Goal: Task Accomplishment & Management: Complete application form

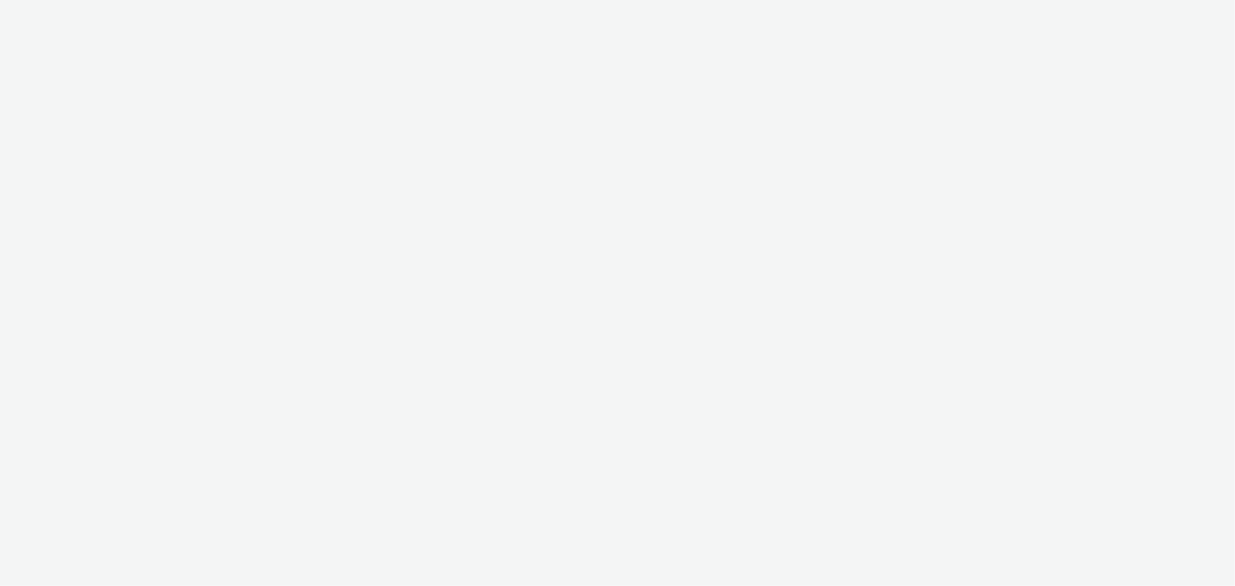
select select "b1b940d3-d05b-48b5-821e-f328c33b988b"
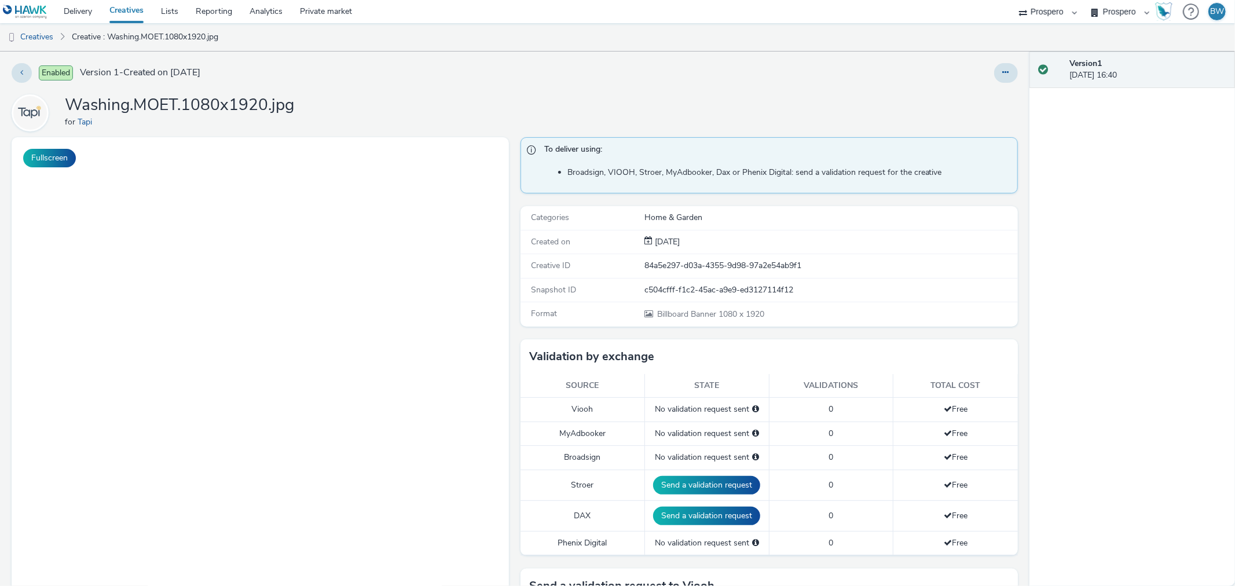
click at [206, 111] on h1 "Washing.MOET.1080x1920.jpg" at bounding box center [179, 105] width 229 height 22
click at [274, 108] on h1 "Washing.MOET.1080x1920.jpg" at bounding box center [179, 105] width 229 height 22
click at [348, 108] on div "Washing.MOET.1080x1920.jpg for Tapi" at bounding box center [515, 112] width 1006 height 37
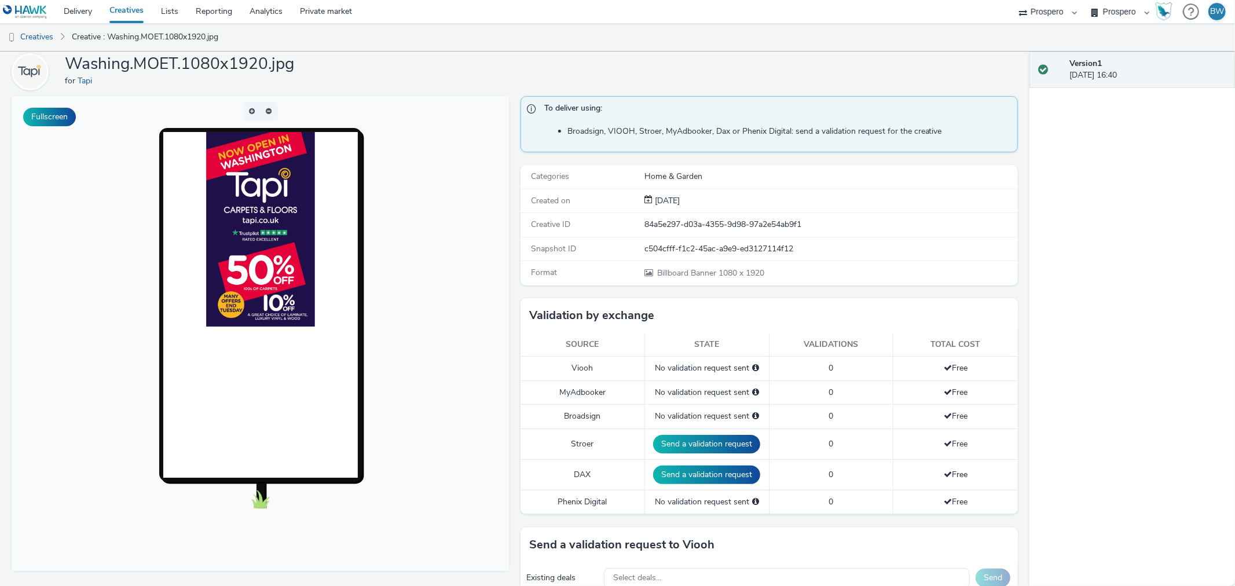
scroll to position [64, 0]
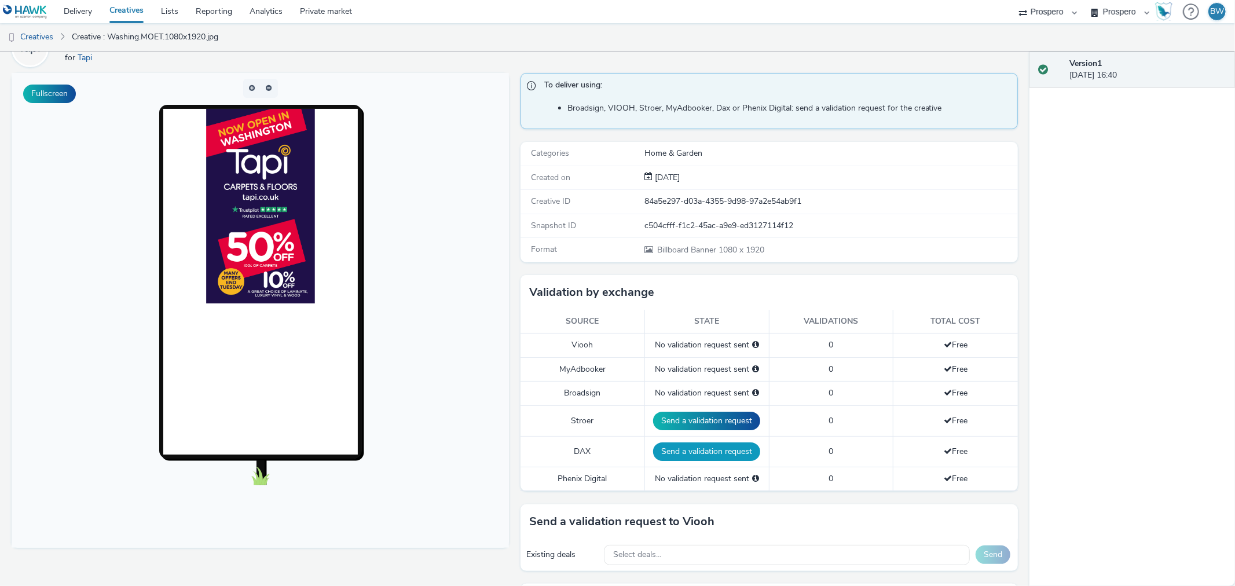
click at [660, 452] on button "Send a validation request" at bounding box center [706, 451] width 107 height 19
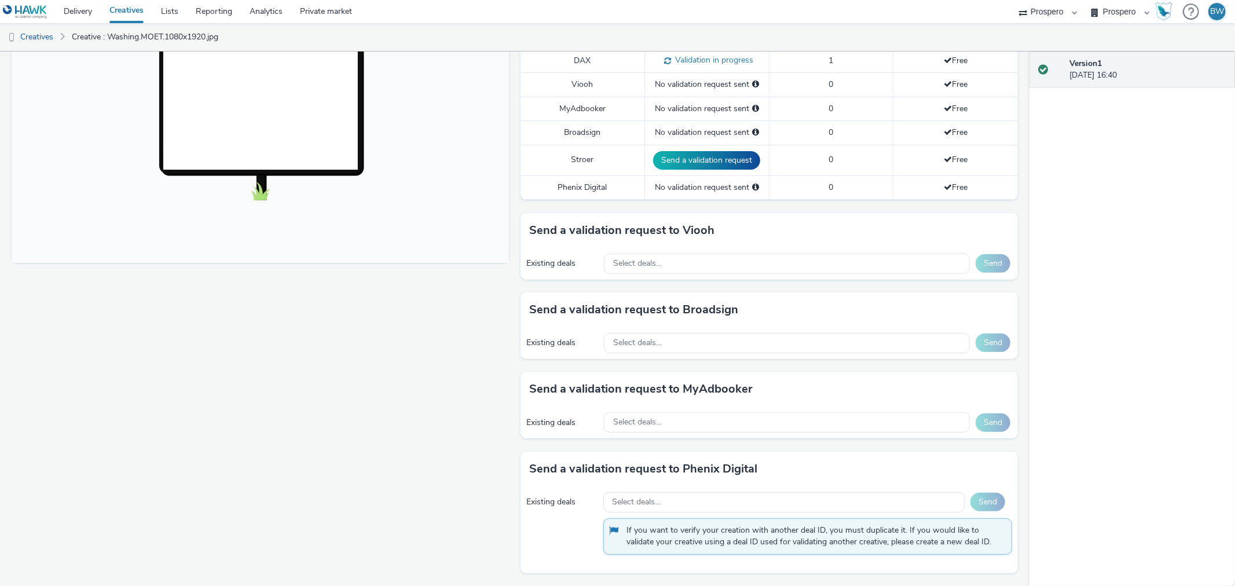
scroll to position [0, 0]
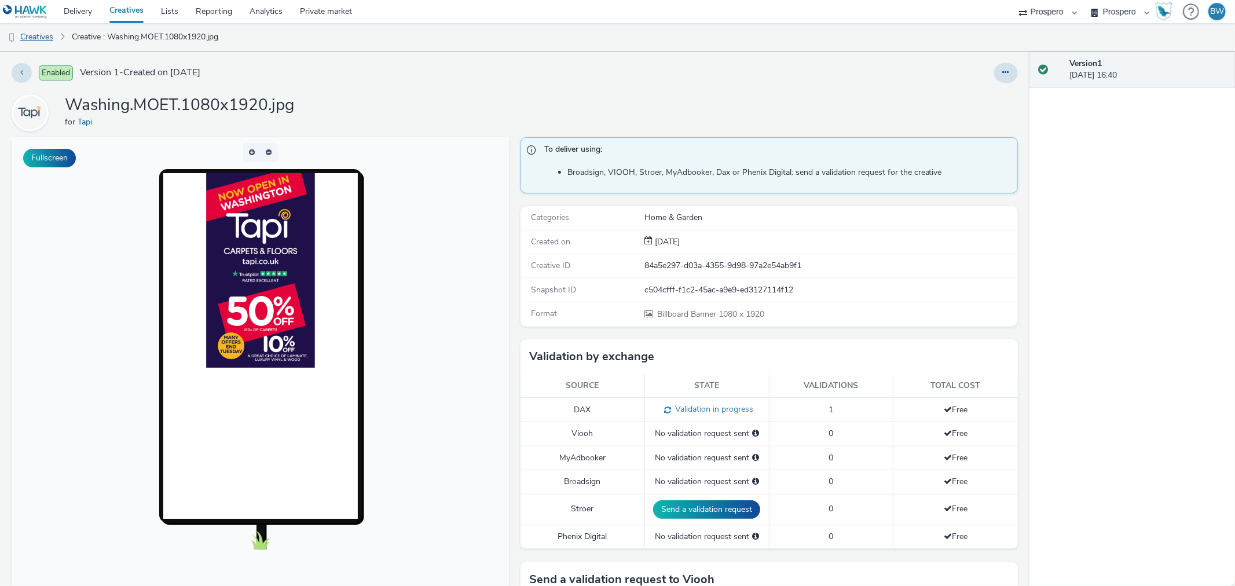
click at [39, 36] on link "Creatives" at bounding box center [29, 37] width 59 height 28
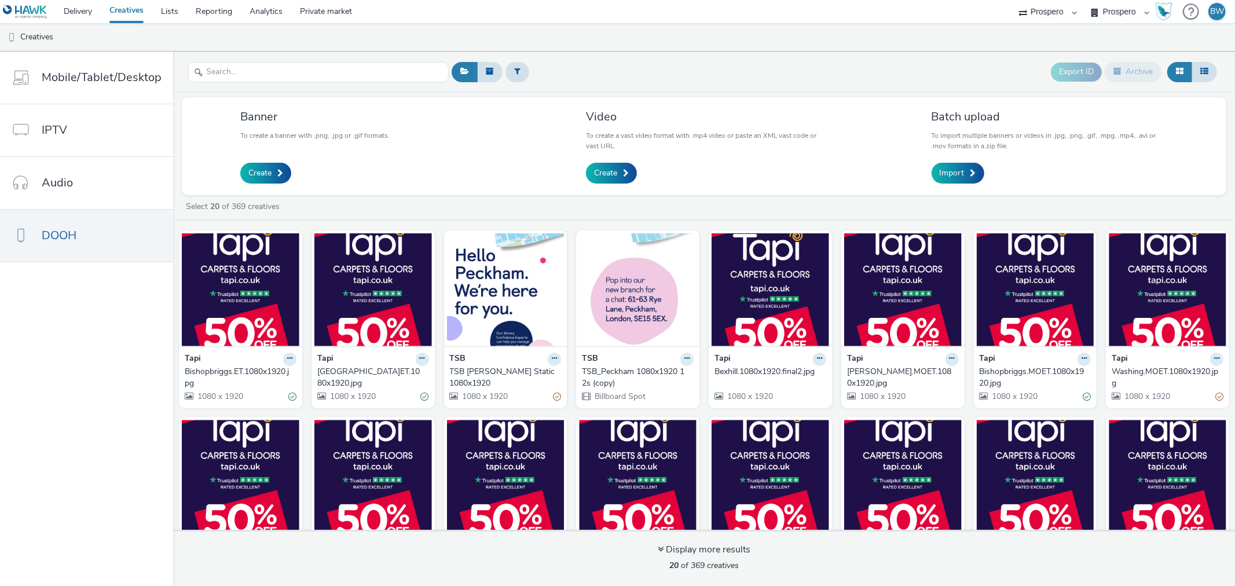
click at [123, 10] on link "Creatives" at bounding box center [127, 11] width 52 height 23
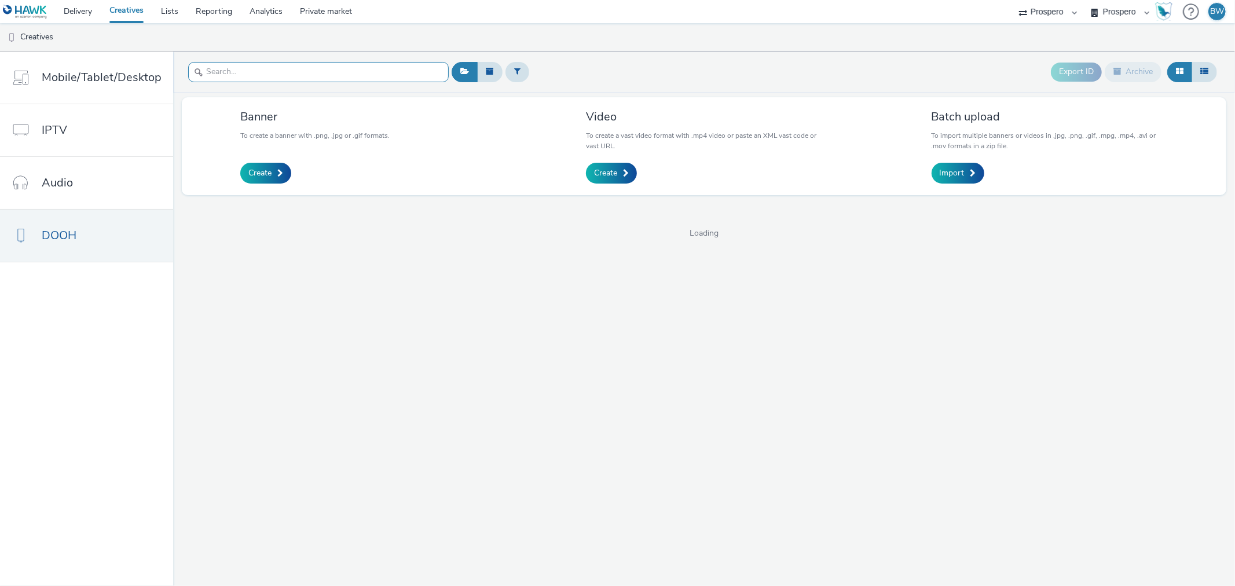
click at [251, 68] on input "text" at bounding box center [318, 72] width 260 height 20
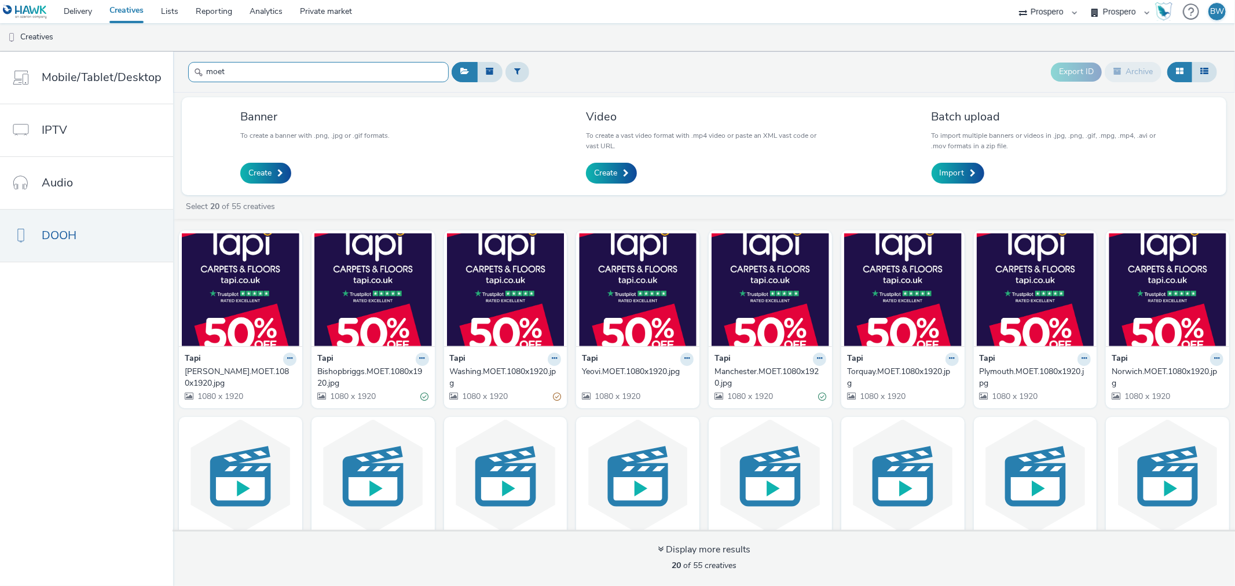
type input "moet"
click at [240, 367] on div "[PERSON_NAME].MOET.1080x1920.jpg" at bounding box center [238, 378] width 107 height 24
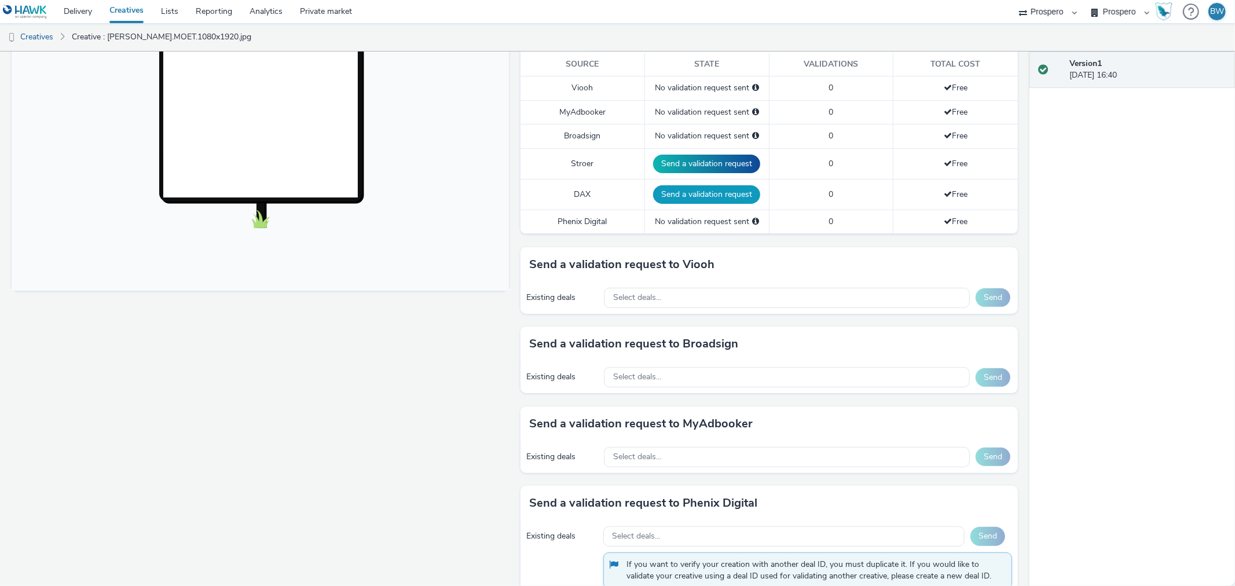
click at [665, 192] on button "Send a validation request" at bounding box center [706, 194] width 107 height 19
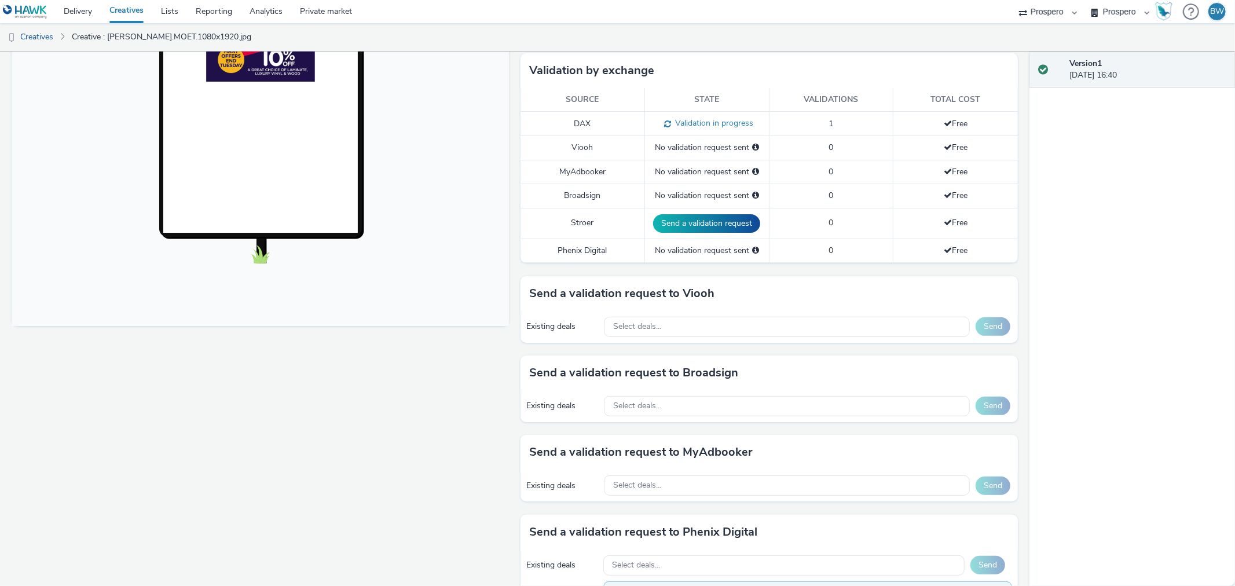
scroll to position [349, 0]
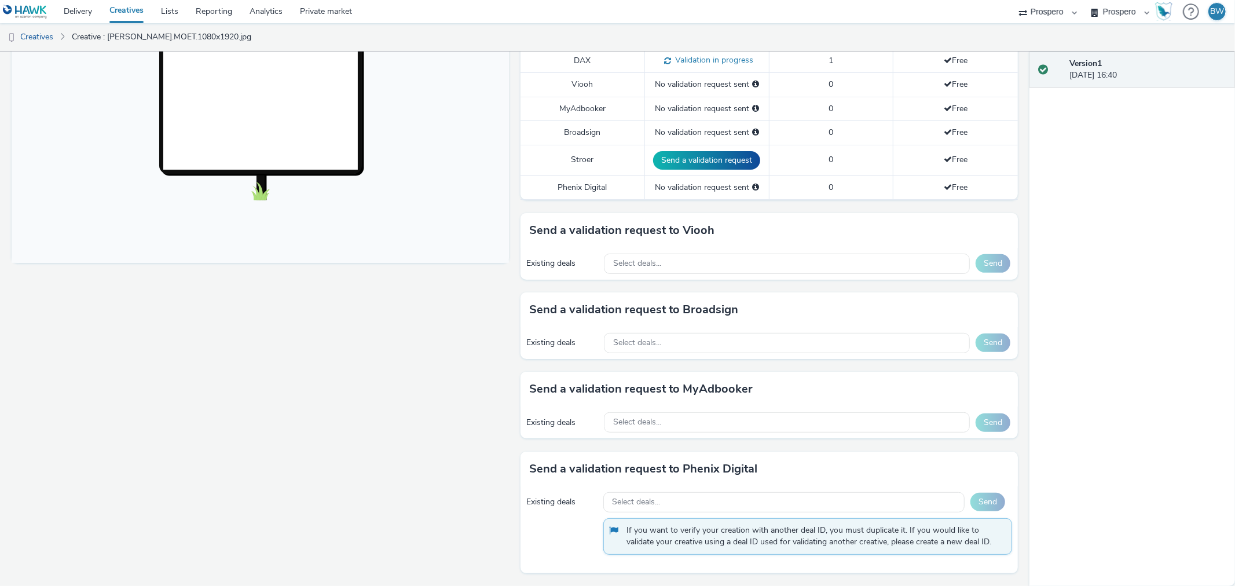
click at [609, 307] on h3 "Send a validation request to Broadsign" at bounding box center [633, 309] width 209 height 17
click at [571, 344] on div "Existing deals" at bounding box center [562, 343] width 72 height 12
click at [644, 338] on span "Select deals..." at bounding box center [637, 343] width 48 height 10
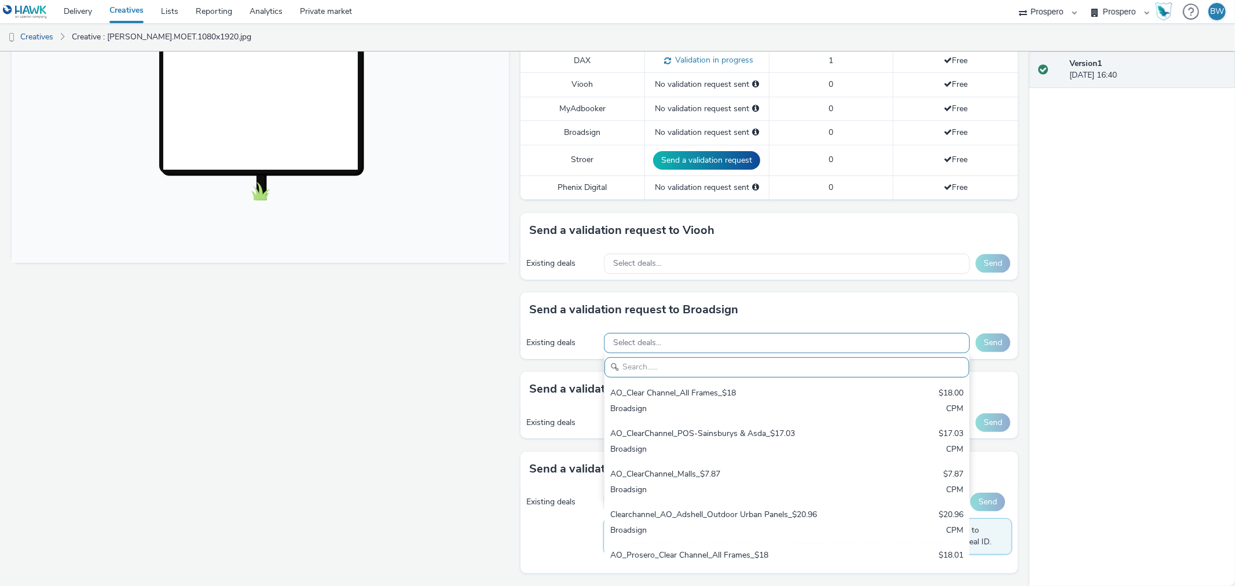
click at [644, 338] on span "Select deals..." at bounding box center [637, 343] width 48 height 10
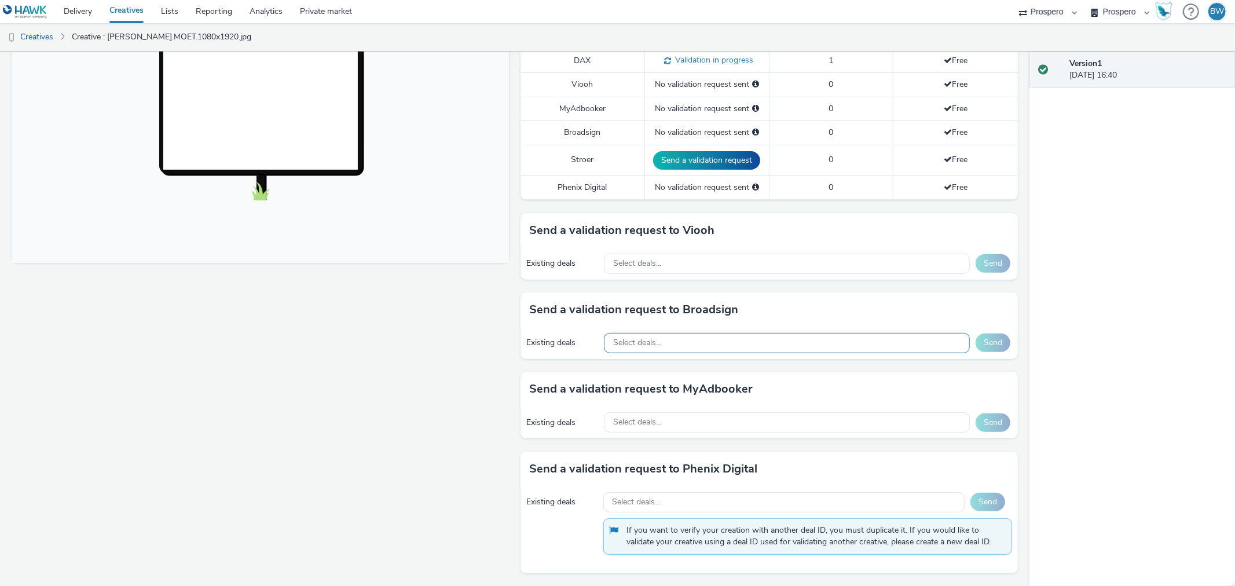
click at [644, 338] on span "Select deals..." at bounding box center [637, 343] width 48 height 10
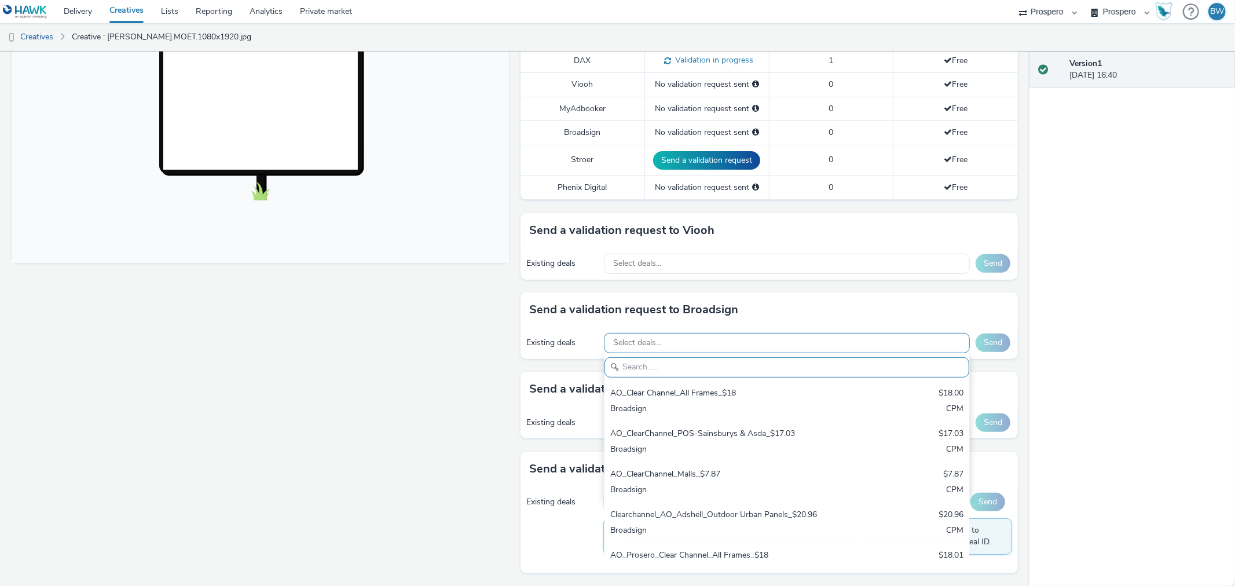
click at [644, 338] on span "Select deals..." at bounding box center [637, 343] width 48 height 10
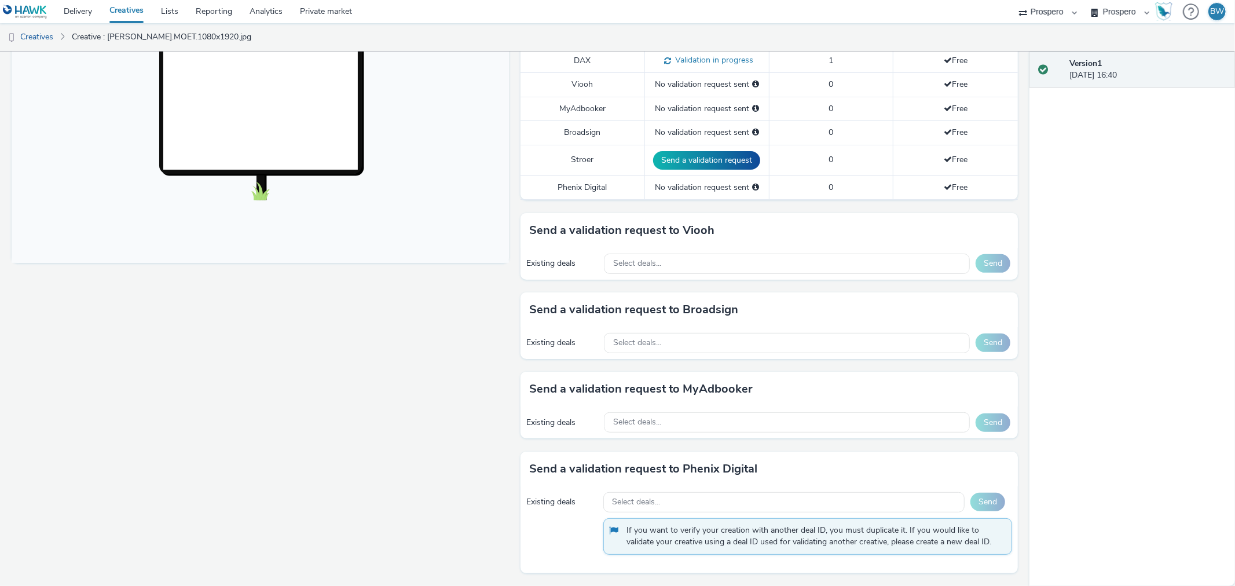
click at [491, 353] on div "Fullscreen" at bounding box center [263, 187] width 503 height 798
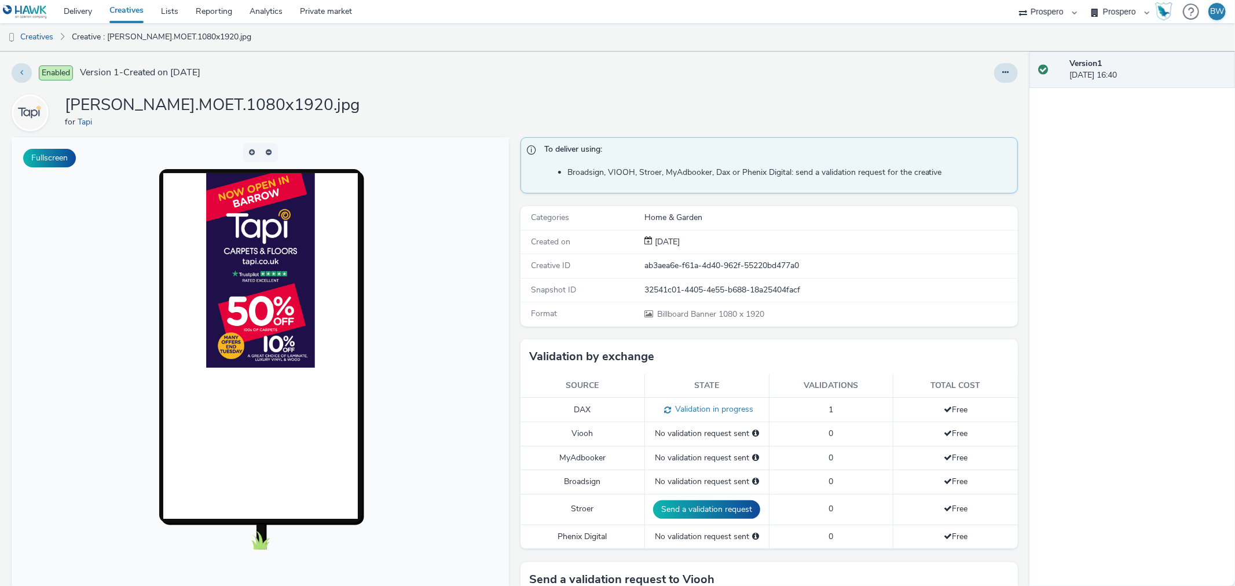
click at [515, 352] on div "To deliver using: Broadsign, VIOOH, Stroer, MyAdbooker, Dax or Phenix Digital: …" at bounding box center [766, 536] width 503 height 798
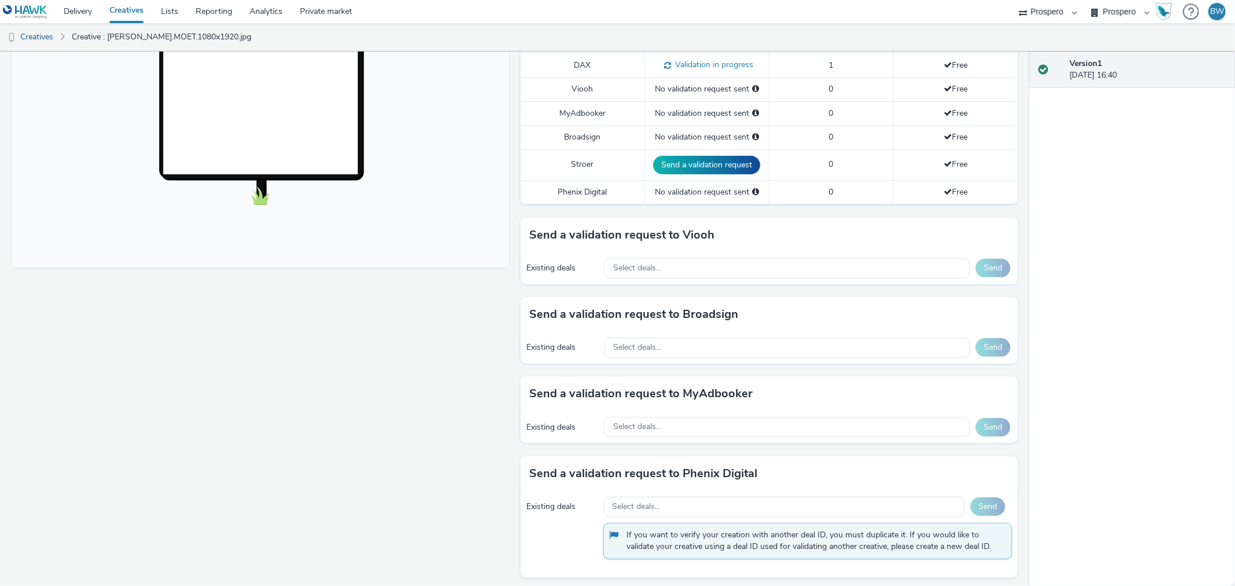
scroll to position [349, 0]
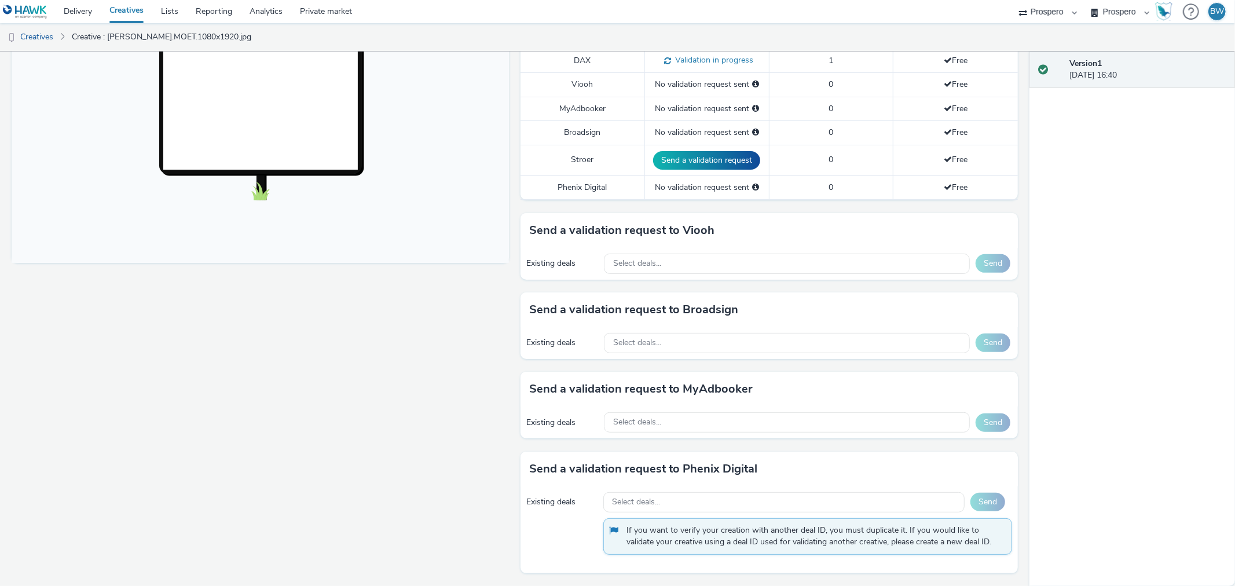
click at [509, 337] on div "Fullscreen" at bounding box center [263, 187] width 503 height 798
click at [502, 352] on div "Fullscreen" at bounding box center [263, 187] width 503 height 798
click at [374, 374] on div "Fullscreen" at bounding box center [263, 187] width 503 height 798
drag, startPoint x: 552, startPoint y: 311, endPoint x: 622, endPoint y: 307, distance: 70.1
click at [618, 307] on h3 "Send a validation request to Broadsign" at bounding box center [633, 309] width 209 height 17
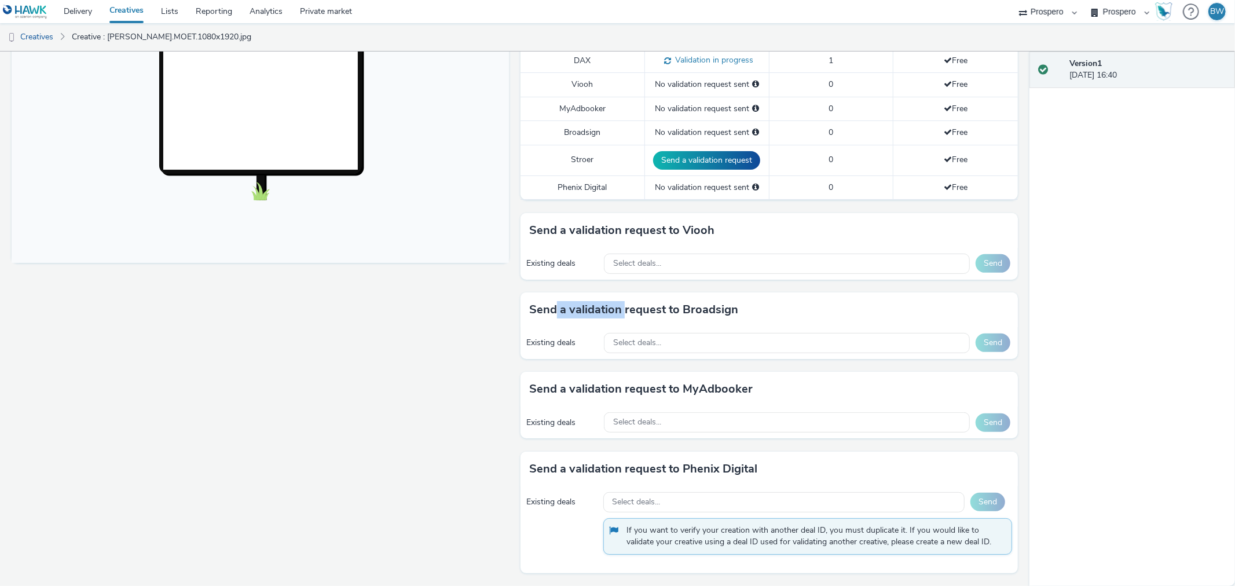
click at [622, 307] on h3 "Send a validation request to Broadsign" at bounding box center [633, 309] width 209 height 17
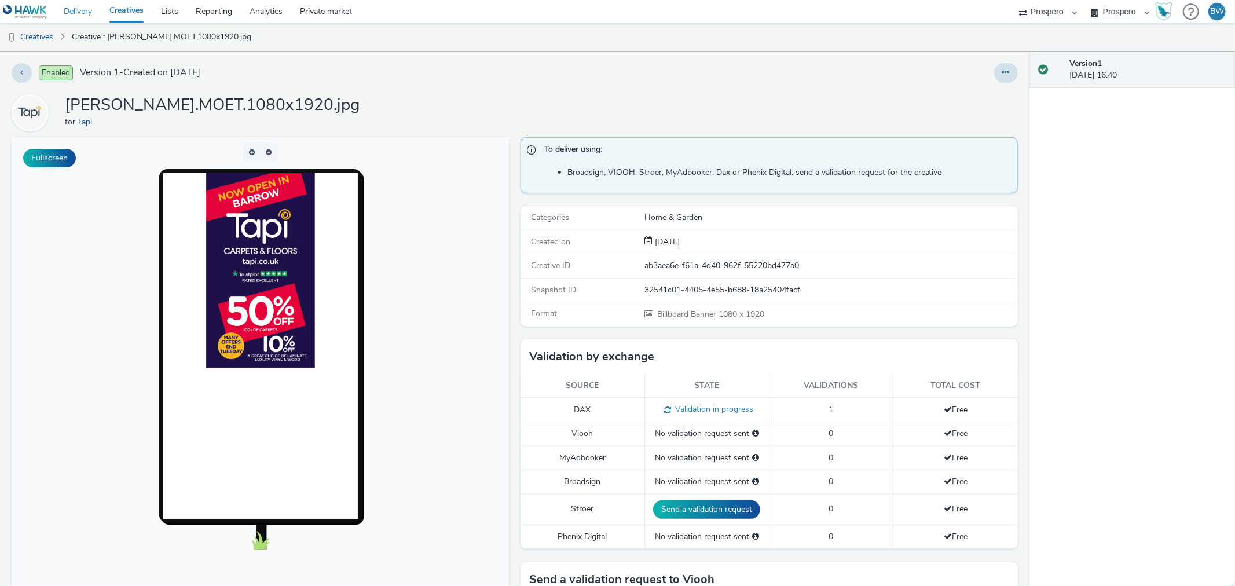
click at [78, 12] on link "Delivery" at bounding box center [78, 11] width 46 height 23
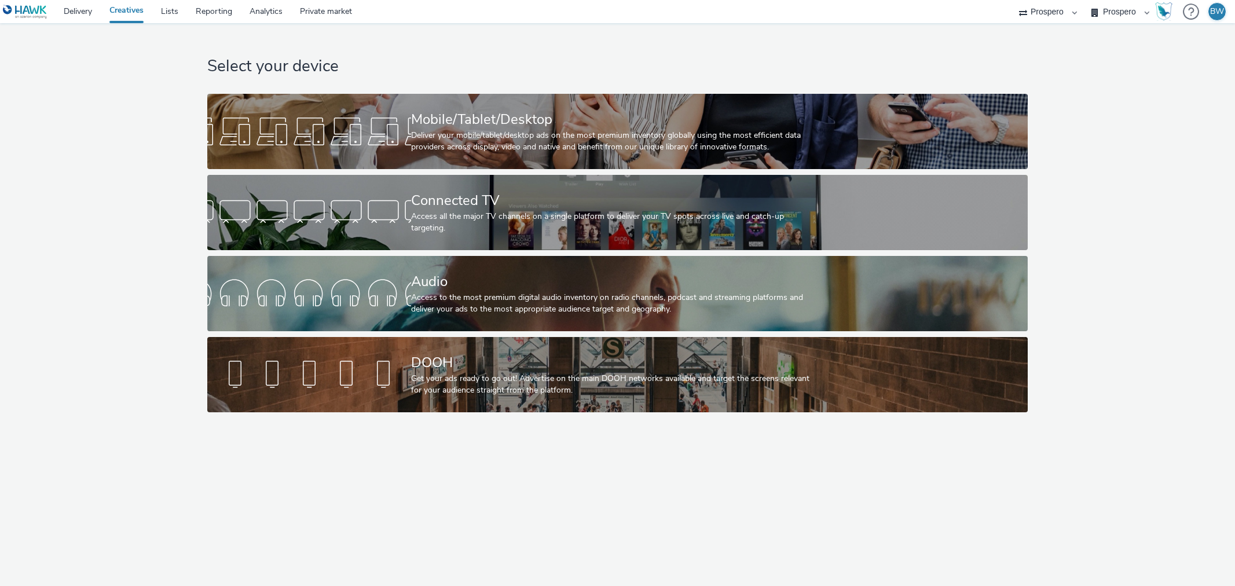
select select "b1b940d3-d05b-48b5-821e-f328c33b988b"
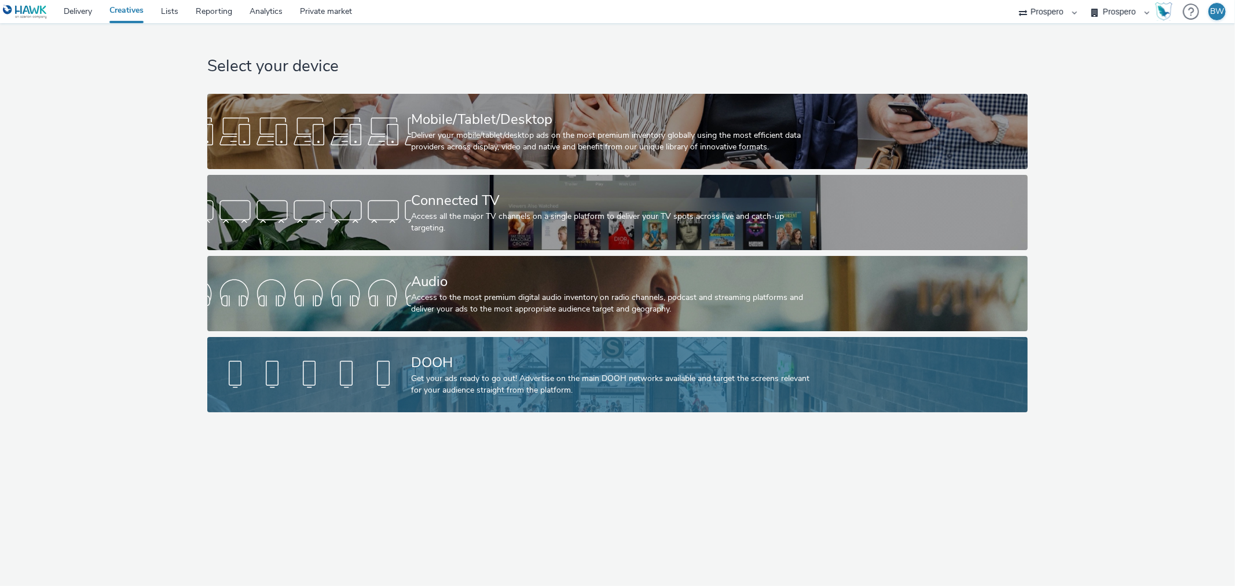
click at [485, 365] on div "DOOH" at bounding box center [615, 363] width 408 height 20
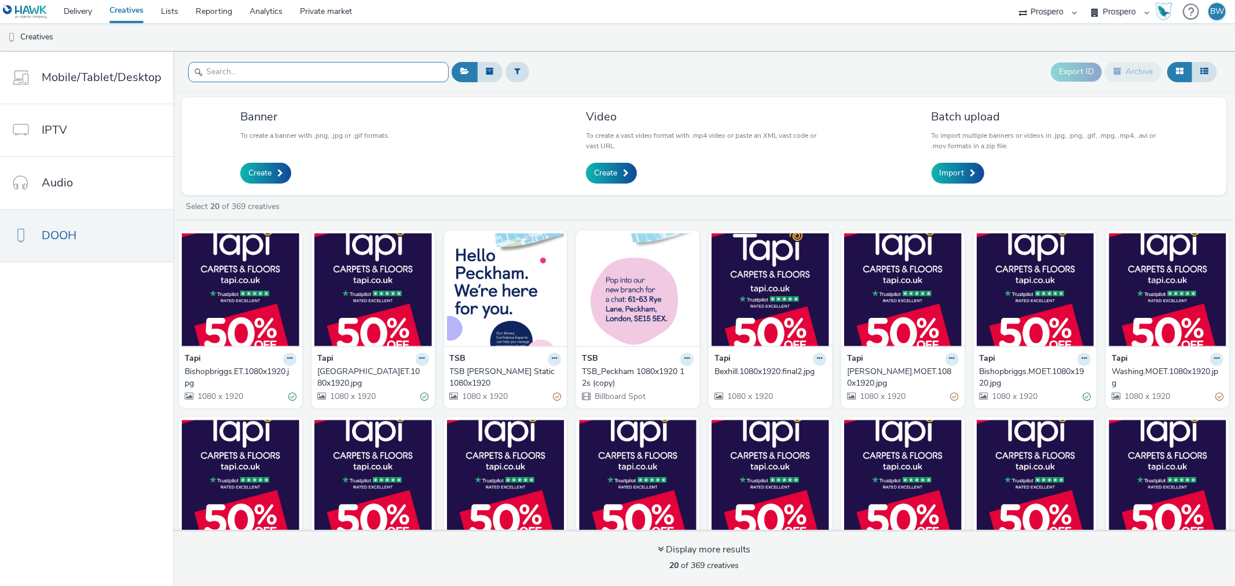
click at [275, 68] on input "text" at bounding box center [318, 72] width 260 height 20
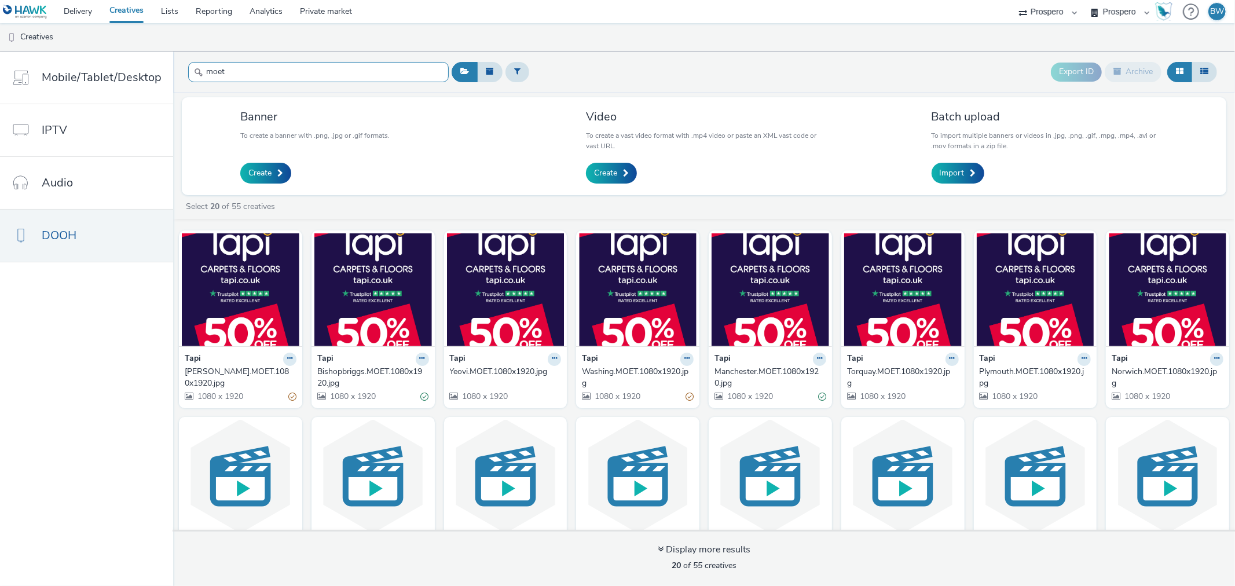
type input "moet"
click at [237, 375] on div "[PERSON_NAME].MOET.1080x1920.jpg" at bounding box center [238, 378] width 107 height 24
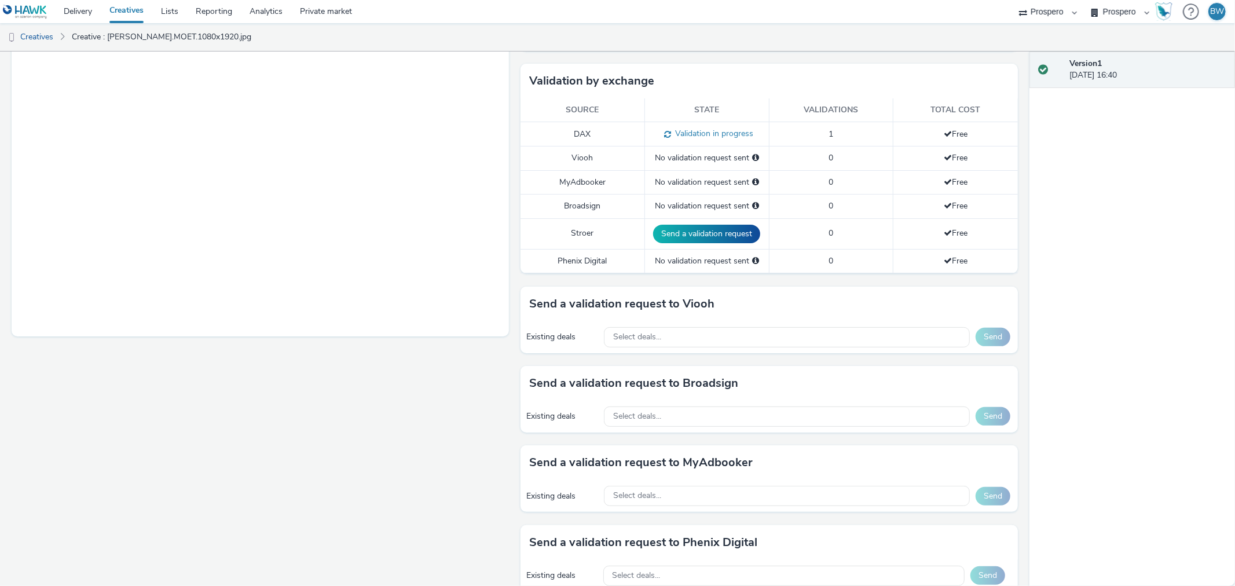
scroll to position [342, 0]
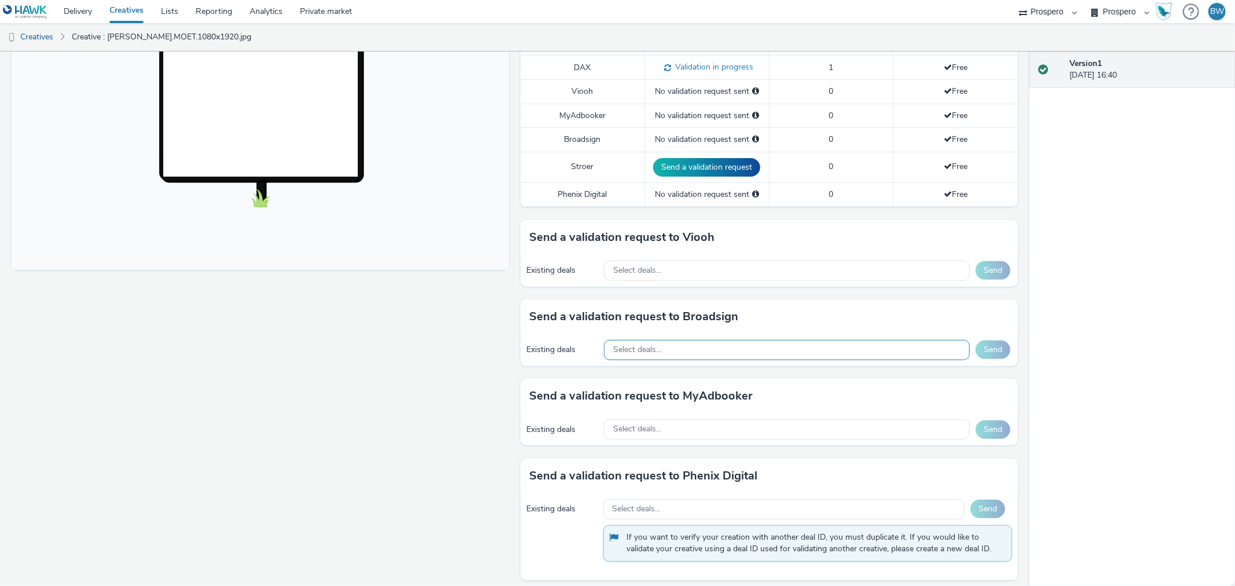
click at [645, 348] on span "Select deals..." at bounding box center [637, 350] width 48 height 10
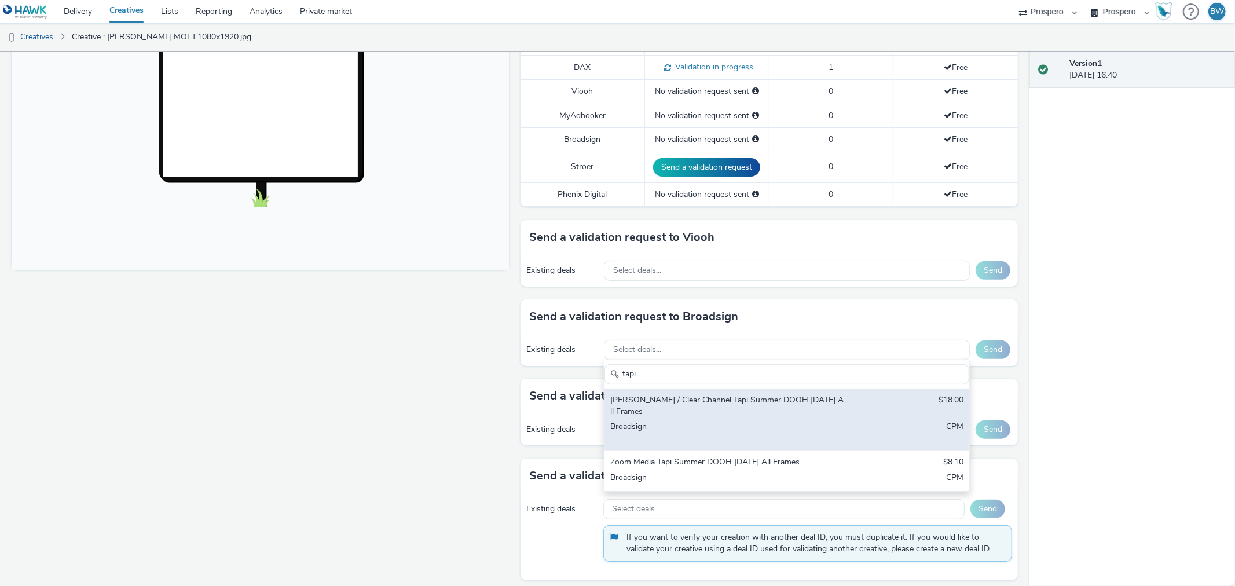
type input "tapi"
click at [653, 409] on div "Bauer / Clear Channel Tapi Summer DOOH August 2025 All Frames" at bounding box center [726, 406] width 233 height 24
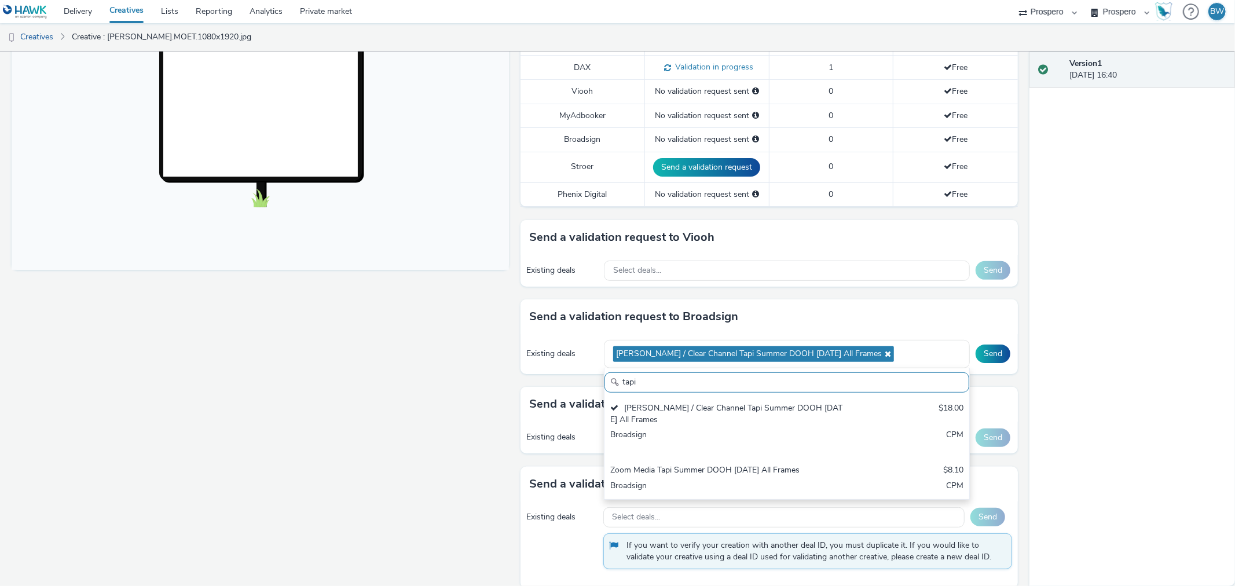
click at [292, 377] on div "Fullscreen" at bounding box center [263, 198] width 503 height 806
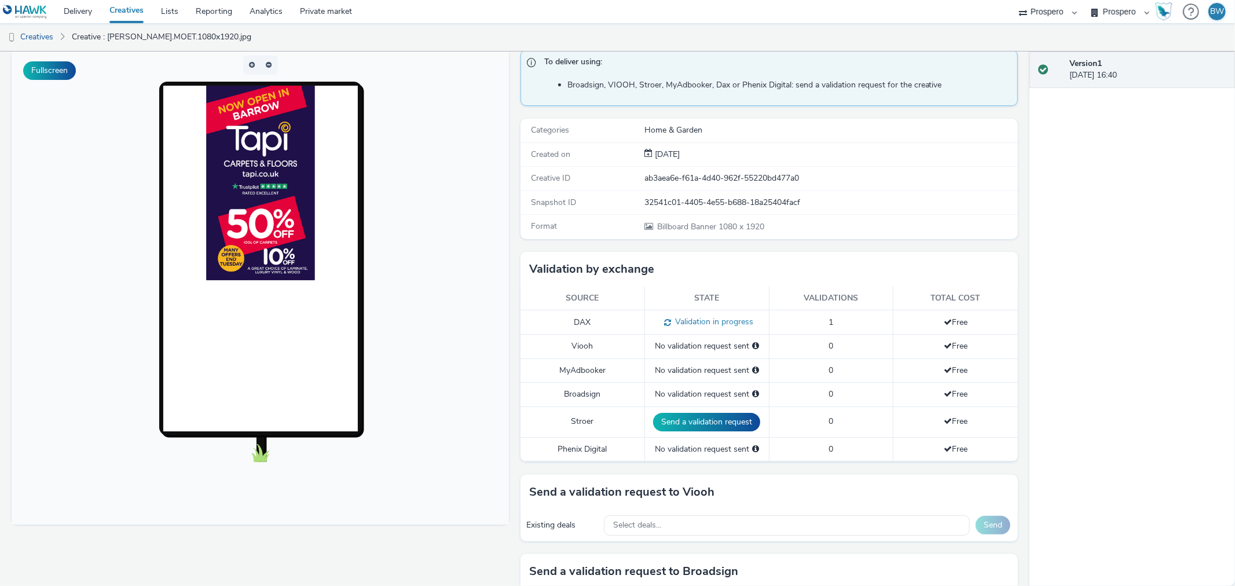
scroll to position [357, 0]
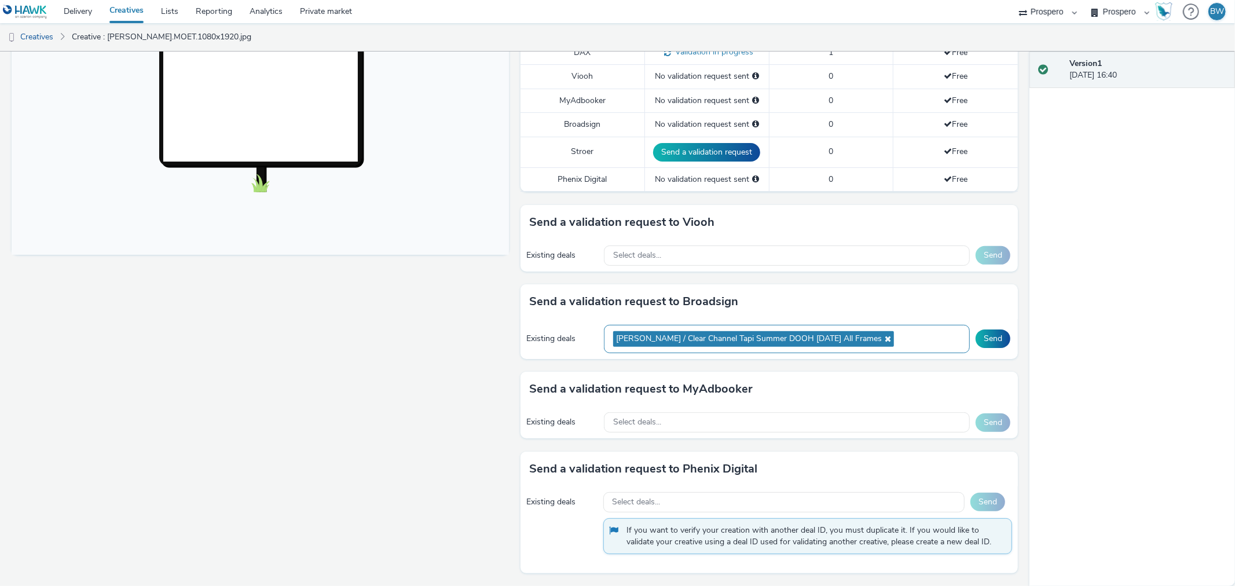
click at [897, 332] on div "Bauer / Clear Channel Tapi Summer DOOH August 2025 All Frames" at bounding box center [787, 339] width 366 height 28
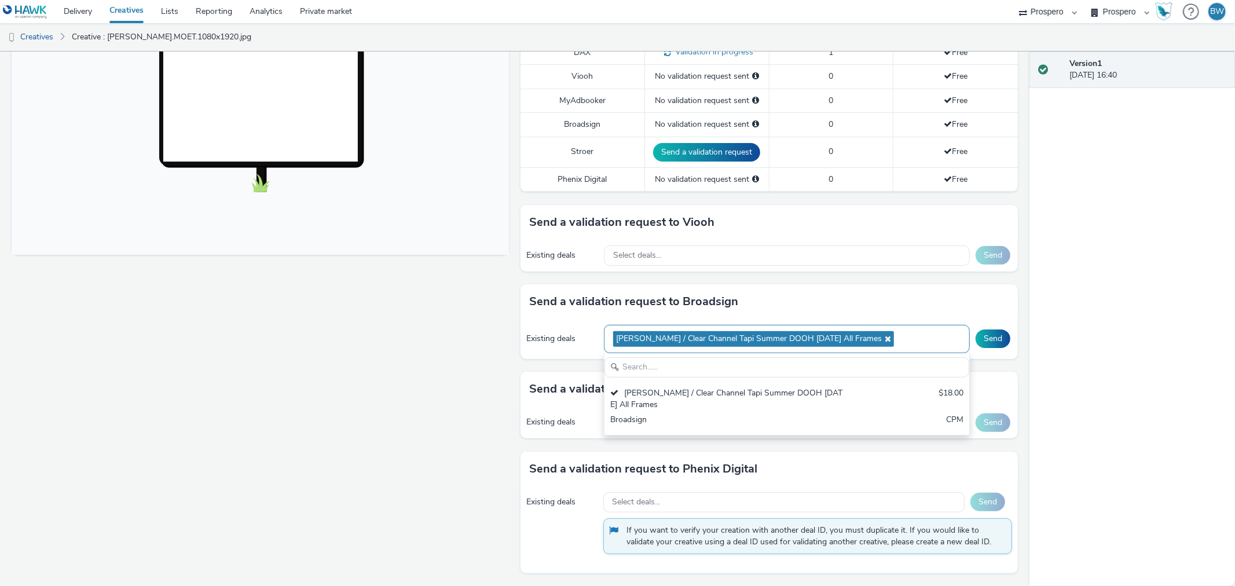
scroll to position [0, 0]
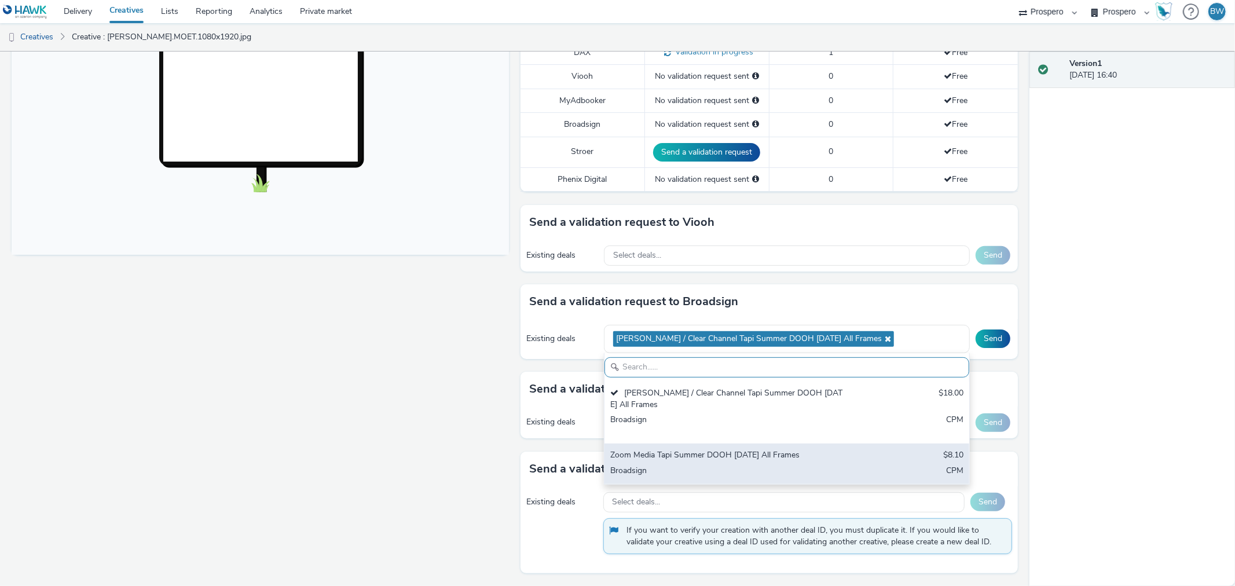
click at [684, 456] on div "Zoom Media Tapi Summer DOOH August 2025 All Frames" at bounding box center [726, 455] width 233 height 13
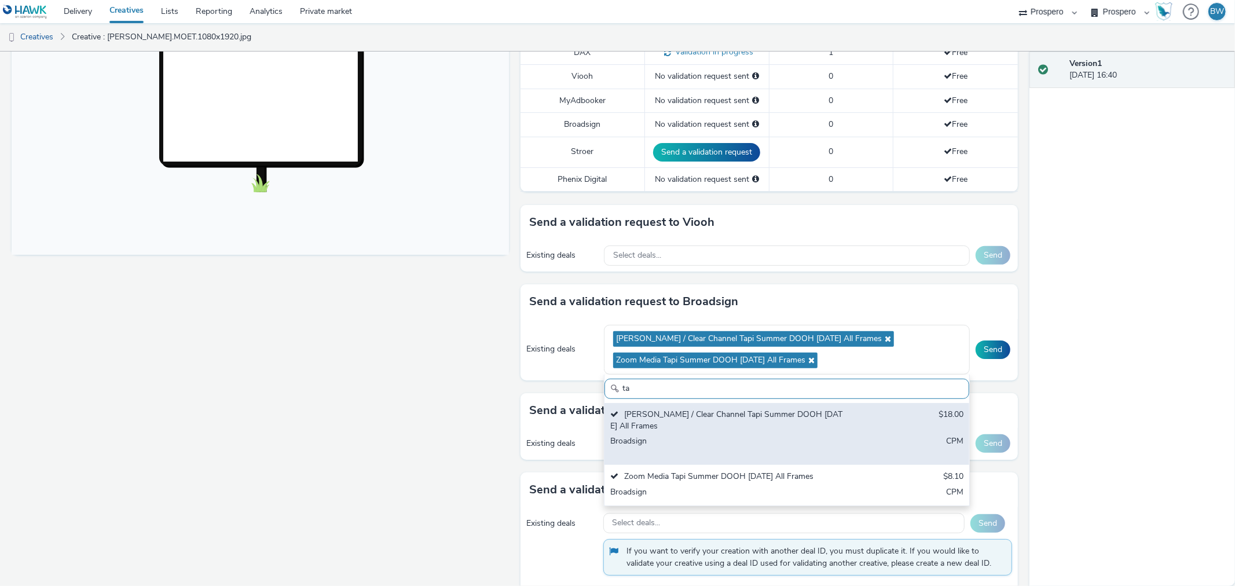
type input "t"
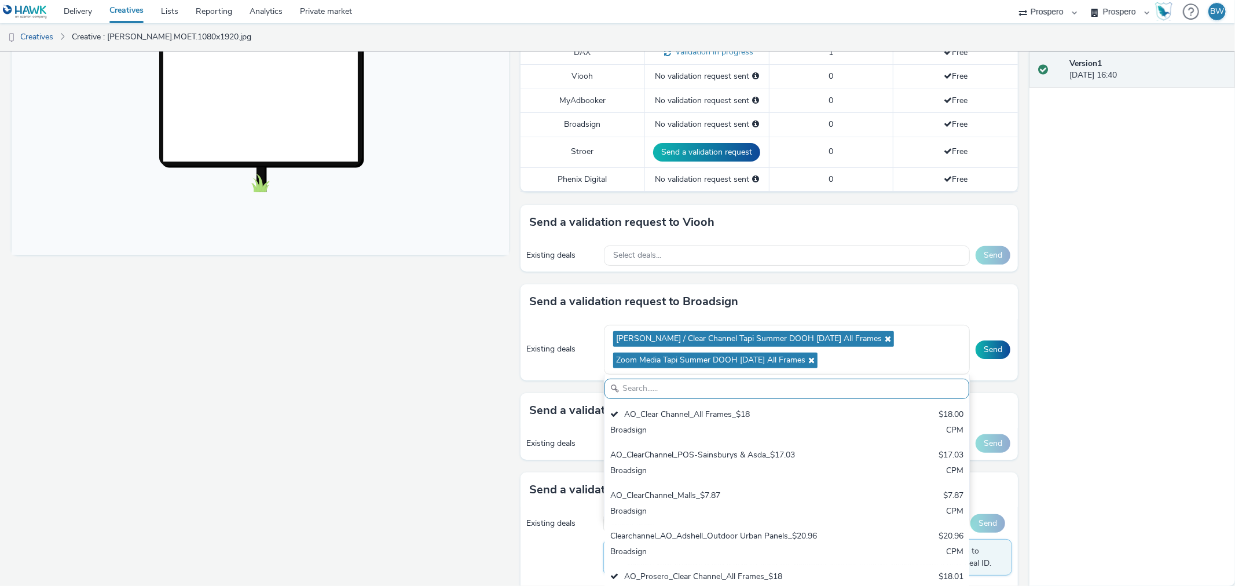
type input "b"
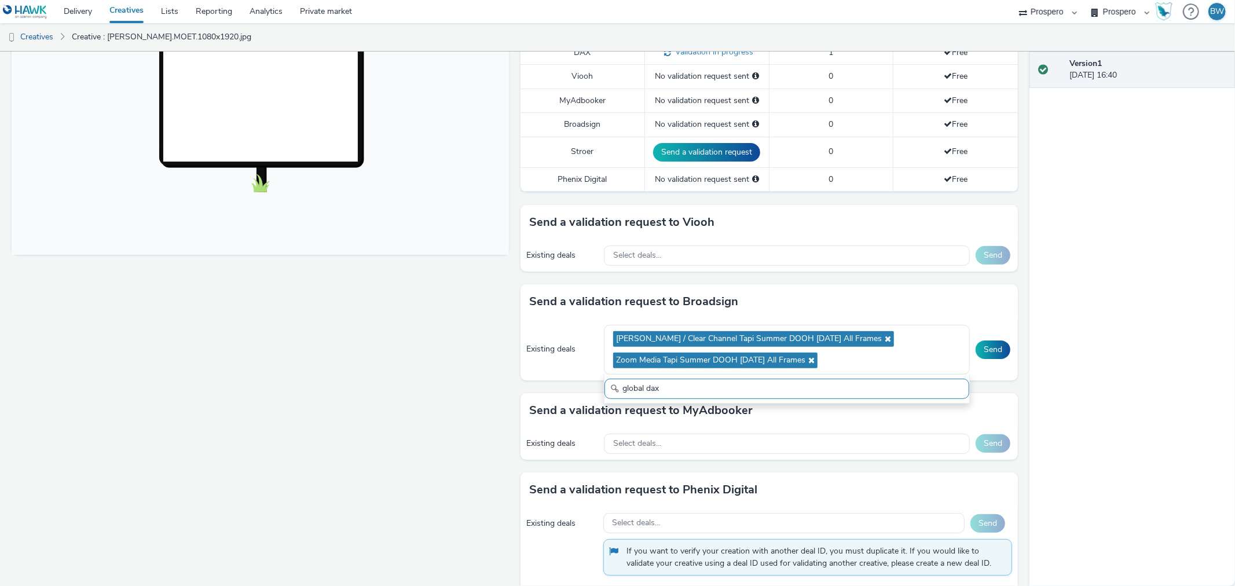
type input "global dax"
click at [460, 370] on div "Fullscreen" at bounding box center [263, 193] width 503 height 827
click at [988, 351] on button "Send" at bounding box center [992, 349] width 35 height 19
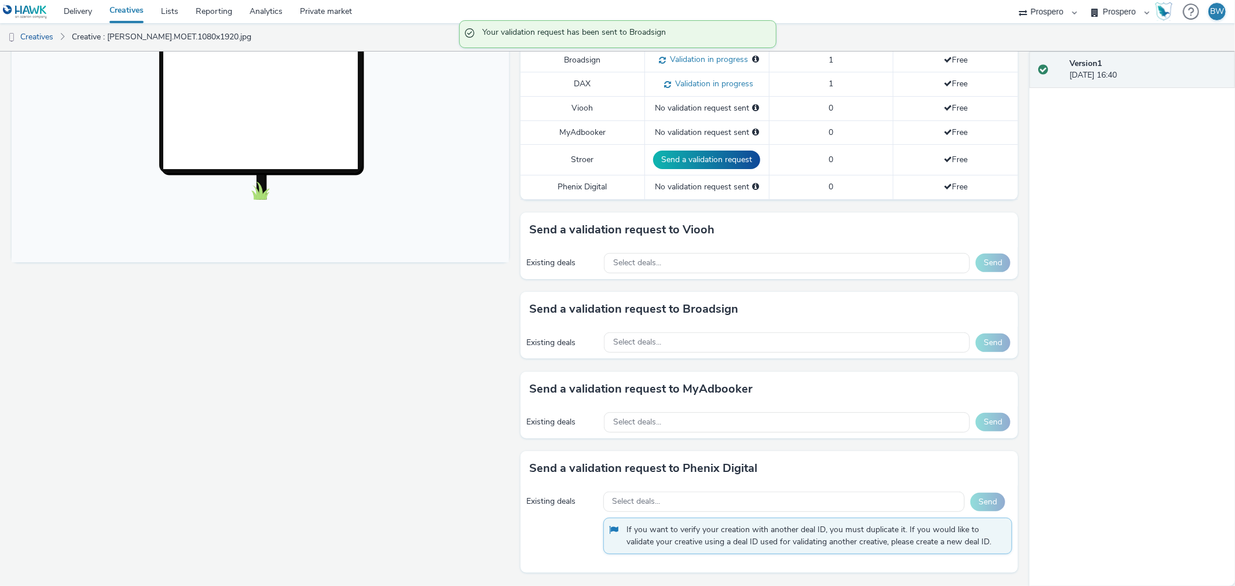
click at [472, 343] on div "Fullscreen" at bounding box center [263, 187] width 503 height 798
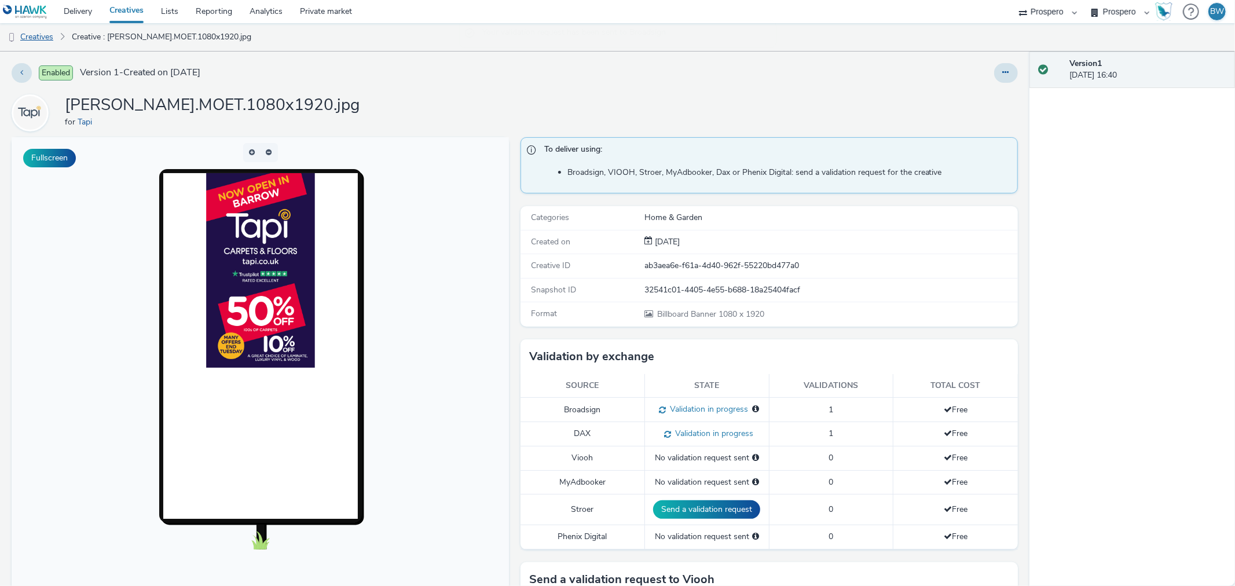
click at [31, 39] on link "Creatives" at bounding box center [29, 37] width 59 height 28
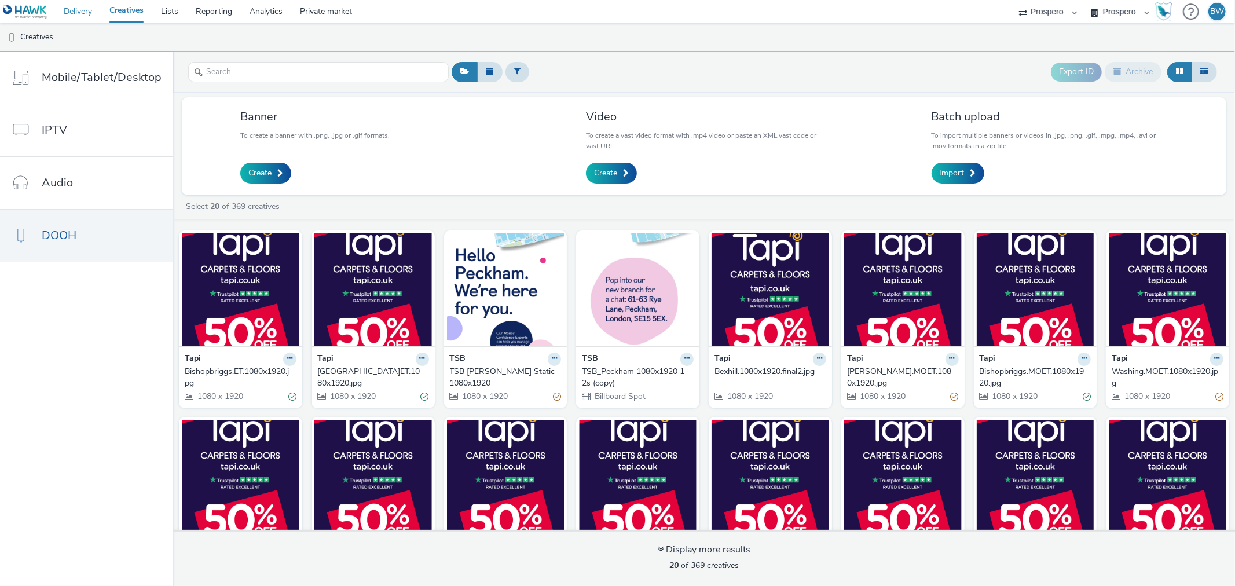
click at [83, 10] on link "Delivery" at bounding box center [78, 11] width 46 height 23
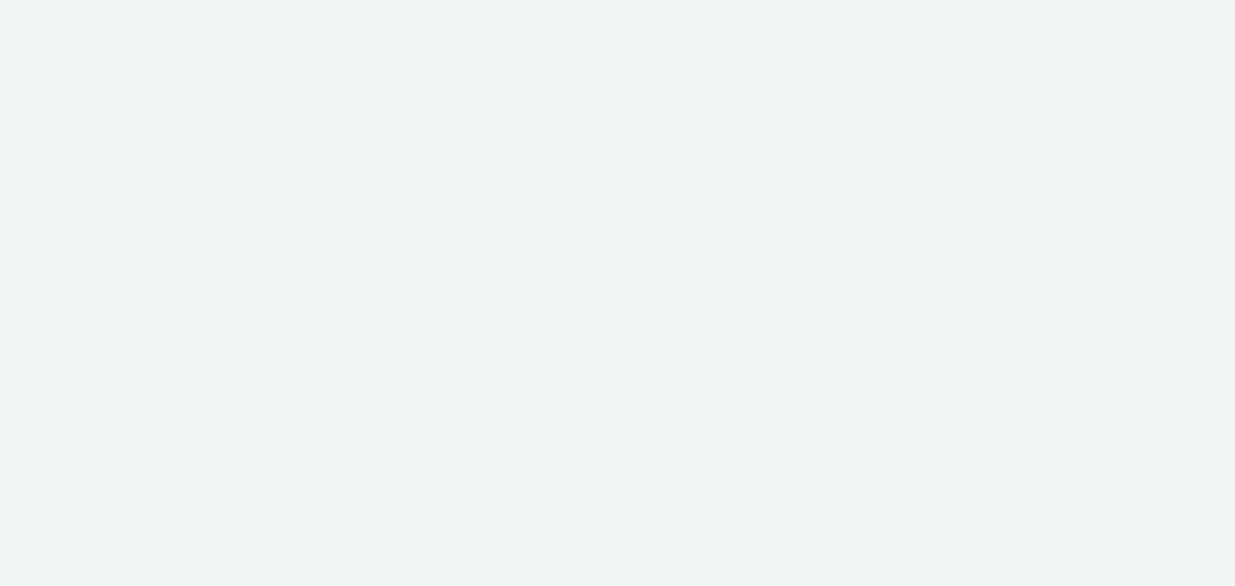
select select "b1b940d3-d05b-48b5-821e-f328c33b988b"
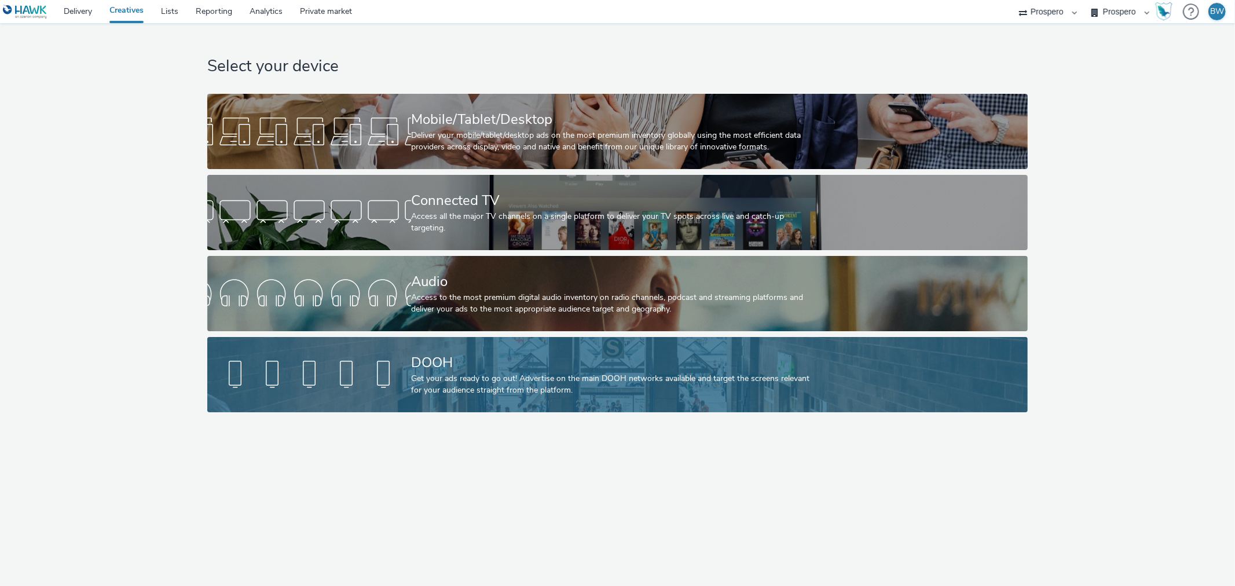
click at [417, 366] on div "DOOH" at bounding box center [615, 363] width 408 height 20
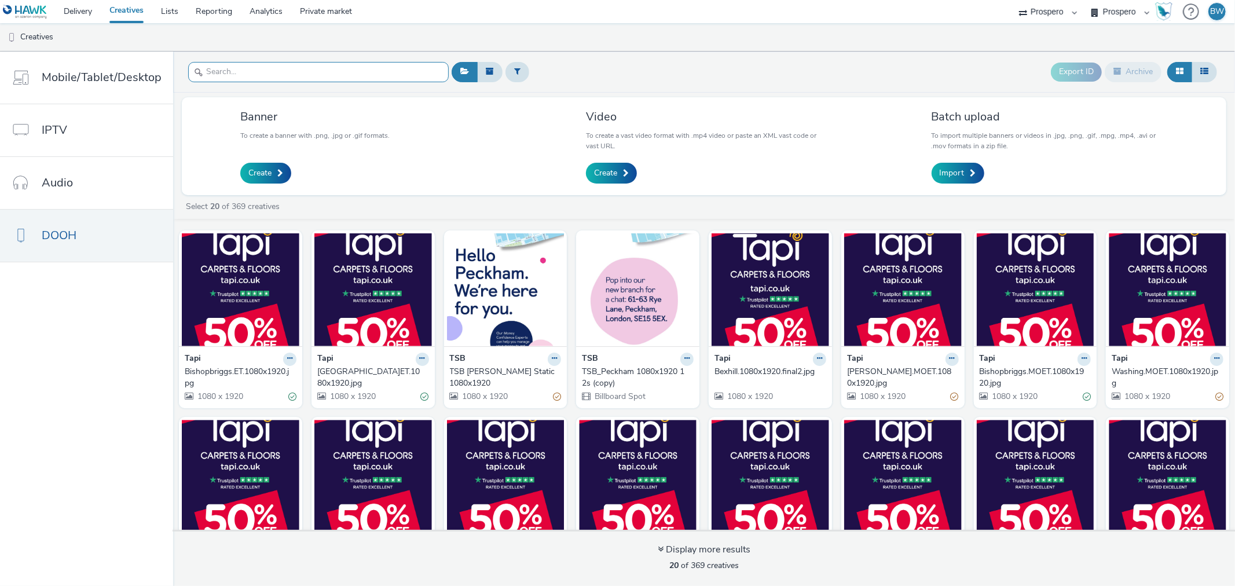
click at [302, 74] on input "text" at bounding box center [318, 72] width 260 height 20
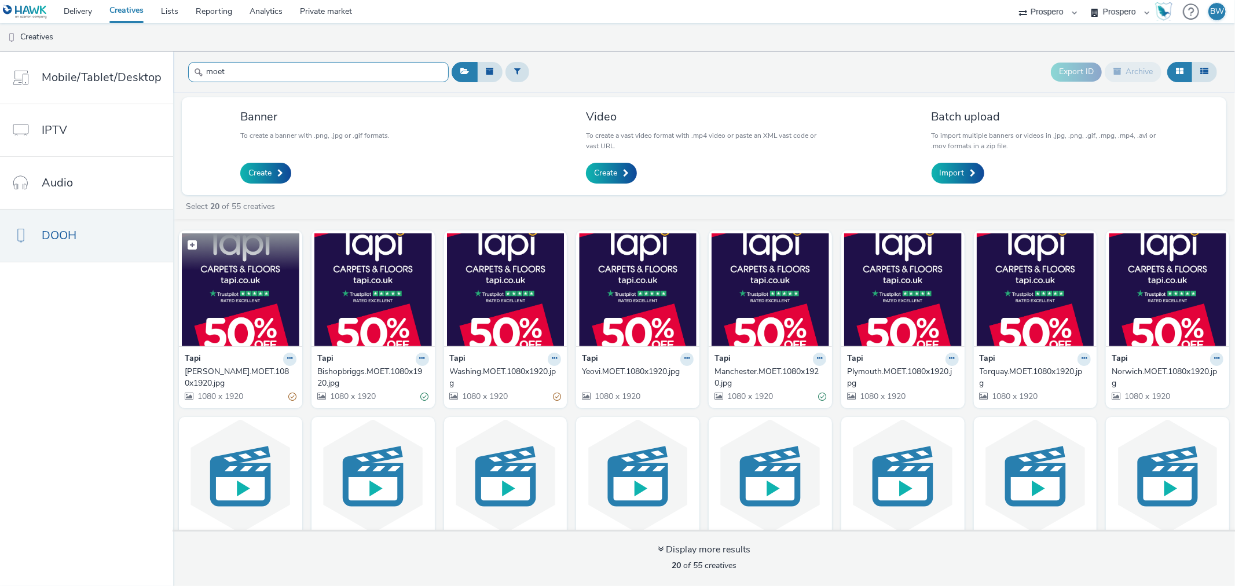
type input "moet"
click at [238, 339] on img at bounding box center [241, 289] width 118 height 113
click at [369, 314] on img at bounding box center [373, 289] width 118 height 113
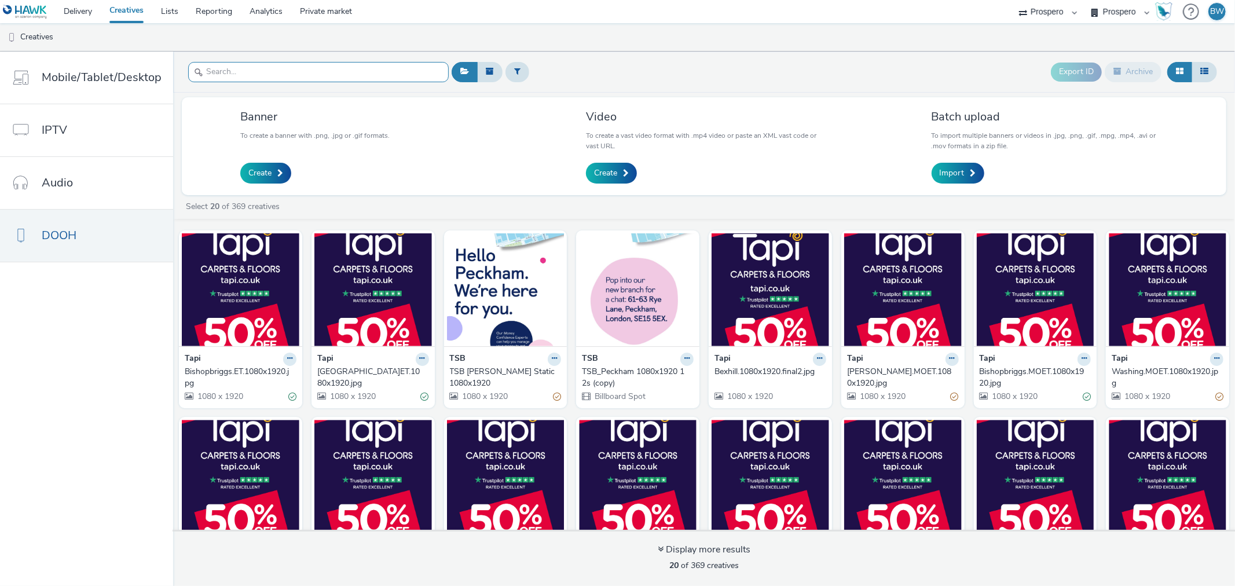
click at [255, 71] on input "text" at bounding box center [318, 72] width 260 height 20
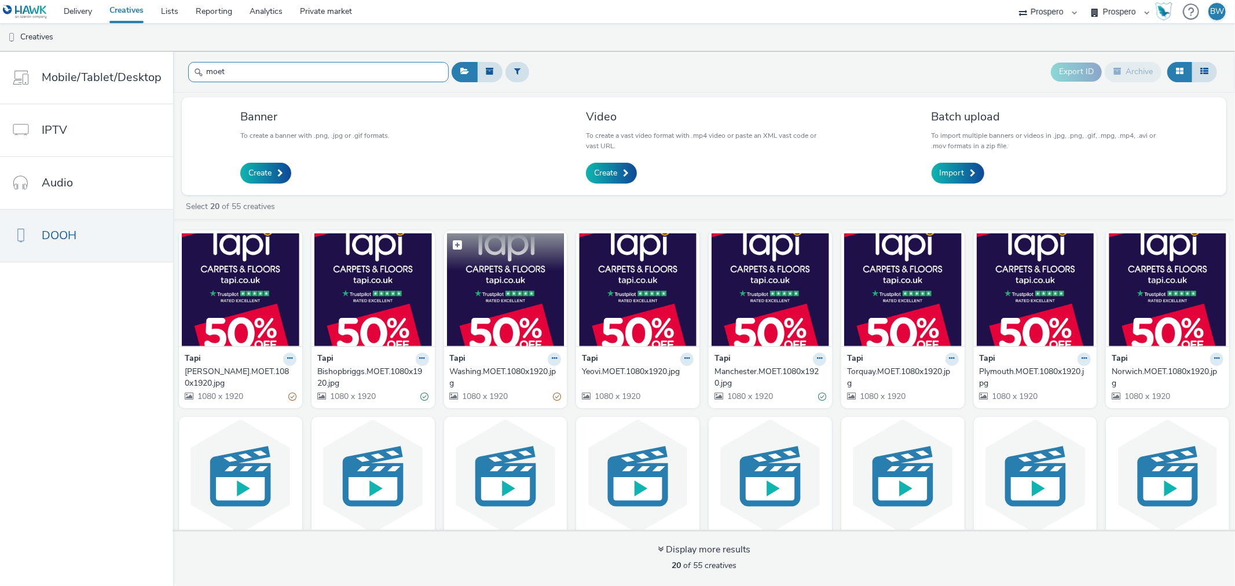
type input "moet"
click at [501, 336] on img at bounding box center [506, 289] width 118 height 113
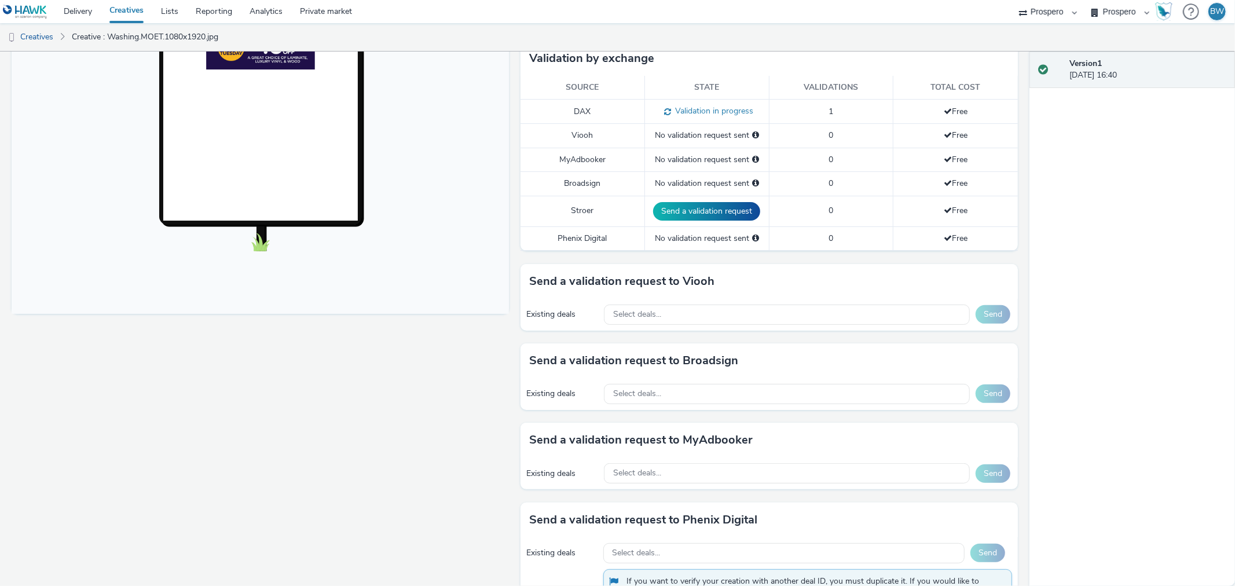
scroll to position [321, 0]
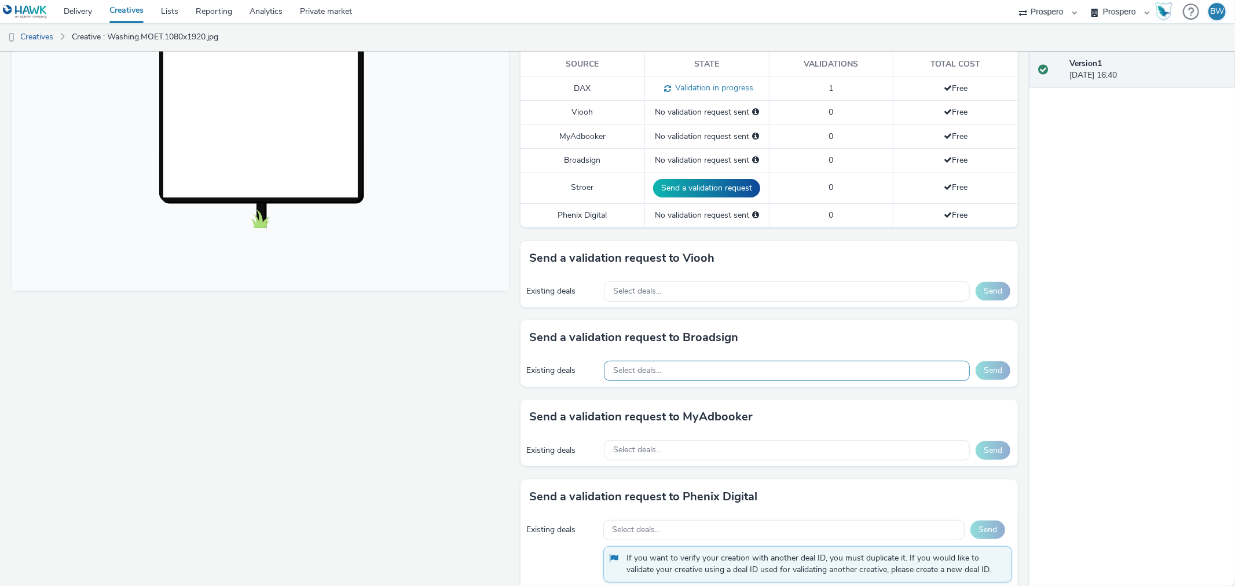
click at [667, 366] on div "Select deals..." at bounding box center [787, 371] width 366 height 20
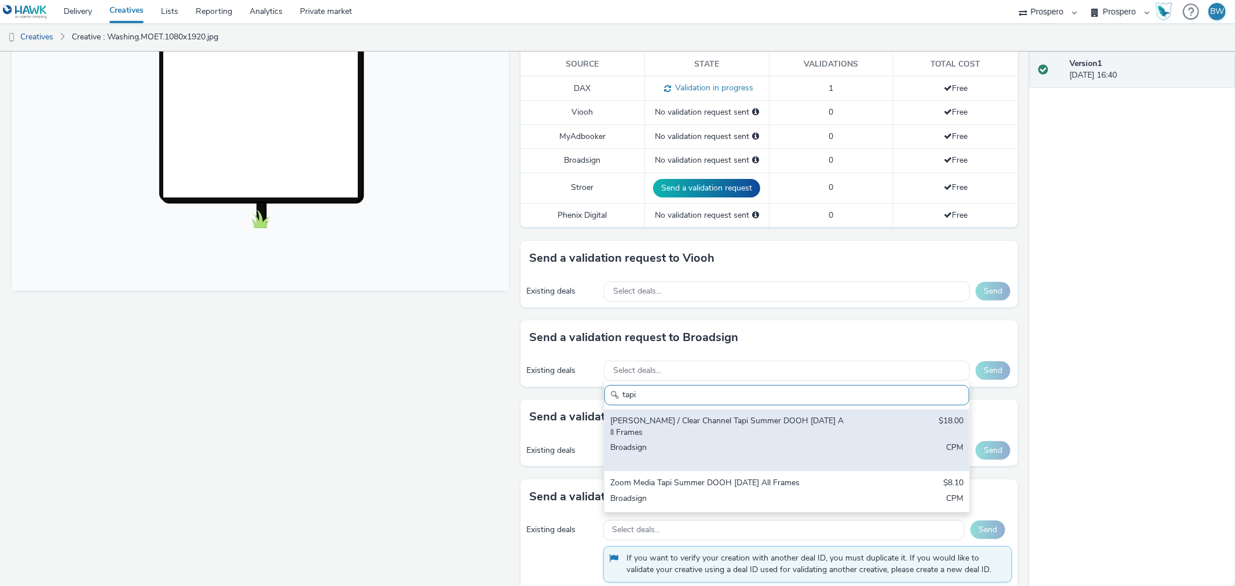
type input "tapi"
click at [710, 430] on div "Bauer / Clear Channel Tapi Summer DOOH August 2025 All Frames" at bounding box center [726, 427] width 233 height 24
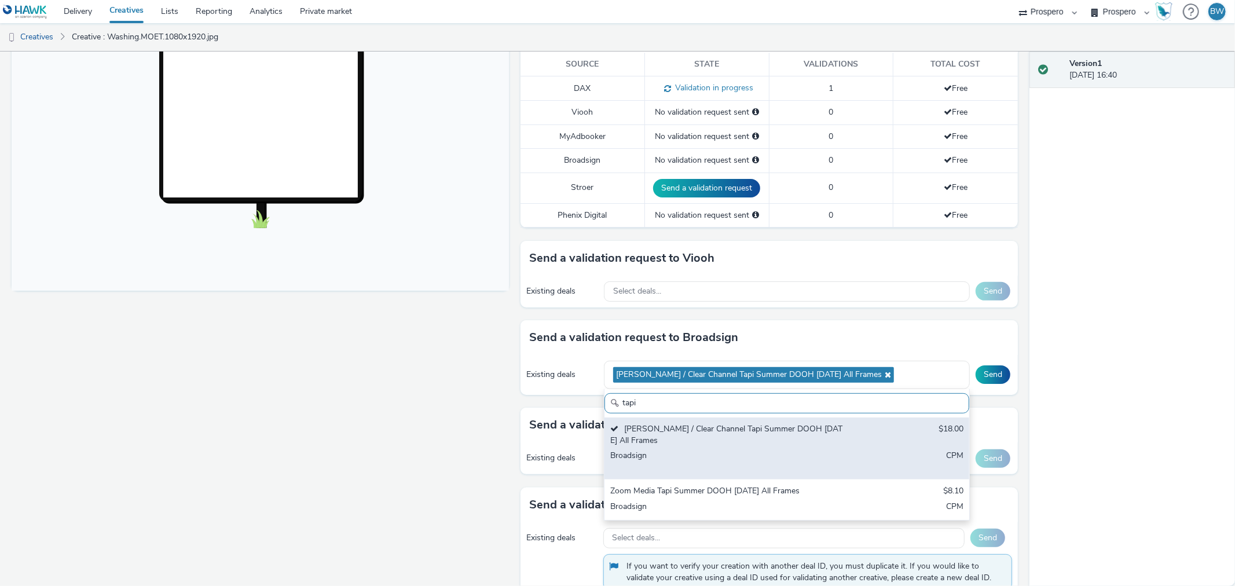
click at [722, 485] on div "Zoom Media Tapi Summer DOOH August 2025 All Frames" at bounding box center [726, 491] width 233 height 13
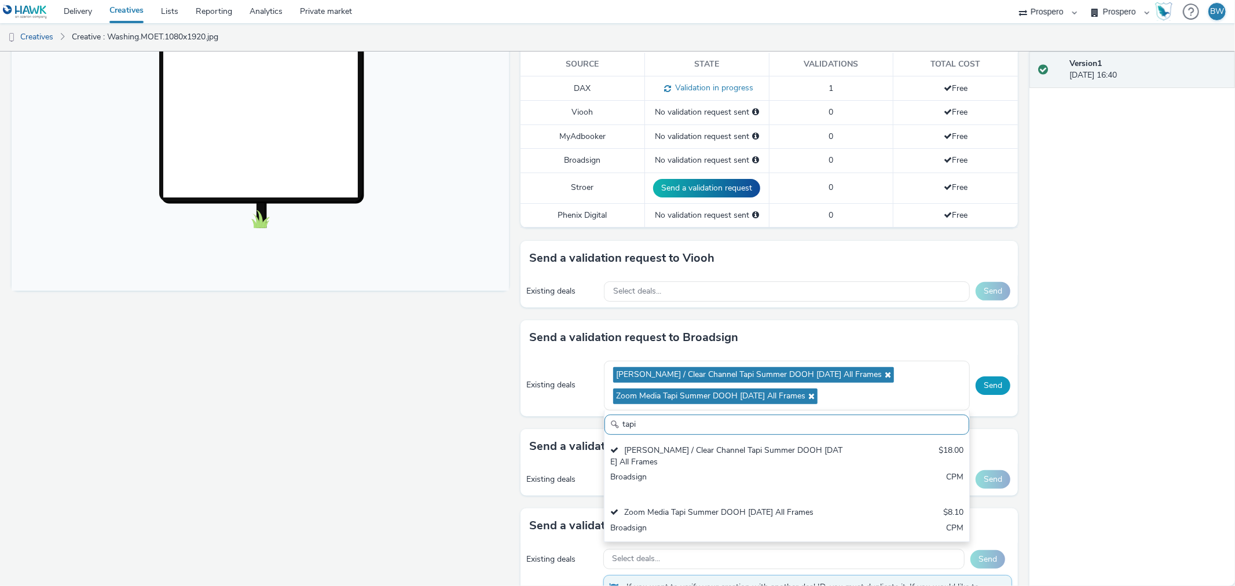
click at [988, 380] on button "Send" at bounding box center [992, 385] width 35 height 19
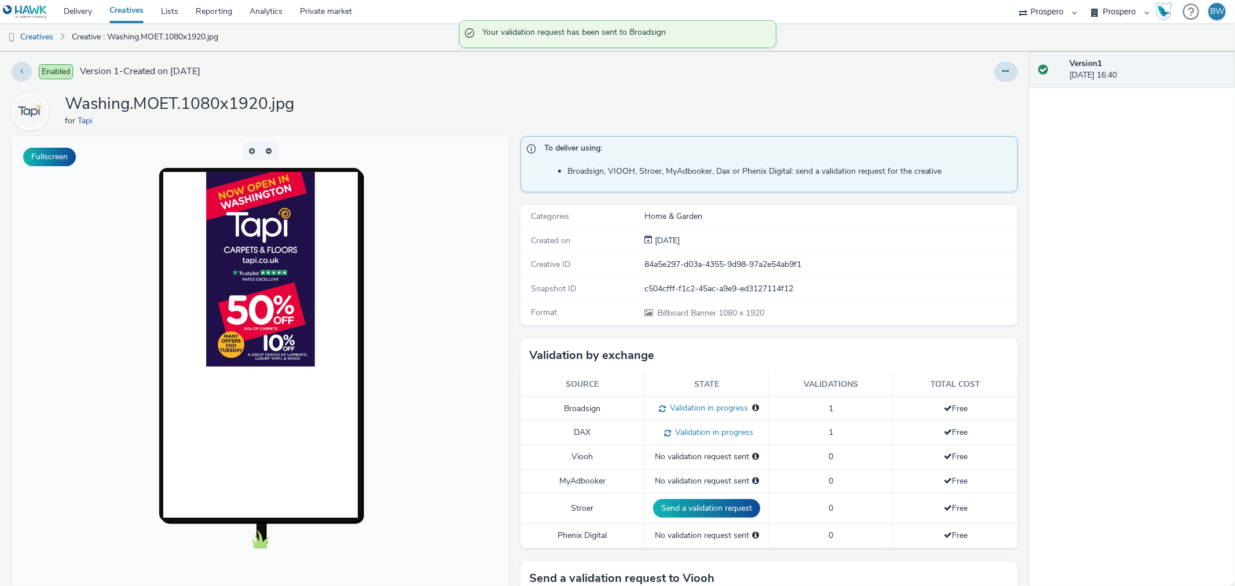
scroll to position [0, 0]
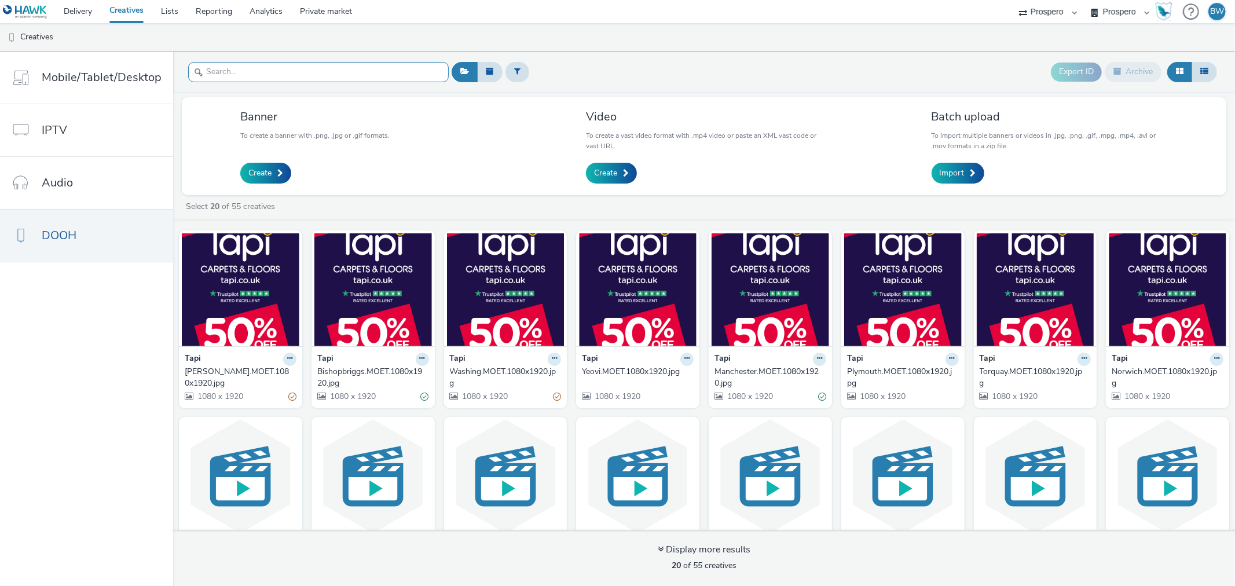
drag, startPoint x: 316, startPoint y: 69, endPoint x: 328, endPoint y: 39, distance: 33.0
click at [317, 62] on input "text" at bounding box center [318, 72] width 260 height 20
type input "moet"
click at [621, 375] on div "Yeovi.MOET.1080x1920.jpg" at bounding box center [635, 372] width 107 height 12
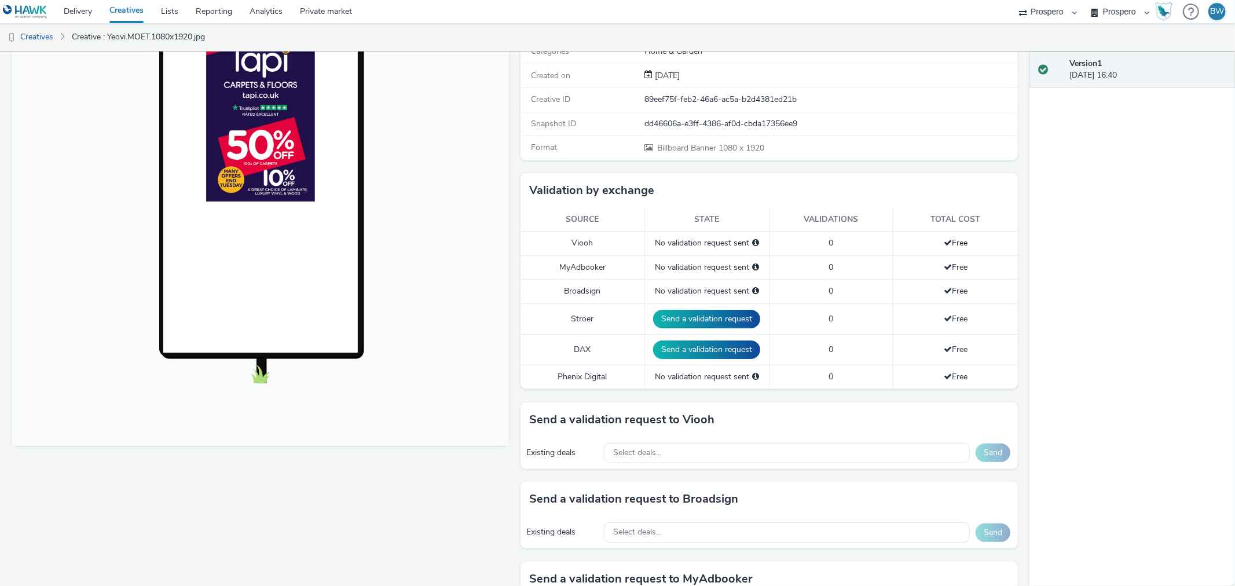
scroll to position [193, 0]
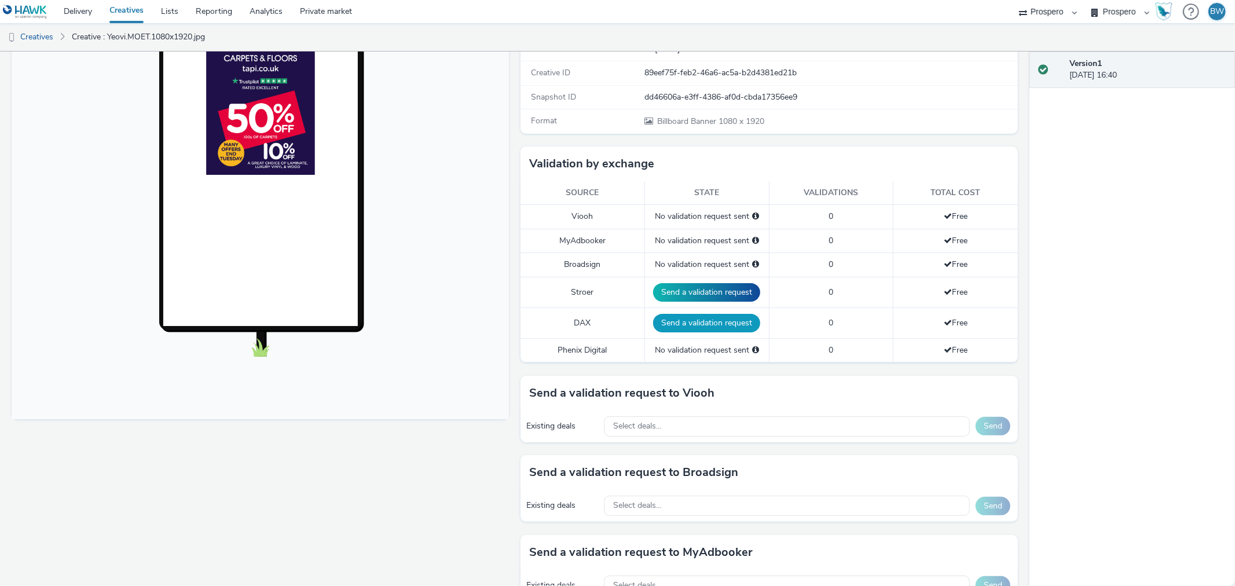
click at [678, 324] on button "Send a validation request" at bounding box center [706, 323] width 107 height 19
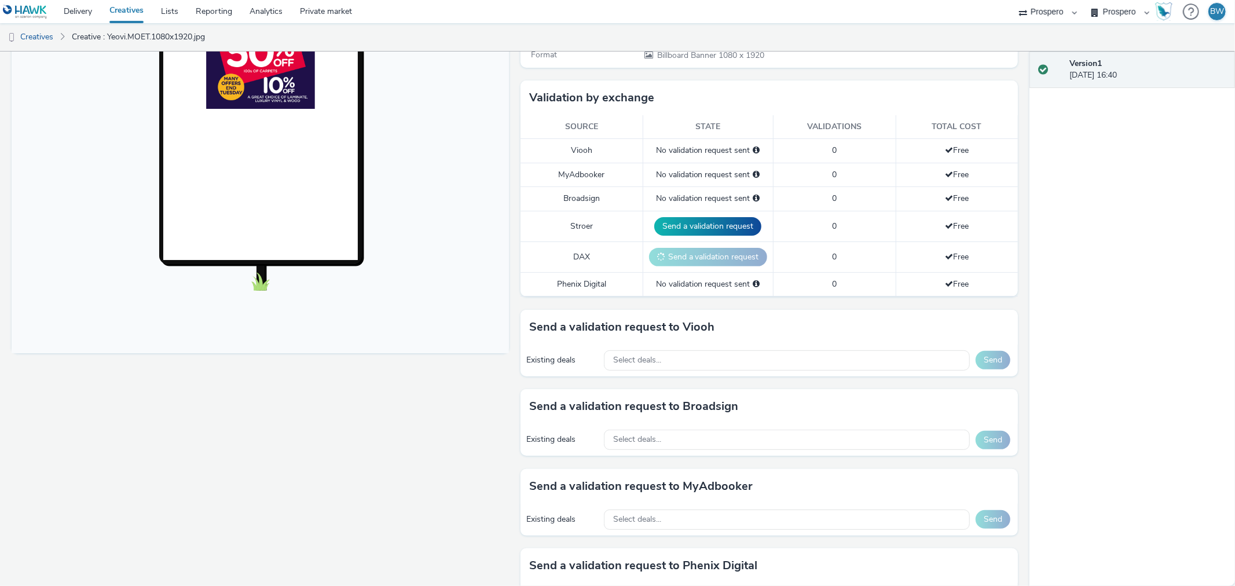
scroll to position [321, 0]
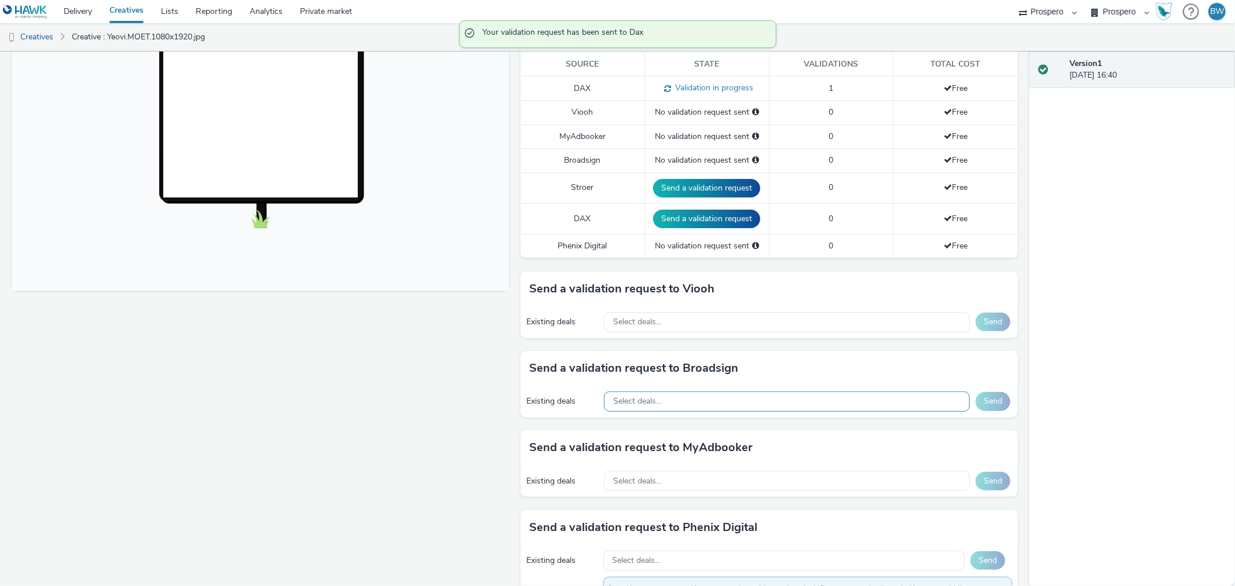
click at [698, 391] on div "Select deals..." at bounding box center [787, 401] width 366 height 20
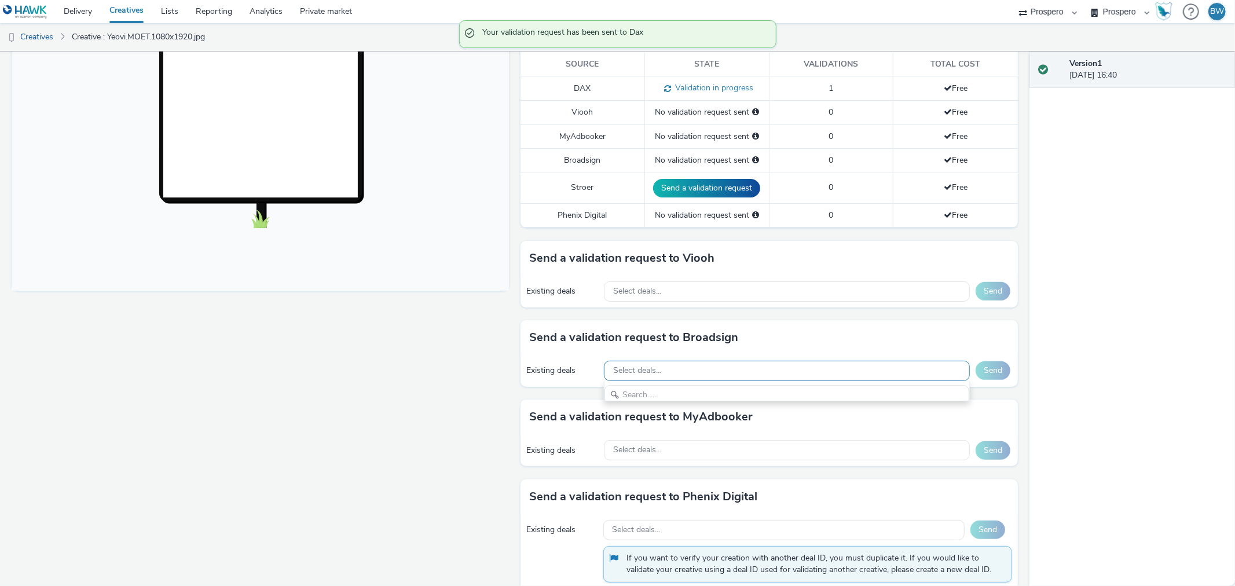
scroll to position [13, 0]
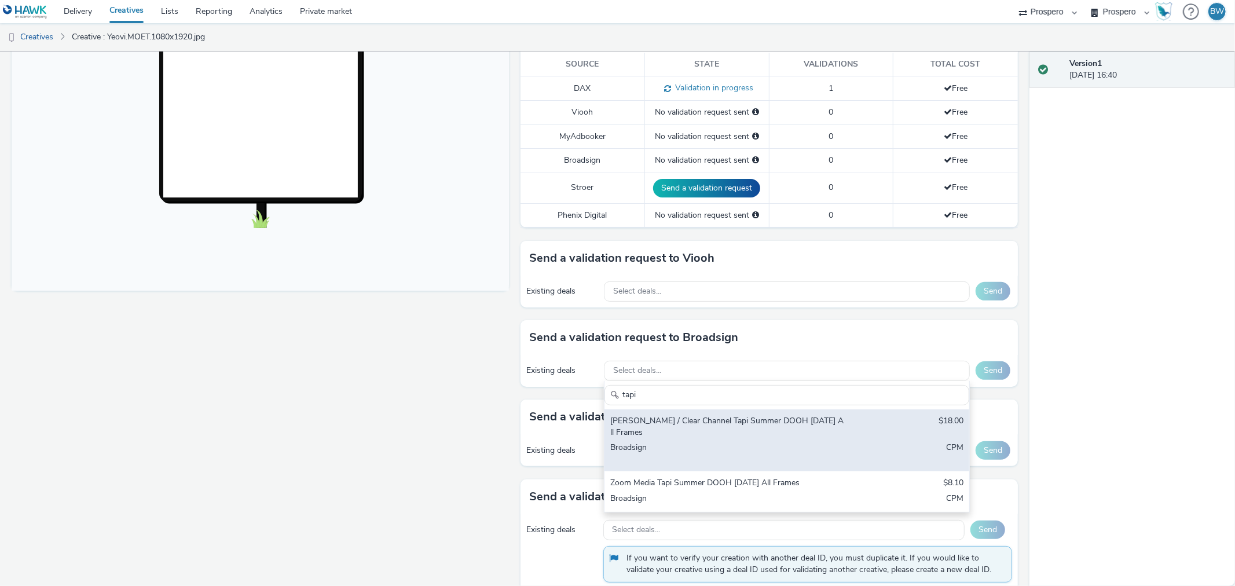
type input "tapi"
click at [693, 420] on div "Bauer / Clear Channel Tapi Summer DOOH August 2025 All Frames" at bounding box center [726, 427] width 233 height 24
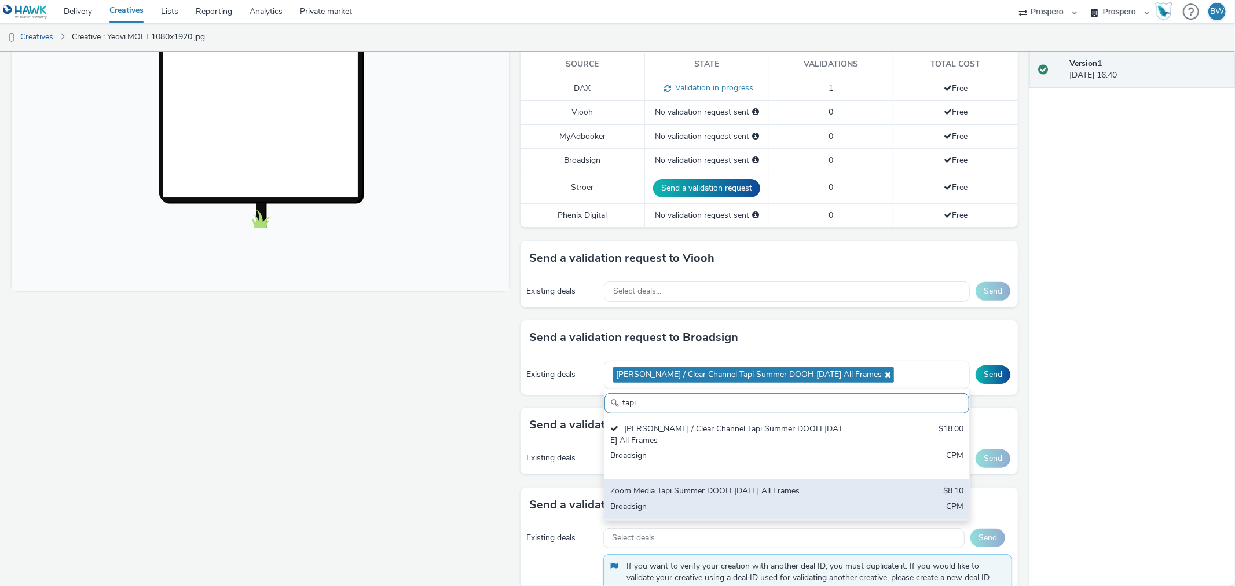
click at [701, 487] on div "Zoom Media Tapi Summer DOOH August 2025 All Frames" at bounding box center [726, 491] width 233 height 13
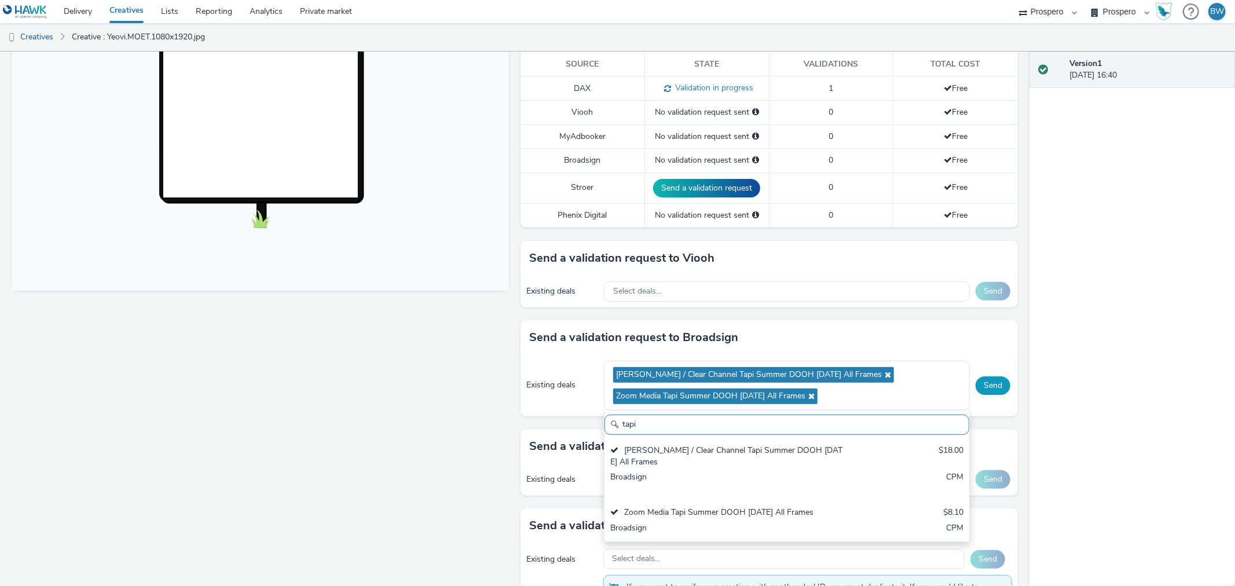
click at [982, 390] on button "Send" at bounding box center [992, 385] width 35 height 19
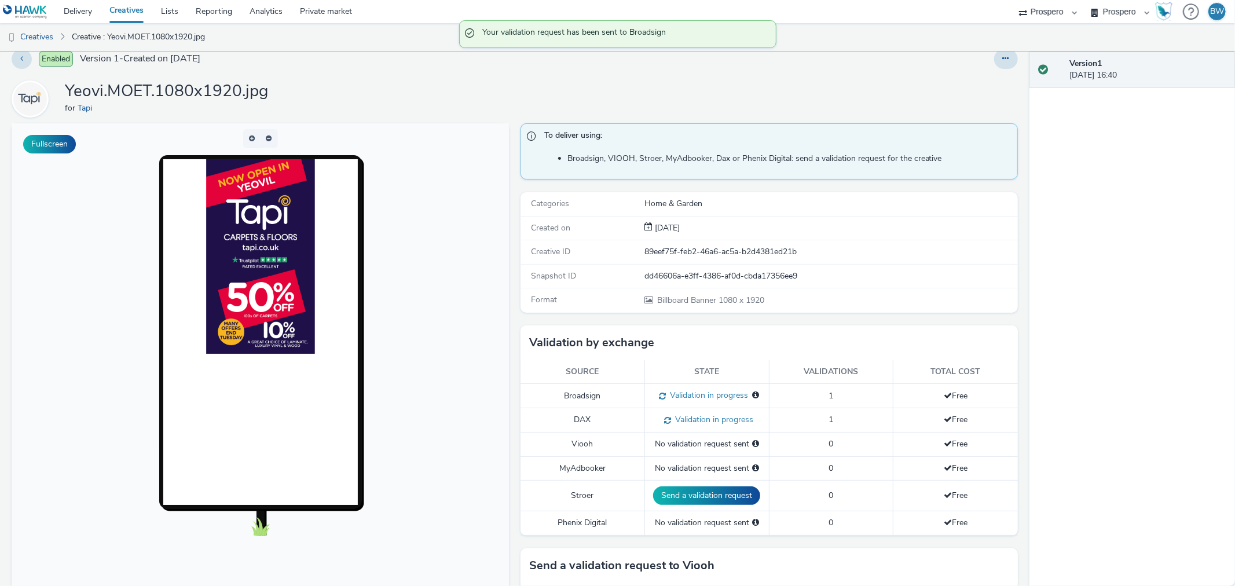
scroll to position [0, 0]
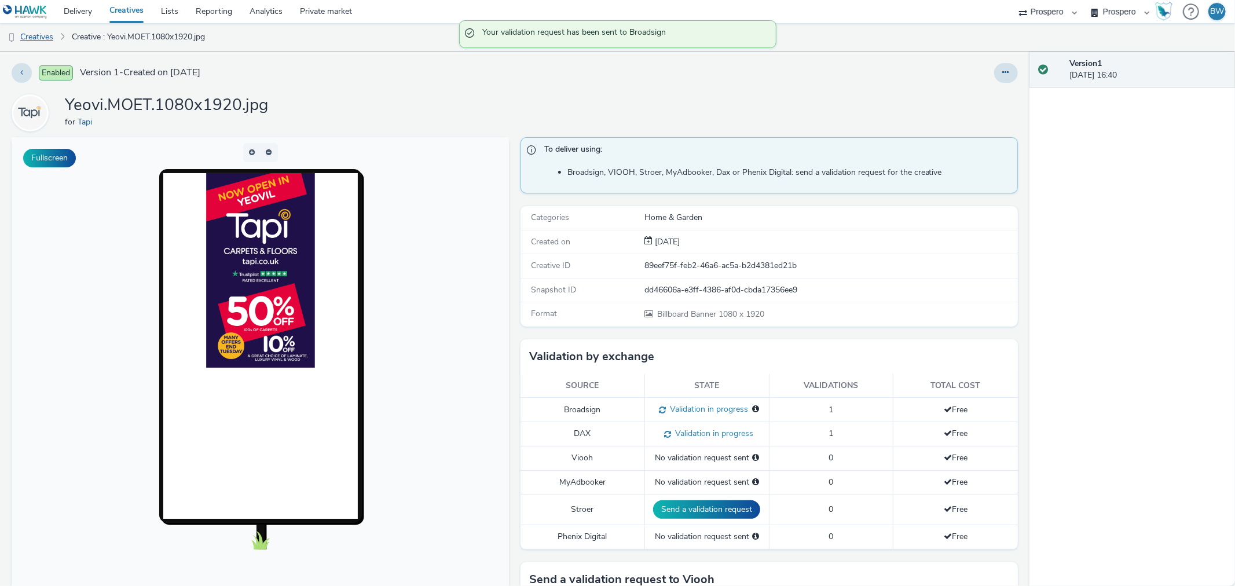
click at [50, 31] on link "Creatives" at bounding box center [29, 37] width 59 height 28
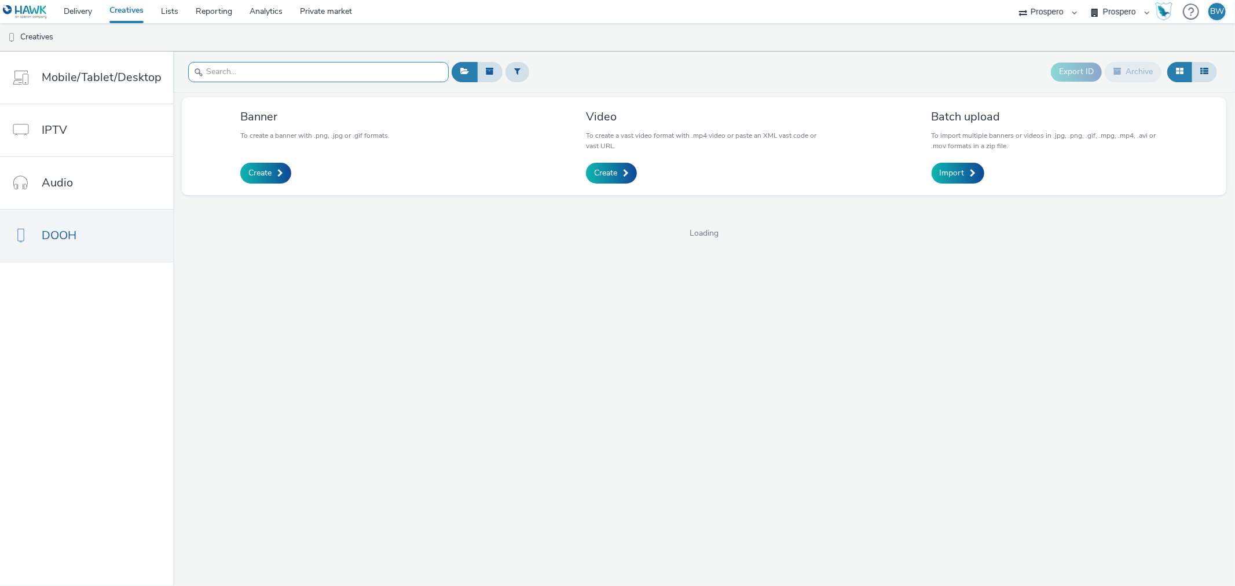
click at [344, 63] on input "text" at bounding box center [318, 72] width 260 height 20
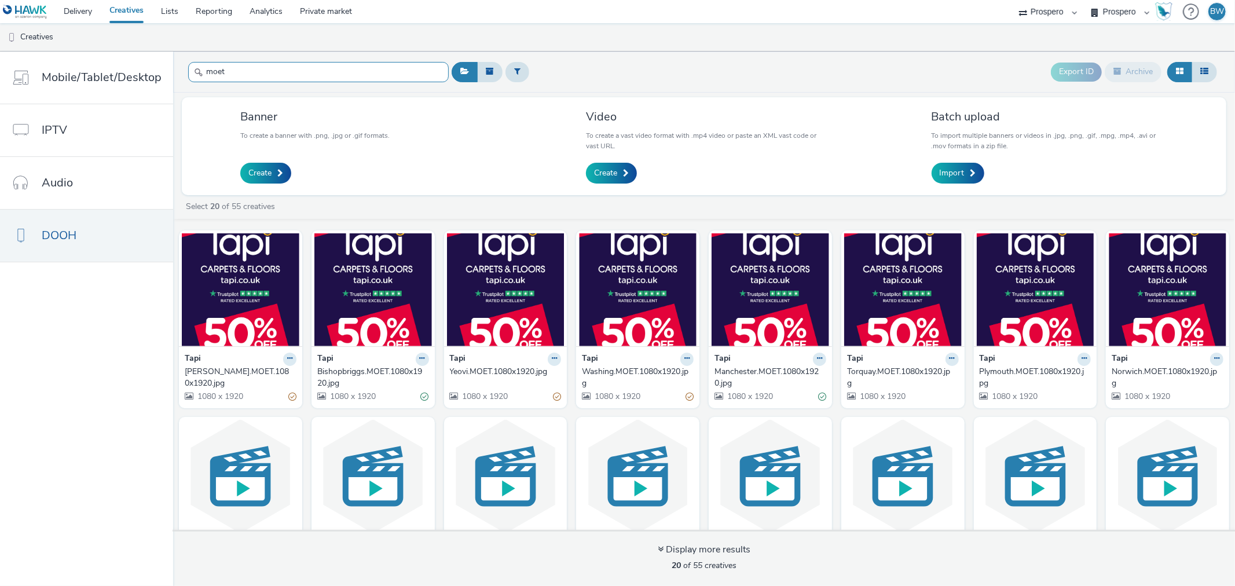
type input "moet"
click at [736, 366] on div "Manchester.MOET.1080x1920.jpg" at bounding box center [767, 378] width 107 height 24
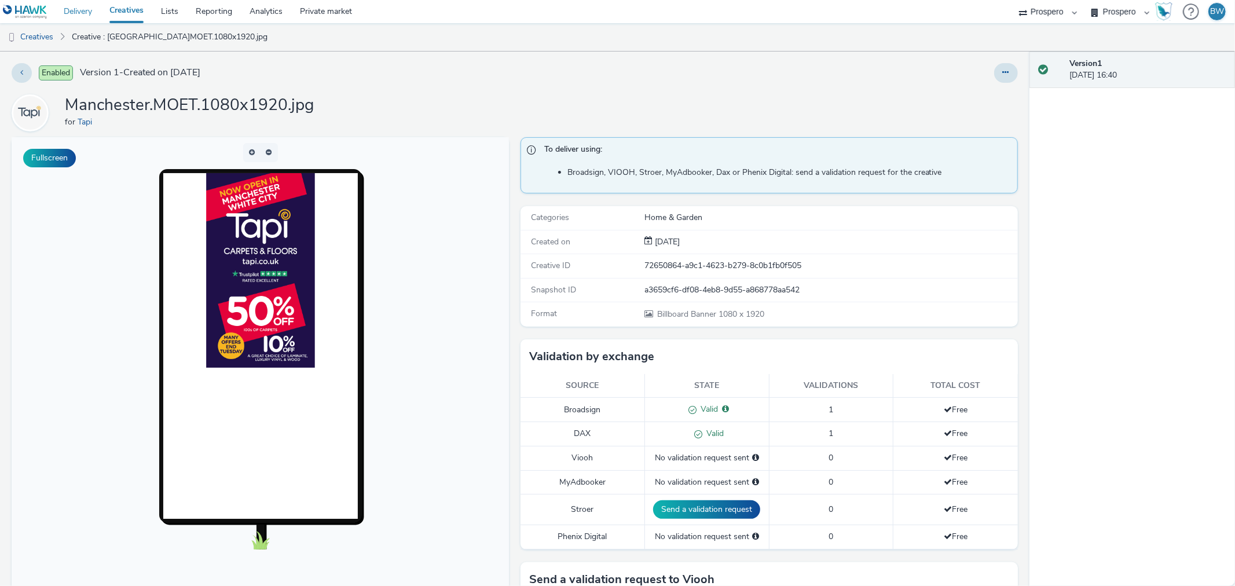
click at [74, 14] on link "Delivery" at bounding box center [78, 11] width 46 height 23
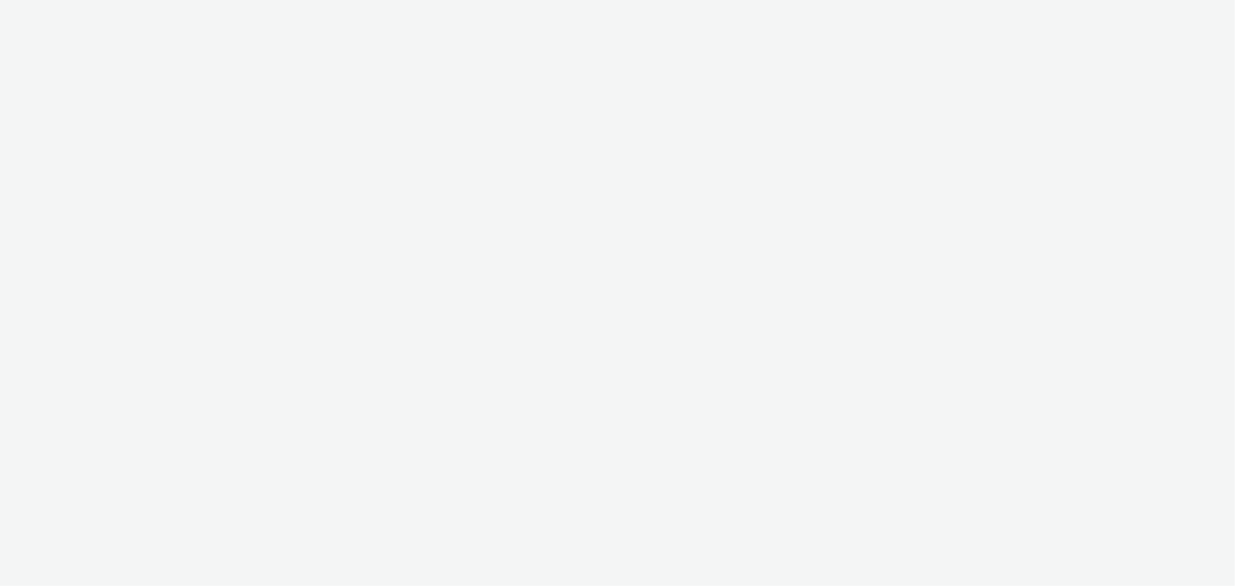
select select "b1b940d3-d05b-48b5-821e-f328c33b988b"
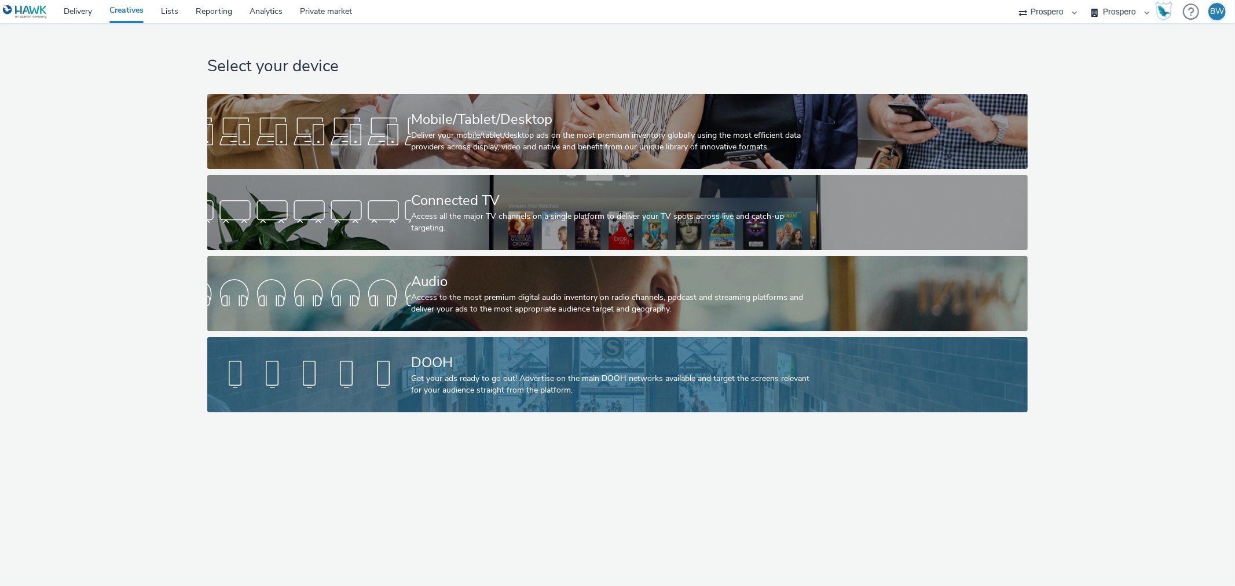
click at [475, 358] on div "DOOH" at bounding box center [615, 363] width 408 height 20
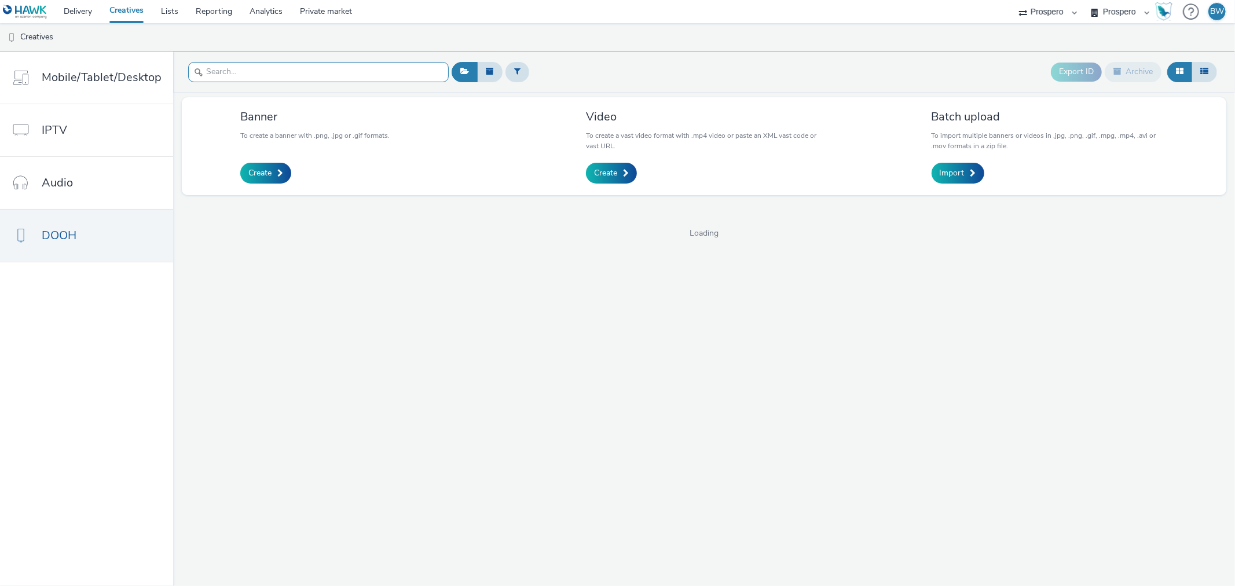
click at [326, 72] on input "text" at bounding box center [318, 72] width 260 height 20
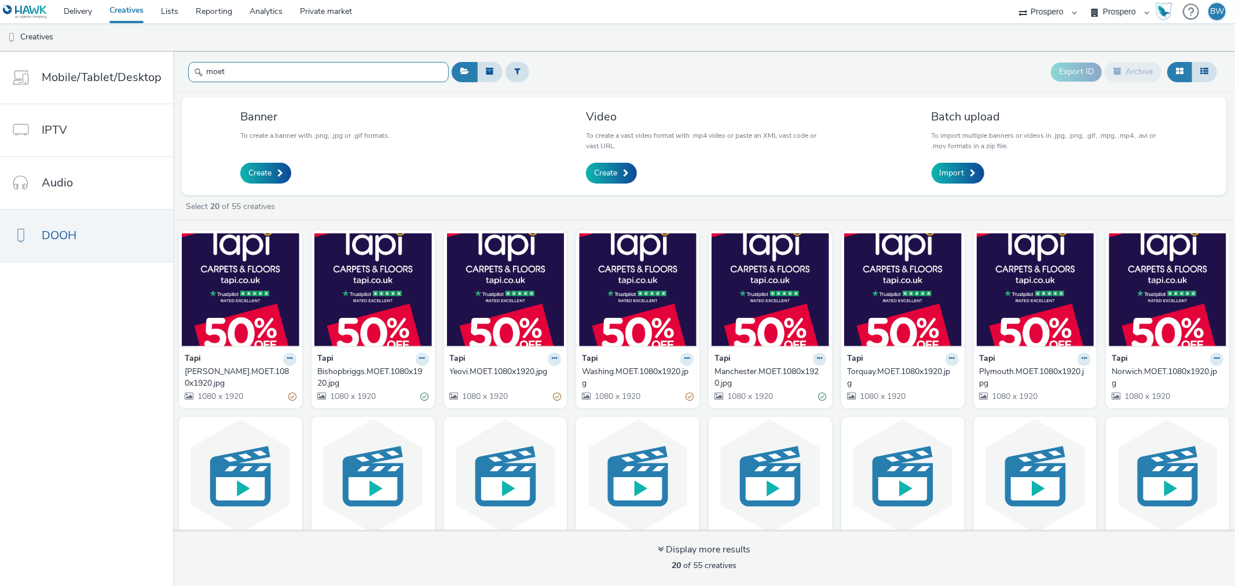
type input "moet"
click at [872, 375] on div "Torquay.MOET.1080x1920.jpg" at bounding box center [900, 378] width 107 height 24
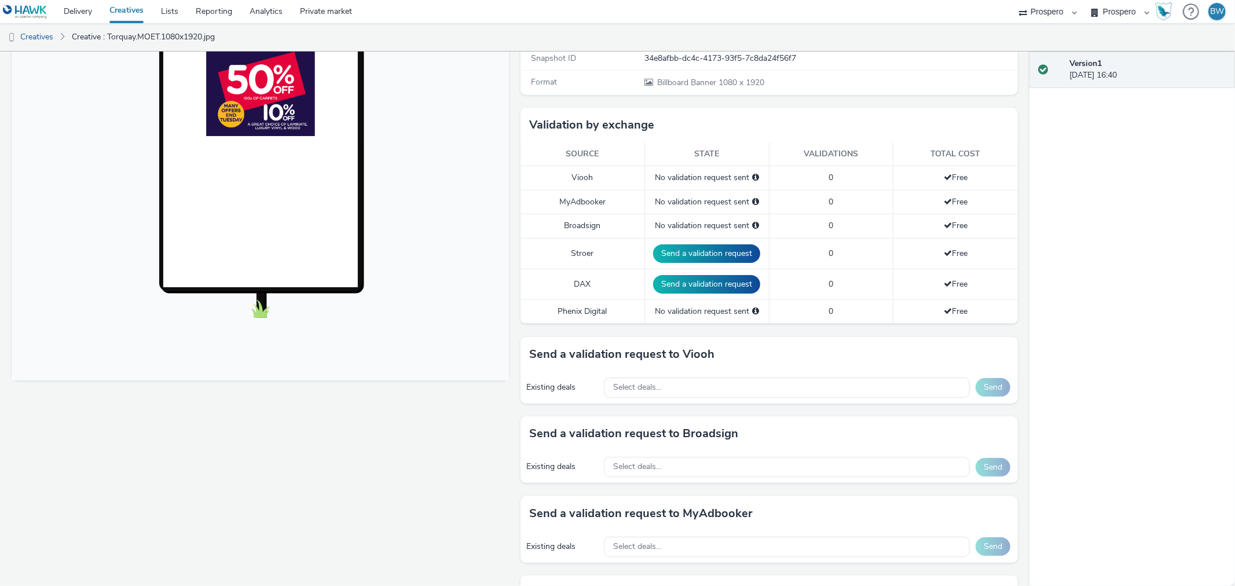
scroll to position [257, 0]
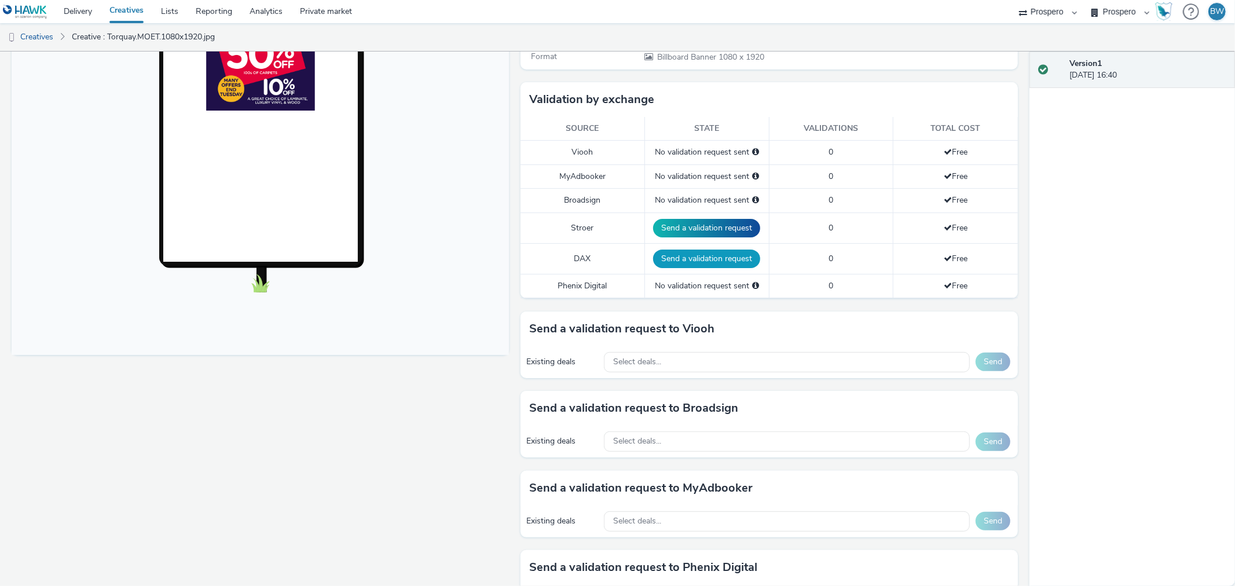
click at [685, 259] on button "Send a validation request" at bounding box center [706, 258] width 107 height 19
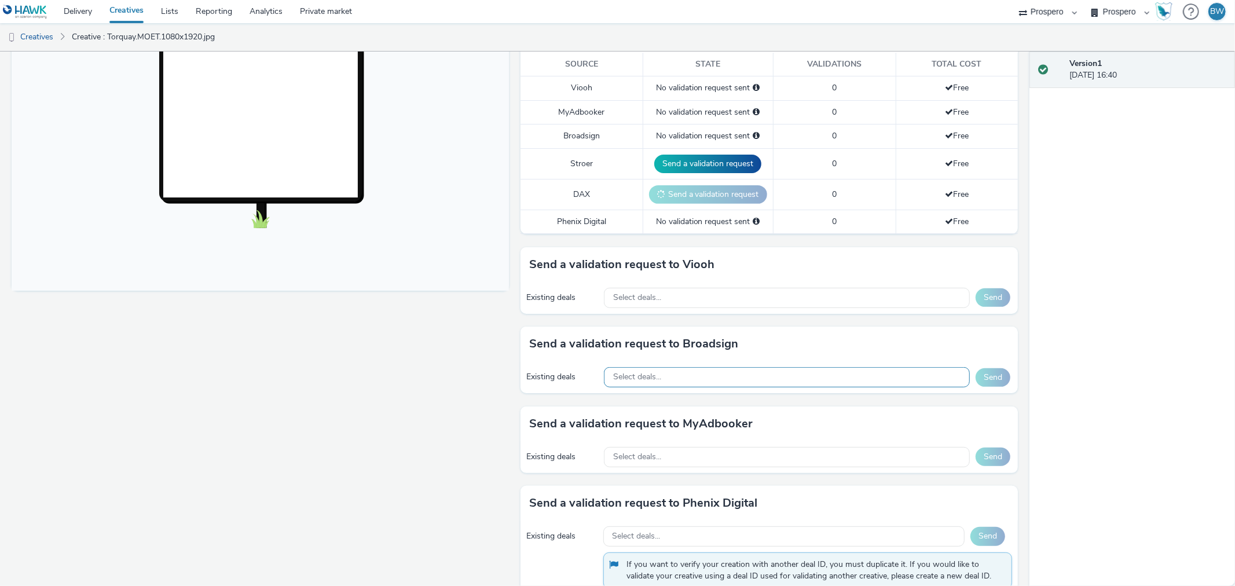
click at [705, 373] on div "Select deals..." at bounding box center [787, 377] width 366 height 20
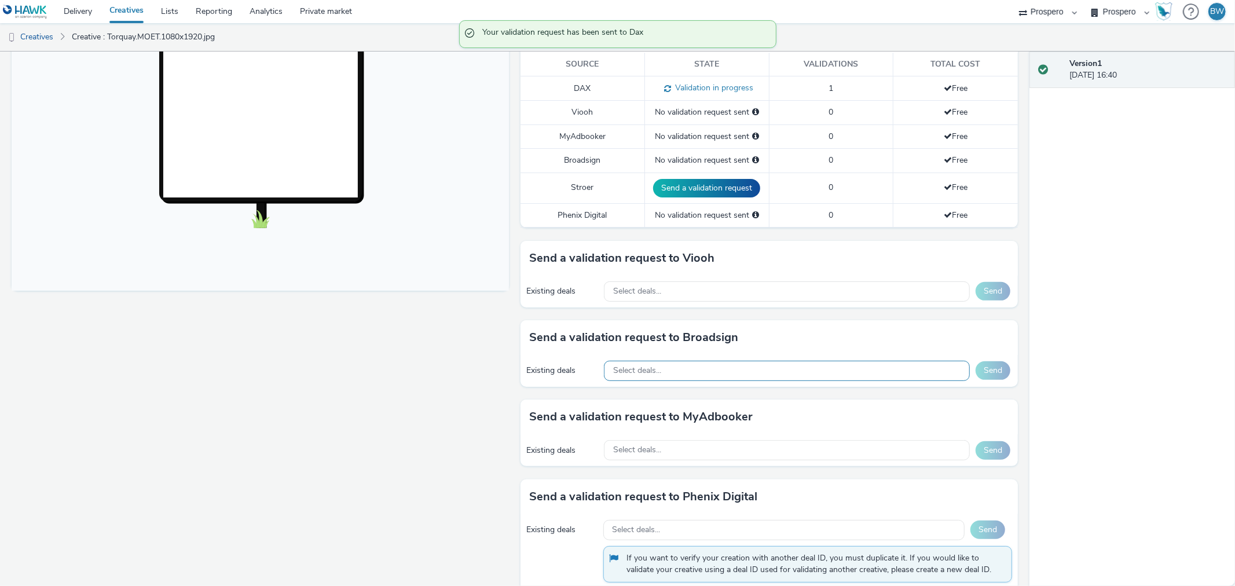
scroll to position [13, 0]
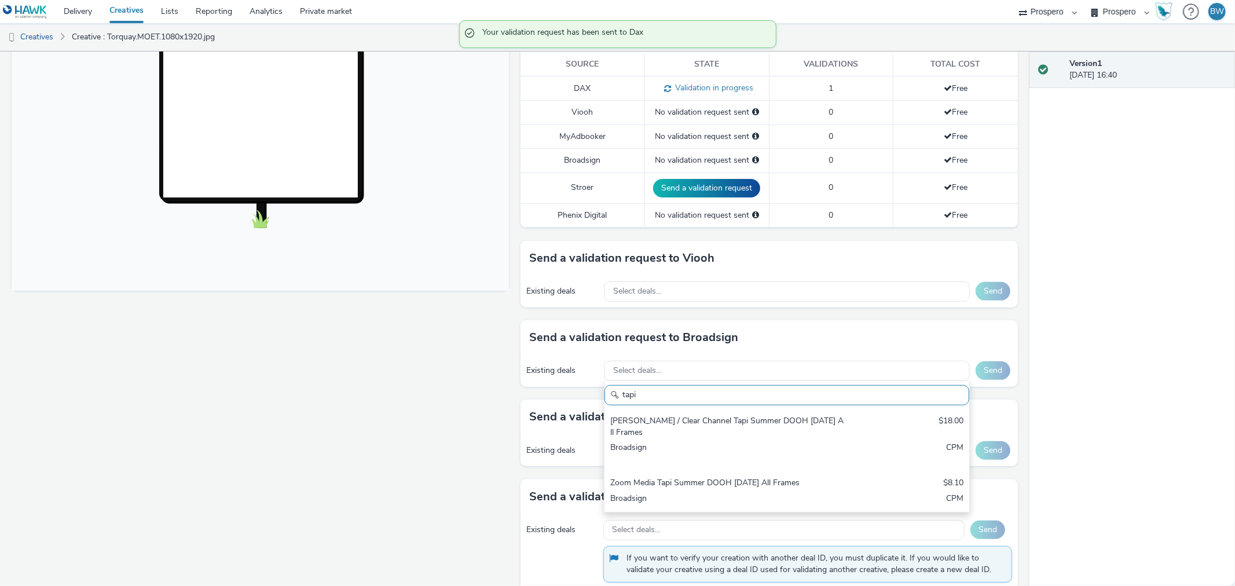
type input "tapi"
click at [704, 406] on div "tapi Bauer / Clear Channel Tapi Summer DOOH August 2025 All Frames $18.00 Broad…" at bounding box center [787, 446] width 366 height 131
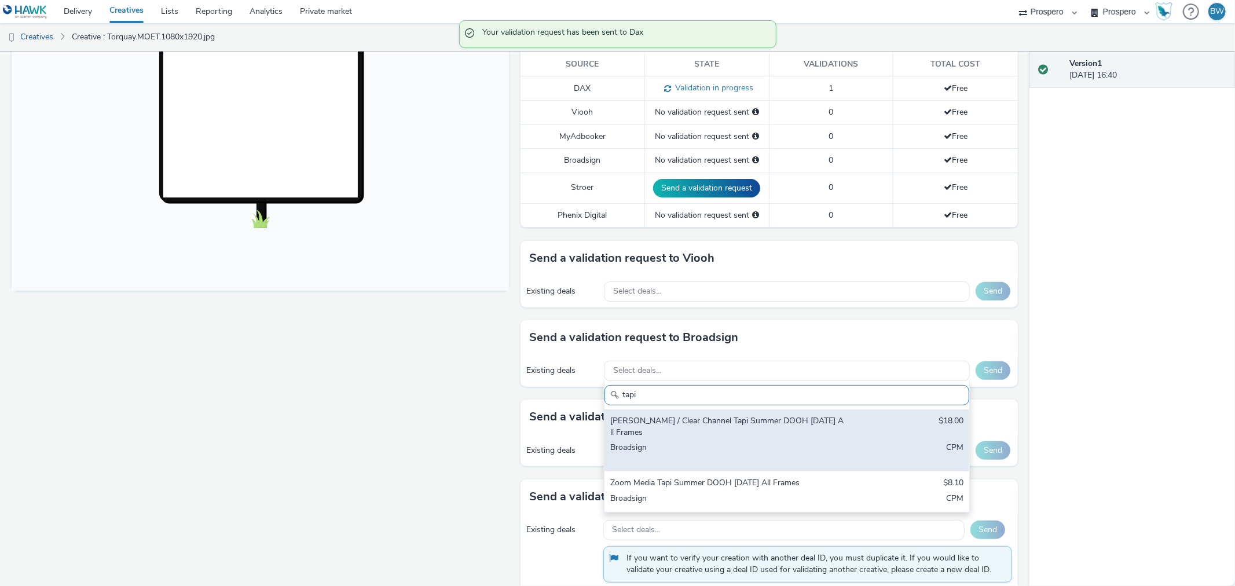
click at [708, 420] on div "[PERSON_NAME] / Clear Channel Tapi Summer DOOH [DATE] All Frames" at bounding box center [726, 427] width 233 height 24
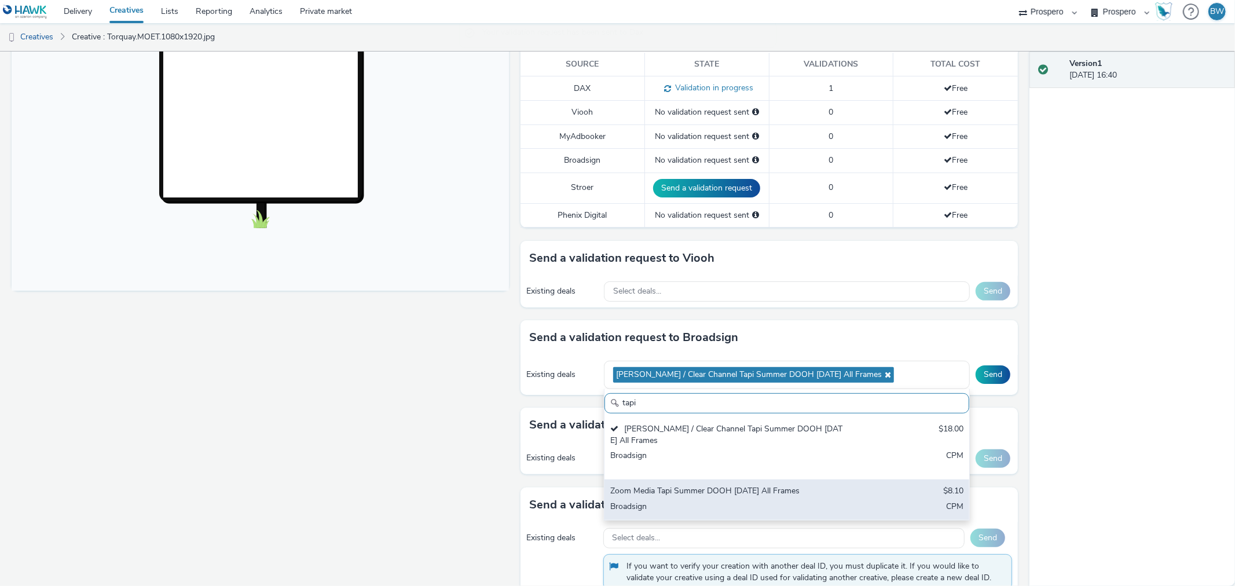
click at [715, 486] on div "Zoom Media Tapi Summer DOOH [DATE] All Frames" at bounding box center [726, 491] width 233 height 13
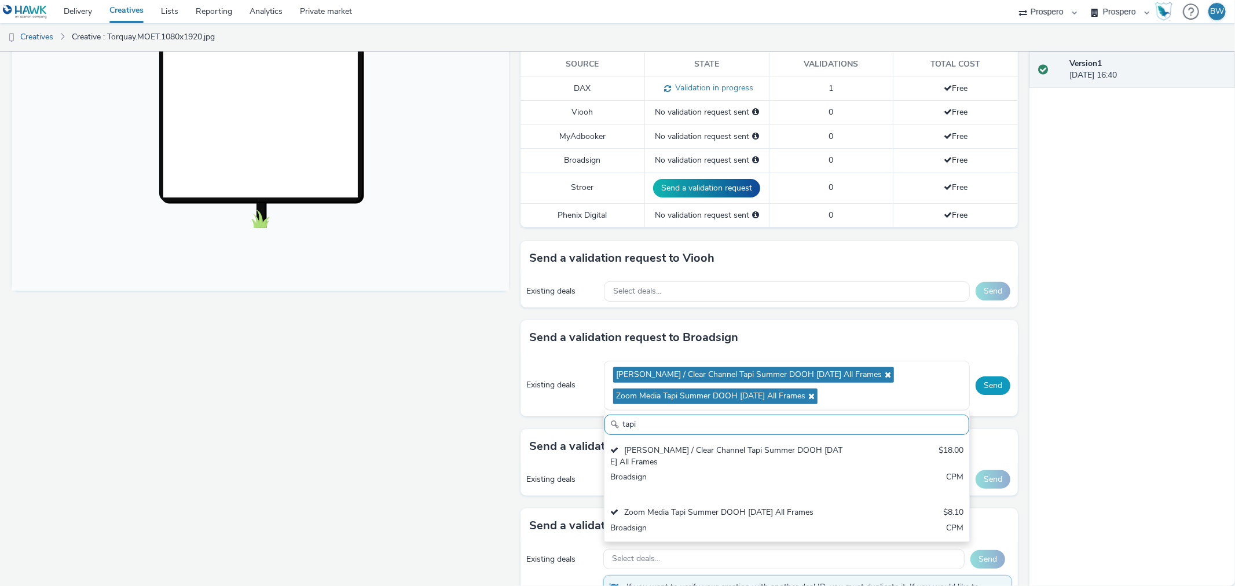
click at [977, 384] on button "Send" at bounding box center [992, 385] width 35 height 19
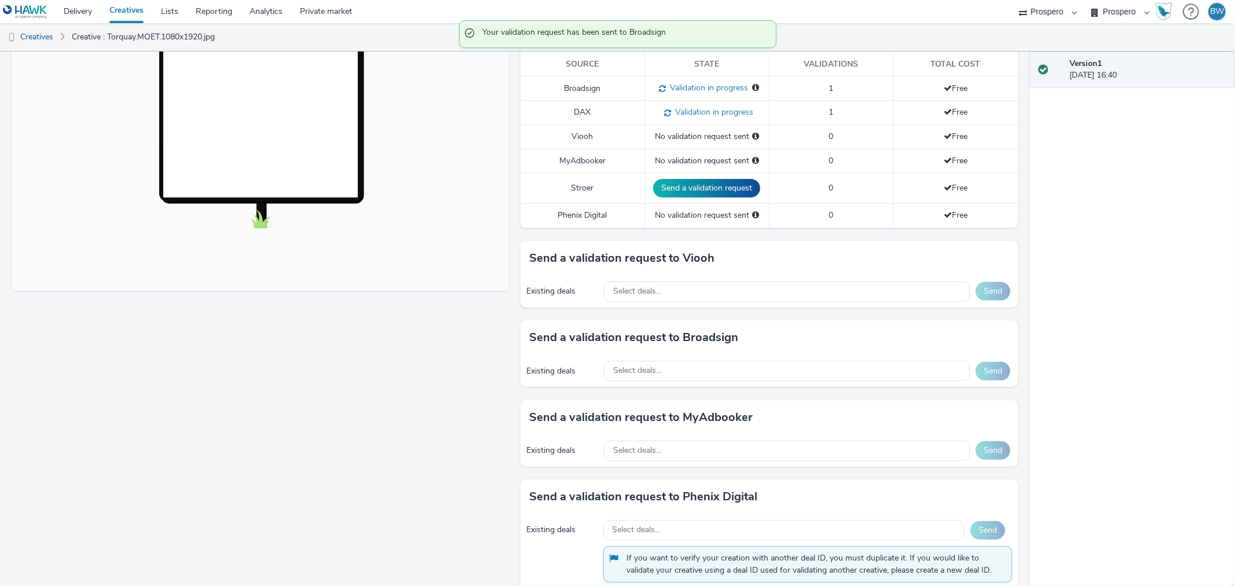
scroll to position [0, 0]
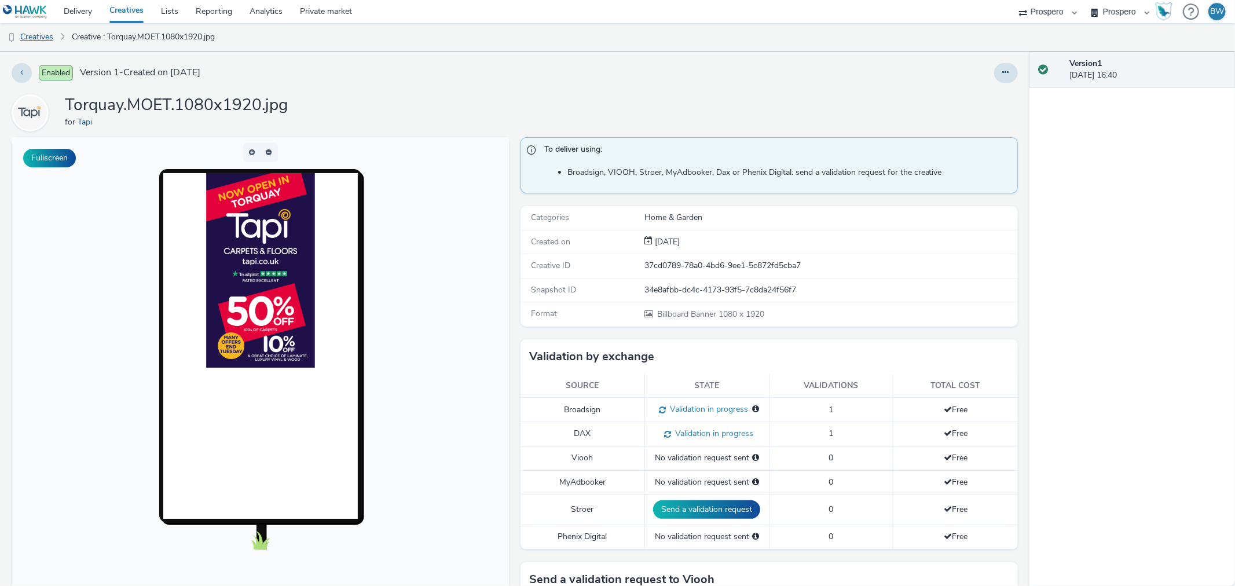
click at [38, 32] on link "Creatives" at bounding box center [29, 37] width 59 height 28
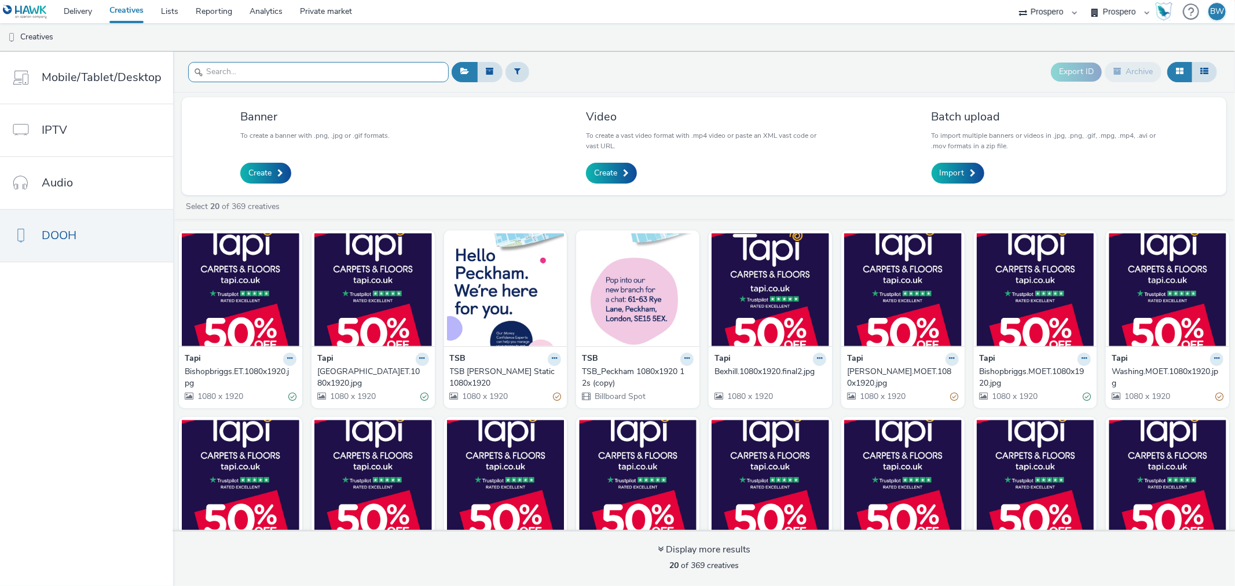
click at [293, 69] on input "text" at bounding box center [318, 72] width 260 height 20
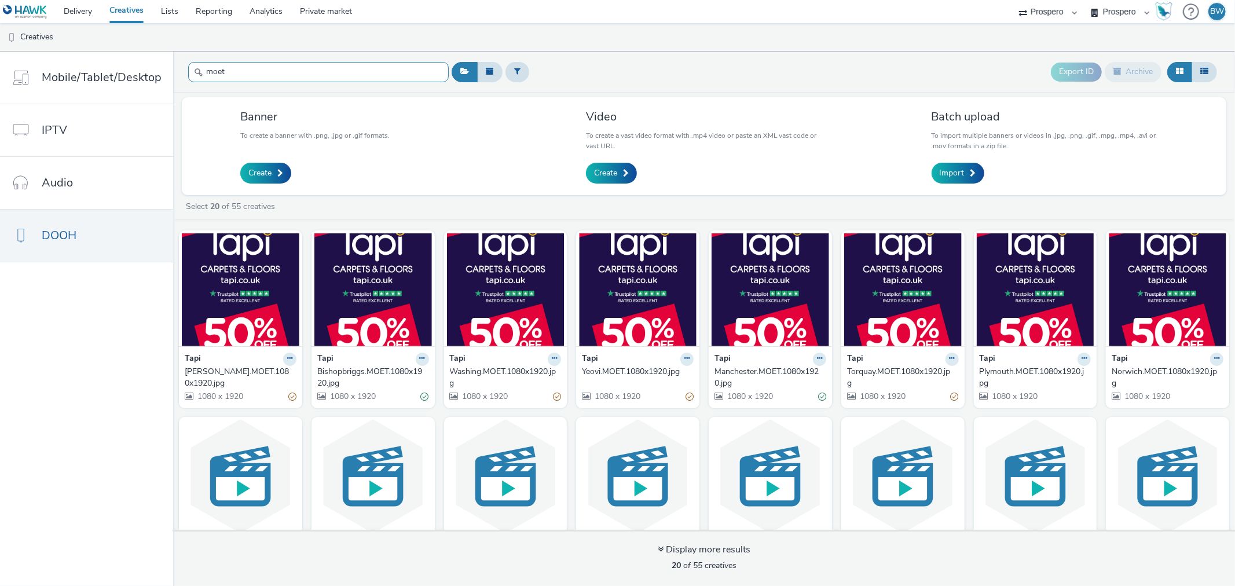
type input "moet"
click at [1004, 369] on div "Plymouth.MOET.1080x1920.jpg" at bounding box center [1032, 378] width 107 height 24
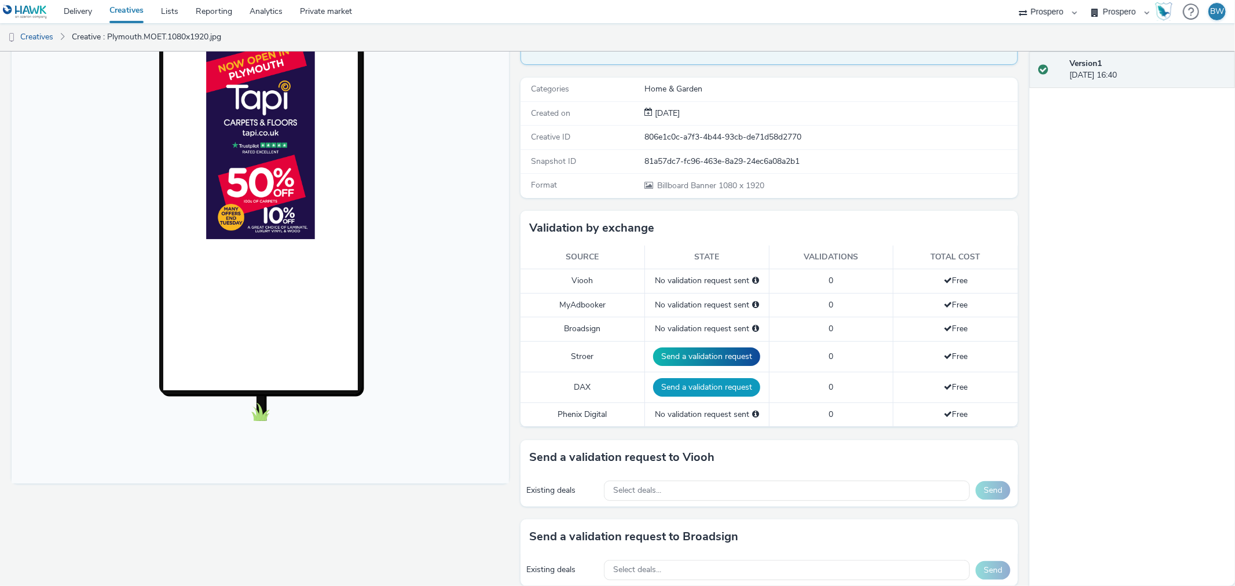
click at [684, 386] on button "Send a validation request" at bounding box center [706, 387] width 107 height 19
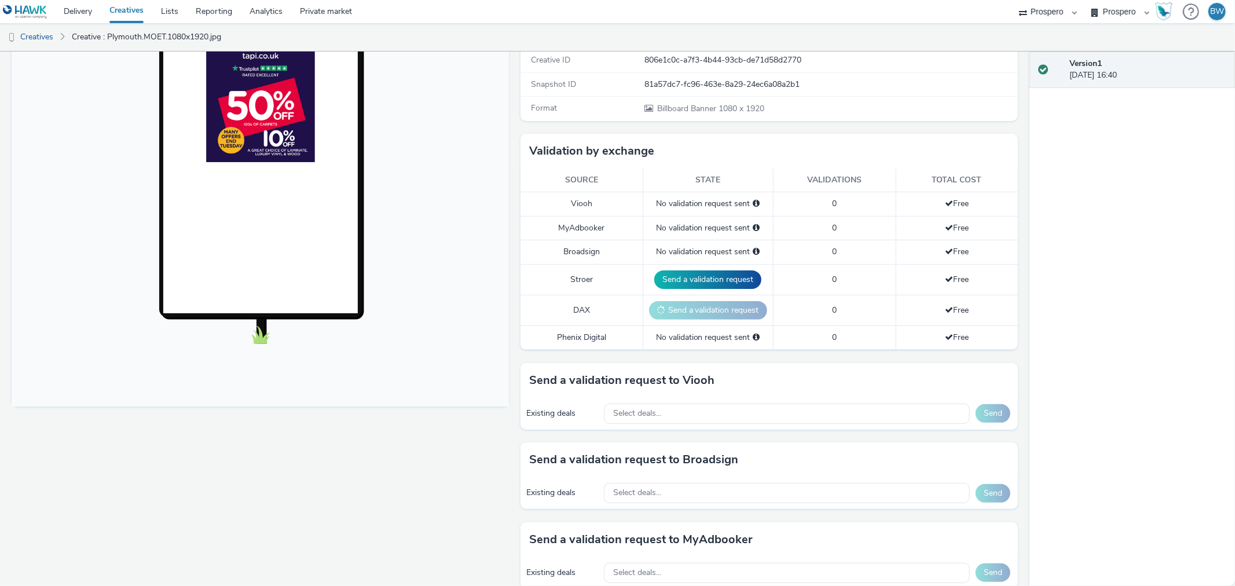
scroll to position [321, 0]
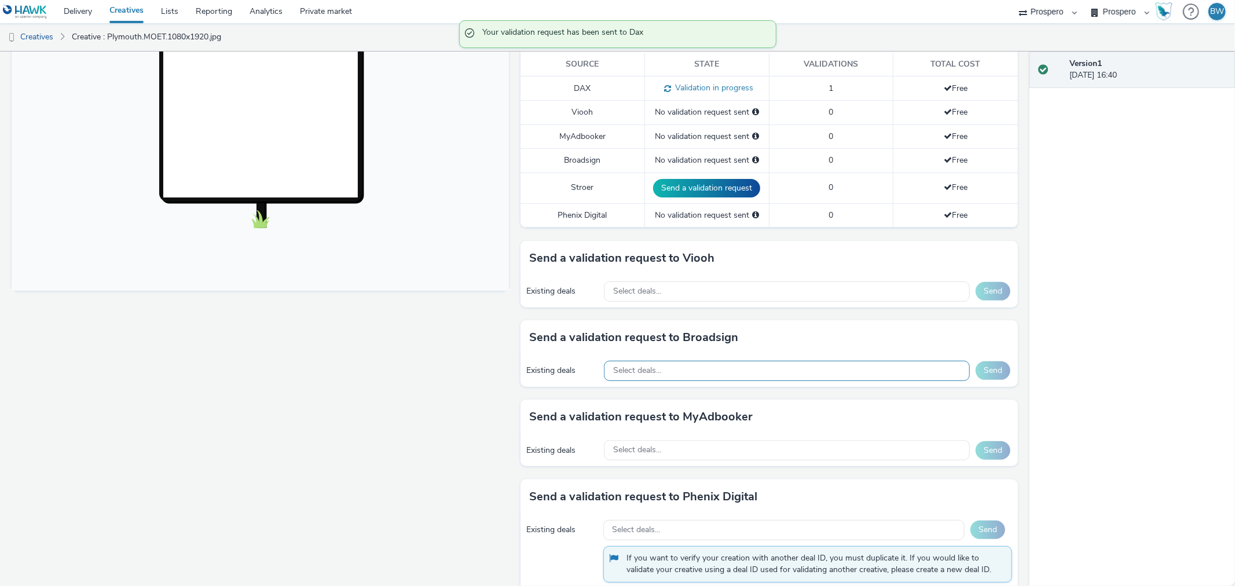
click at [676, 366] on div "Select deals..." at bounding box center [787, 371] width 366 height 20
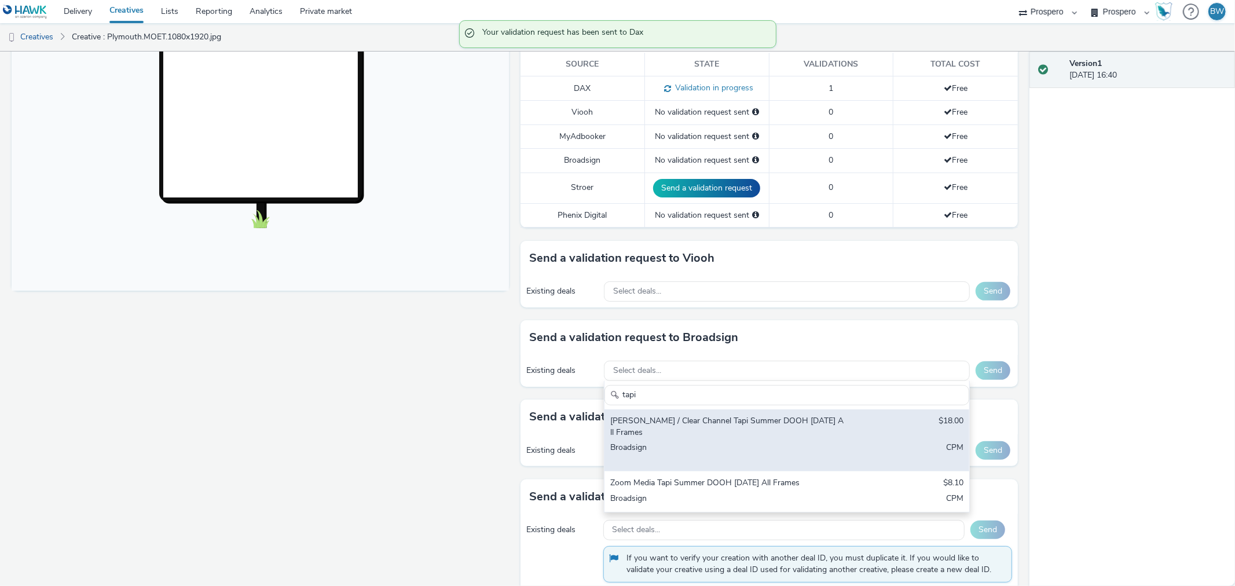
type input "tapi"
click at [828, 435] on div "[PERSON_NAME] / Clear Channel Tapi Summer DOOH [DATE] All Frames" at bounding box center [726, 427] width 233 height 24
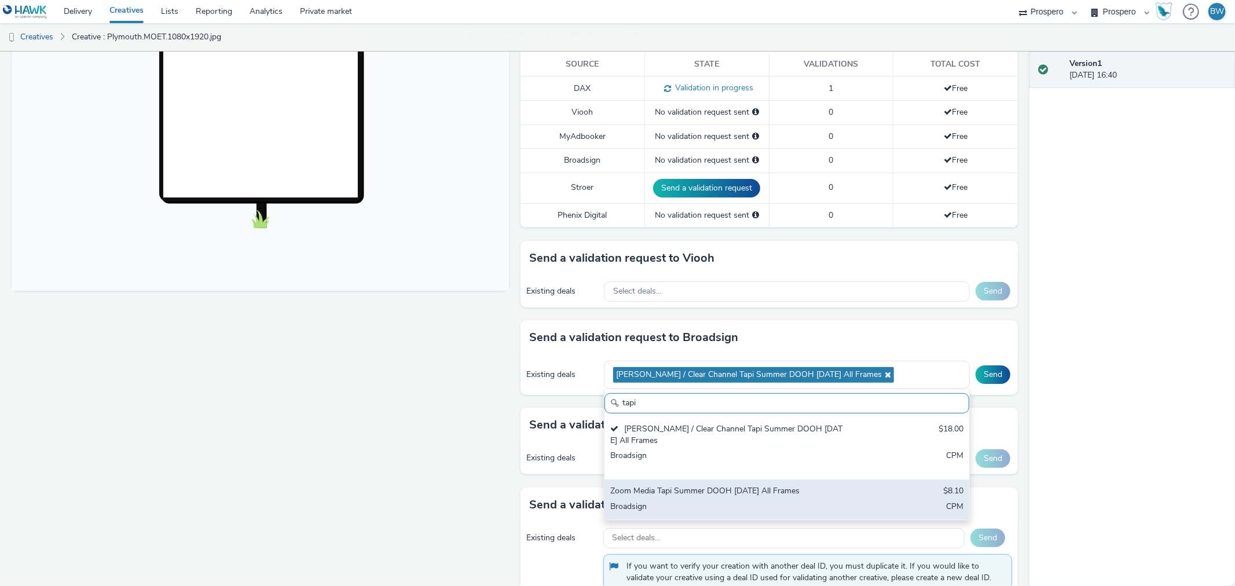
click at [838, 490] on div "Zoom Media Tapi Summer DOOH August 2025 All Frames $8.10 Broadsign CPM" at bounding box center [786, 499] width 365 height 41
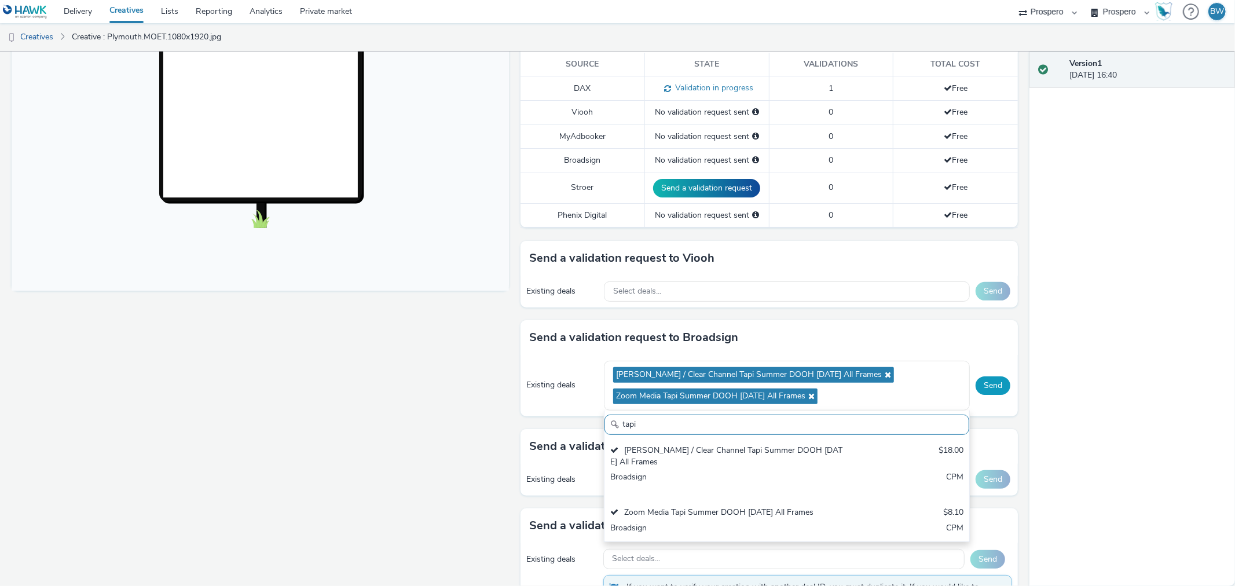
click at [979, 379] on button "Send" at bounding box center [992, 385] width 35 height 19
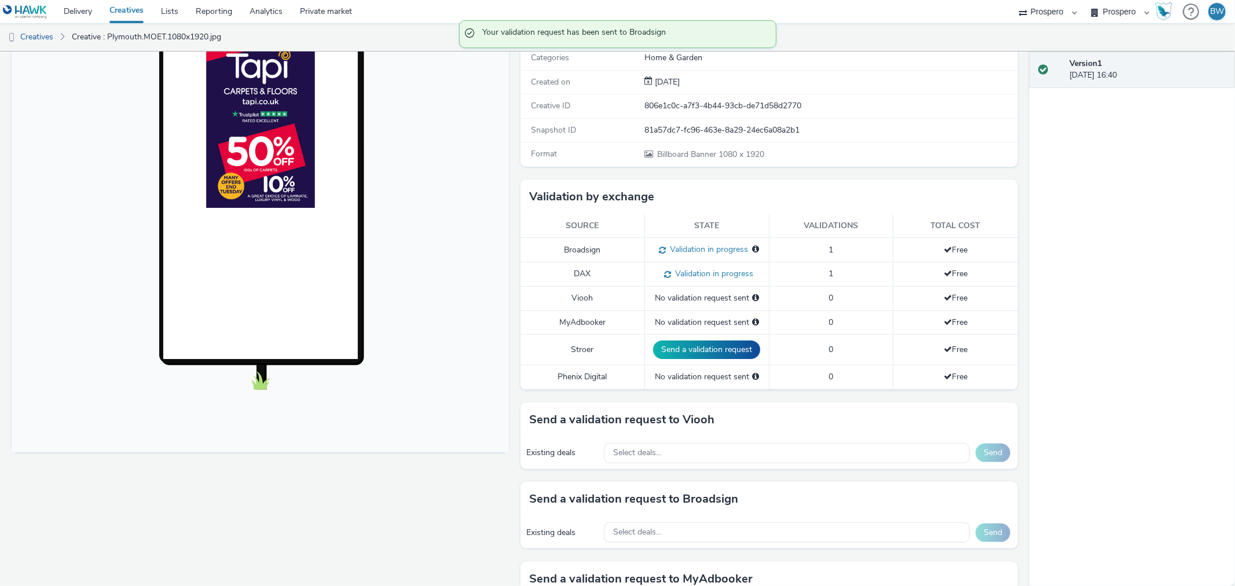
scroll to position [0, 0]
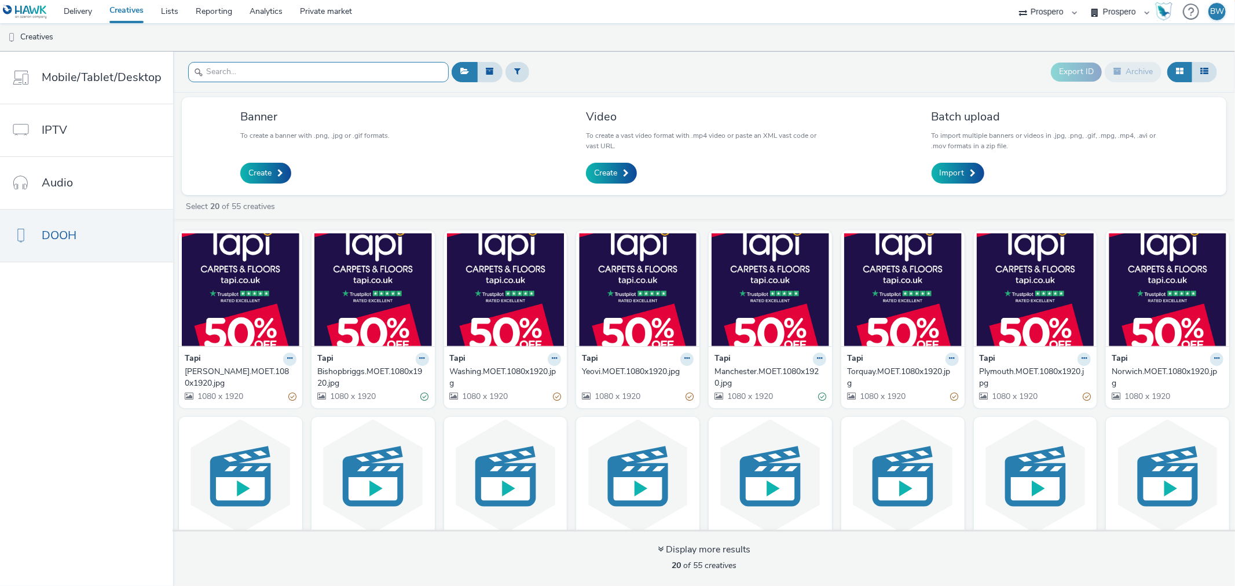
click at [415, 76] on input "text" at bounding box center [318, 72] width 260 height 20
type input "moet"
click at [1117, 374] on div "Norwich.MOET.1080x1920.jpg" at bounding box center [1164, 378] width 107 height 24
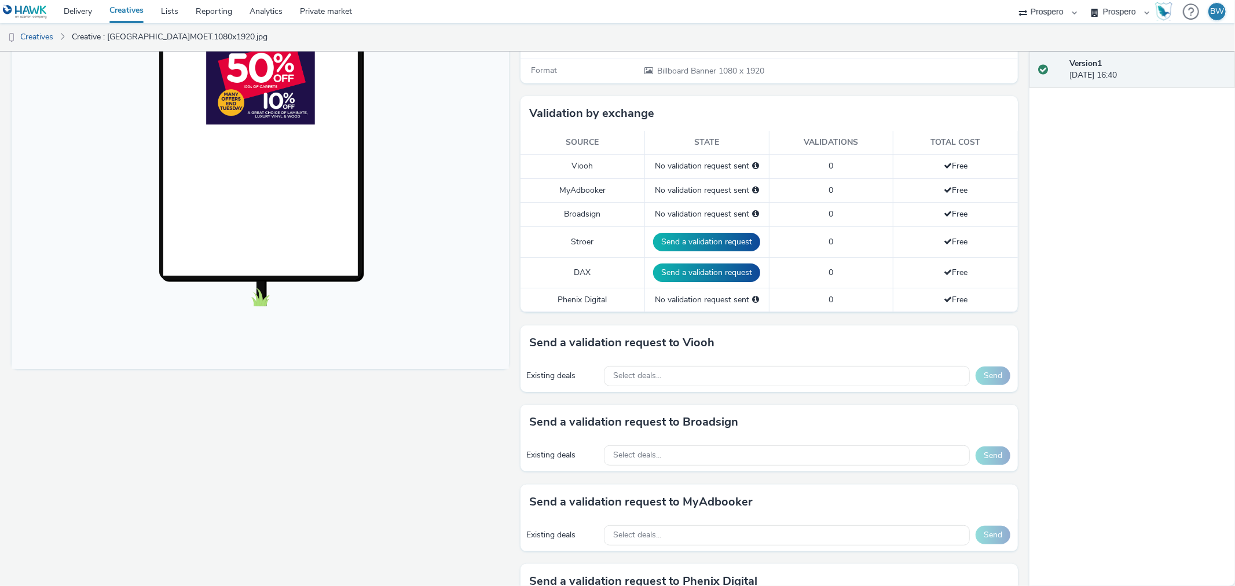
scroll to position [257, 0]
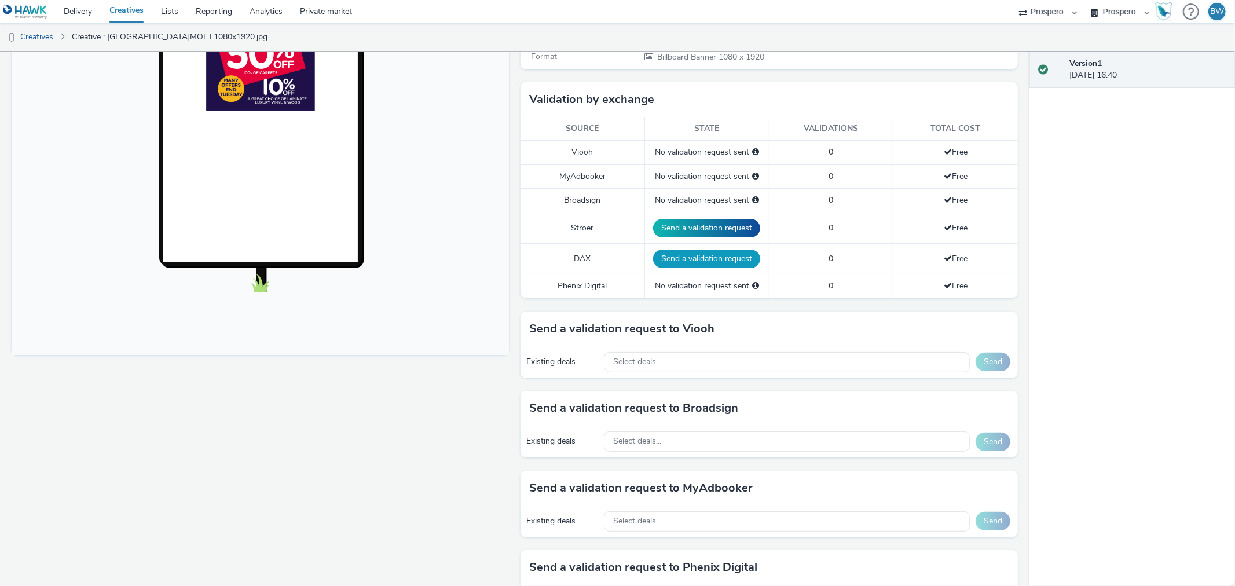
click at [656, 265] on button "Send a validation request" at bounding box center [706, 258] width 107 height 19
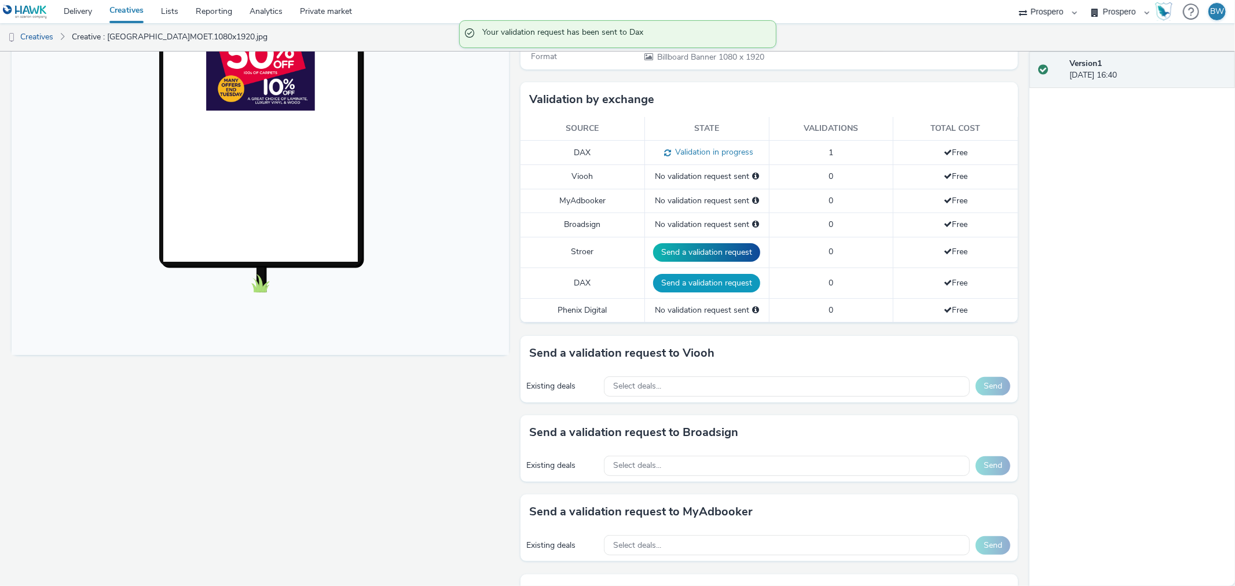
scroll to position [349, 0]
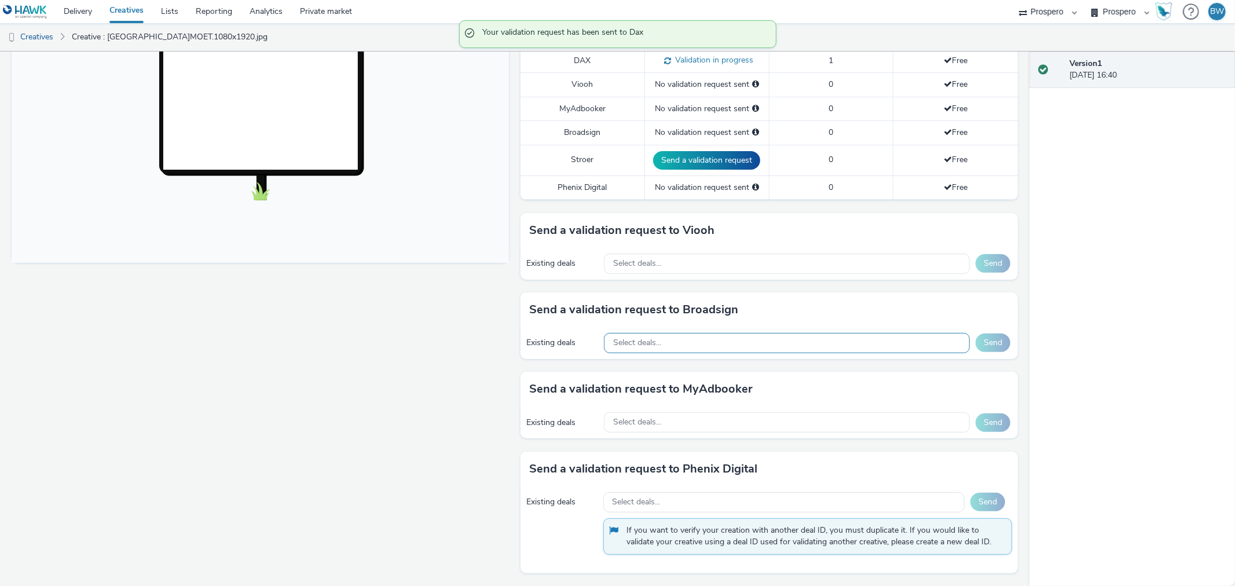
click at [660, 344] on div "Select deals..." at bounding box center [787, 343] width 366 height 20
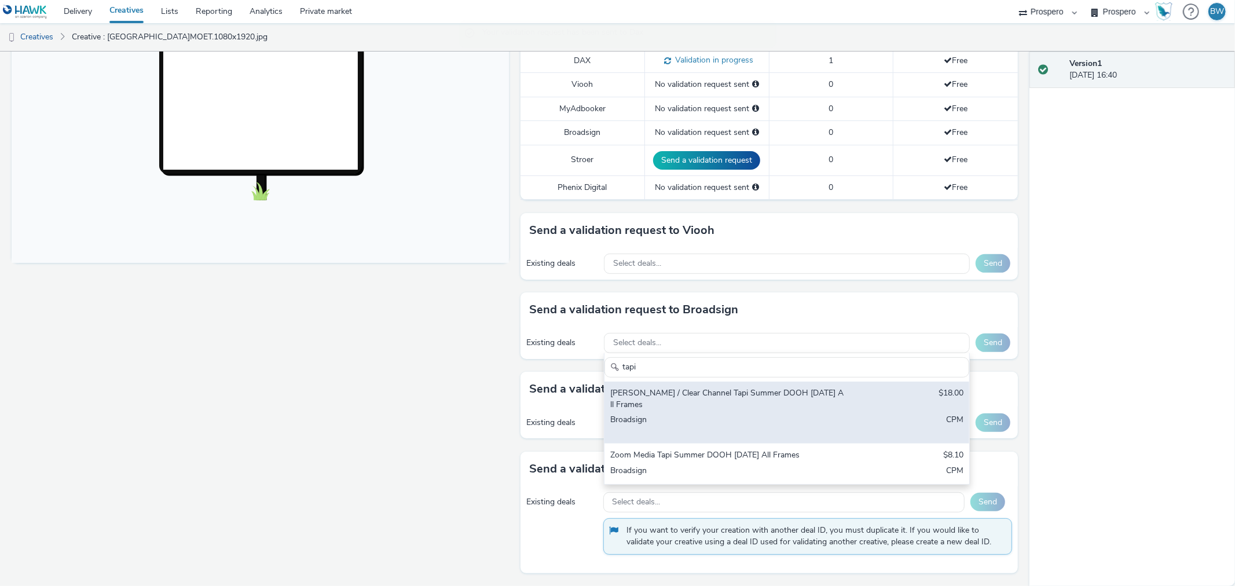
type input "tapi"
click at [682, 401] on div "Bauer / Clear Channel Tapi Summer DOOH August 2025 All Frames" at bounding box center [726, 399] width 233 height 24
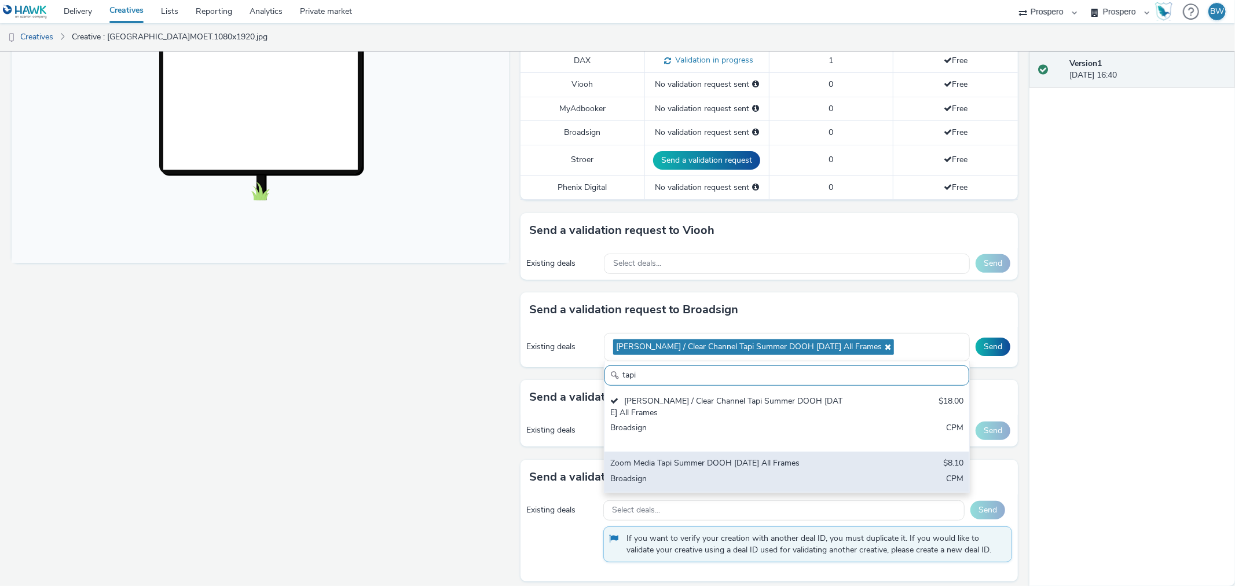
click at [693, 458] on div "Zoom Media Tapi Summer DOOH August 2025 All Frames" at bounding box center [726, 463] width 233 height 13
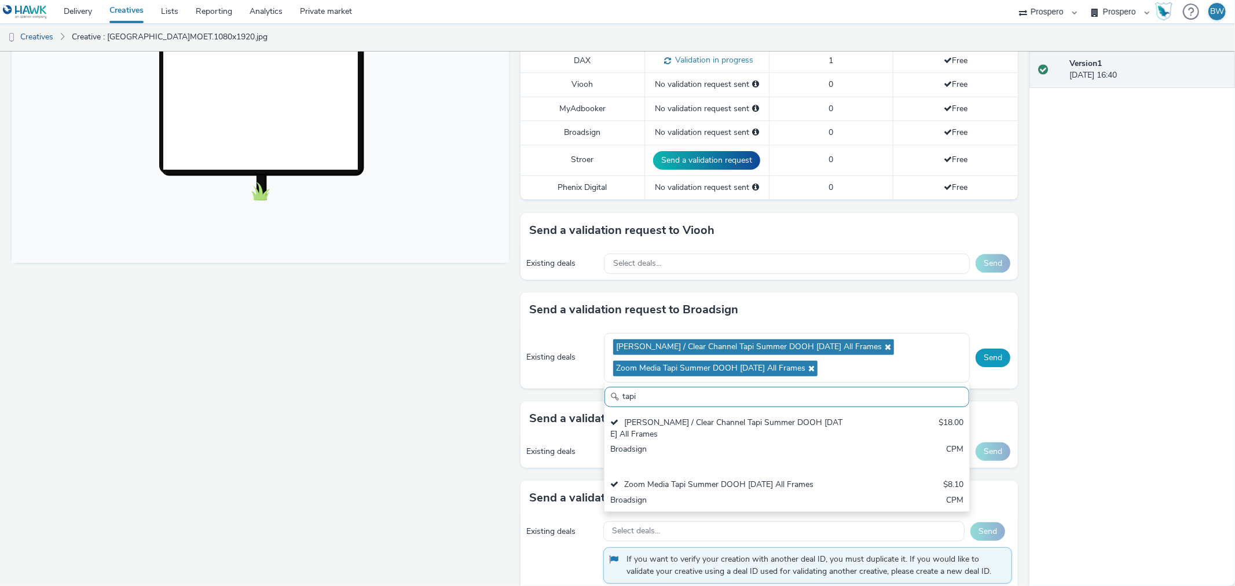
click at [981, 358] on button "Send" at bounding box center [992, 357] width 35 height 19
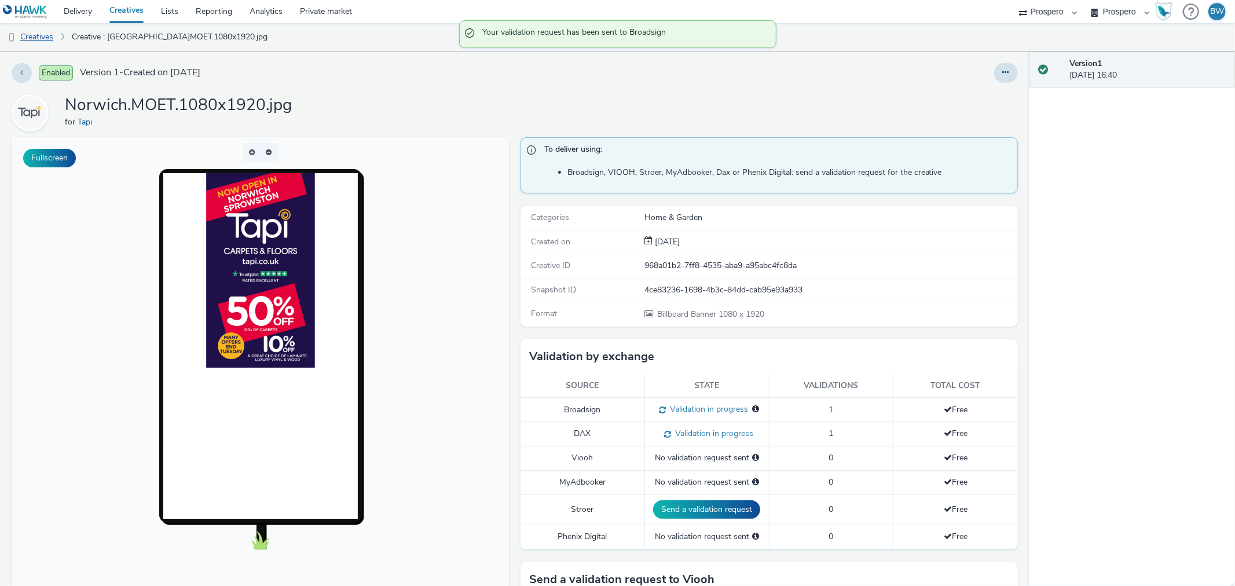
click at [50, 36] on link "Creatives" at bounding box center [29, 37] width 59 height 28
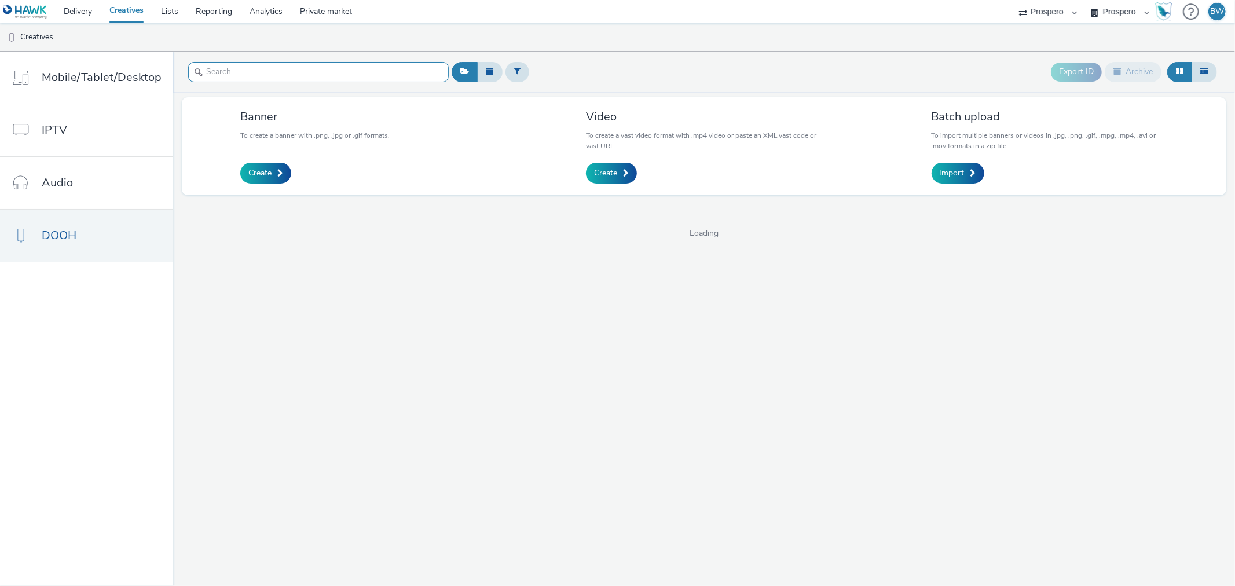
click at [363, 67] on input "text" at bounding box center [318, 72] width 260 height 20
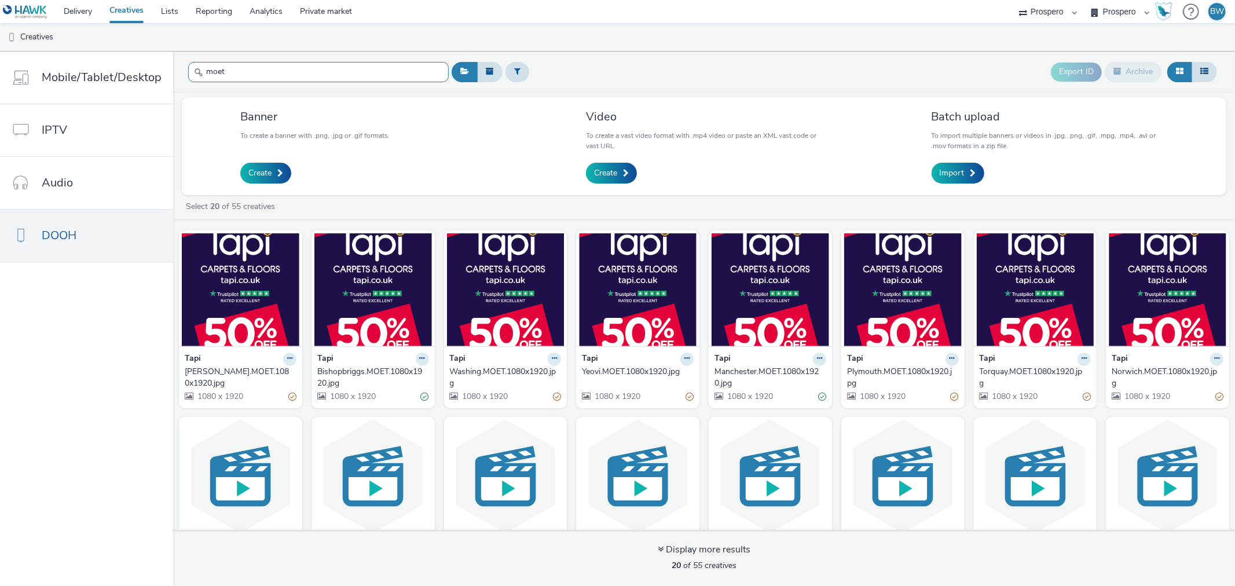
click at [249, 72] on input "moet" at bounding box center [318, 72] width 260 height 20
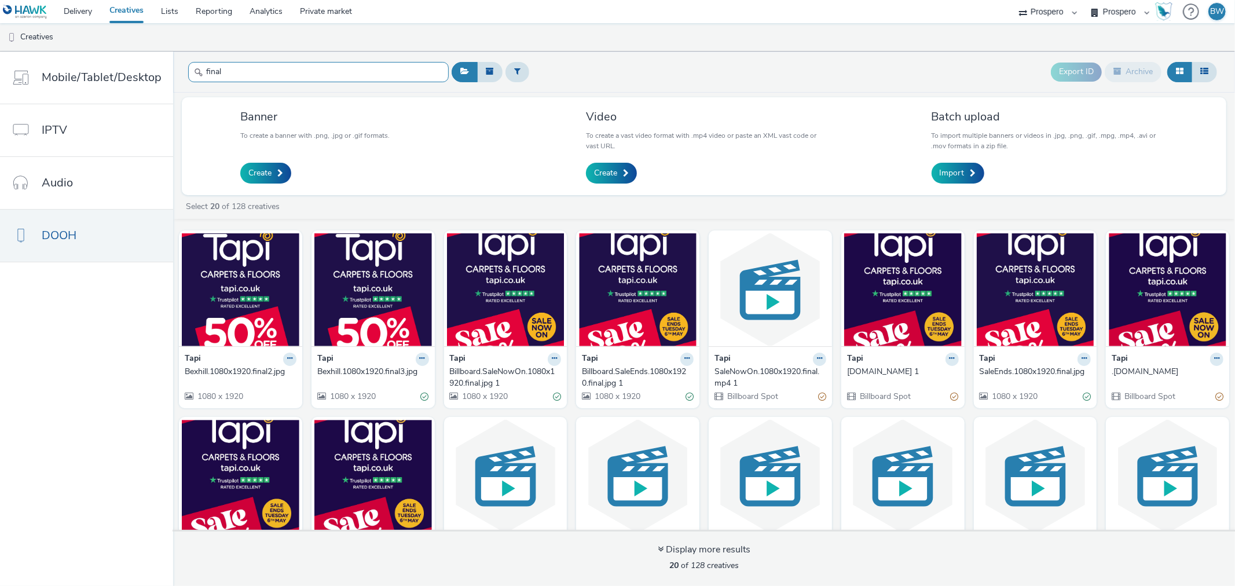
type input "final"
click at [214, 366] on div "Bexhill.1080x1920.final2.jpg" at bounding box center [238, 372] width 107 height 12
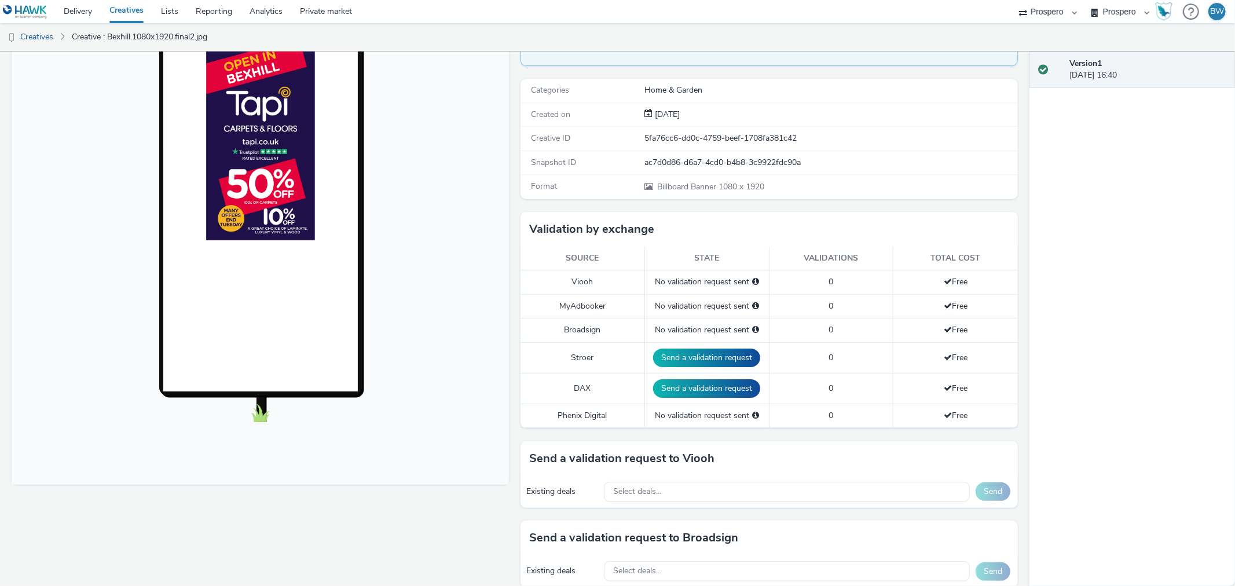
scroll to position [129, 0]
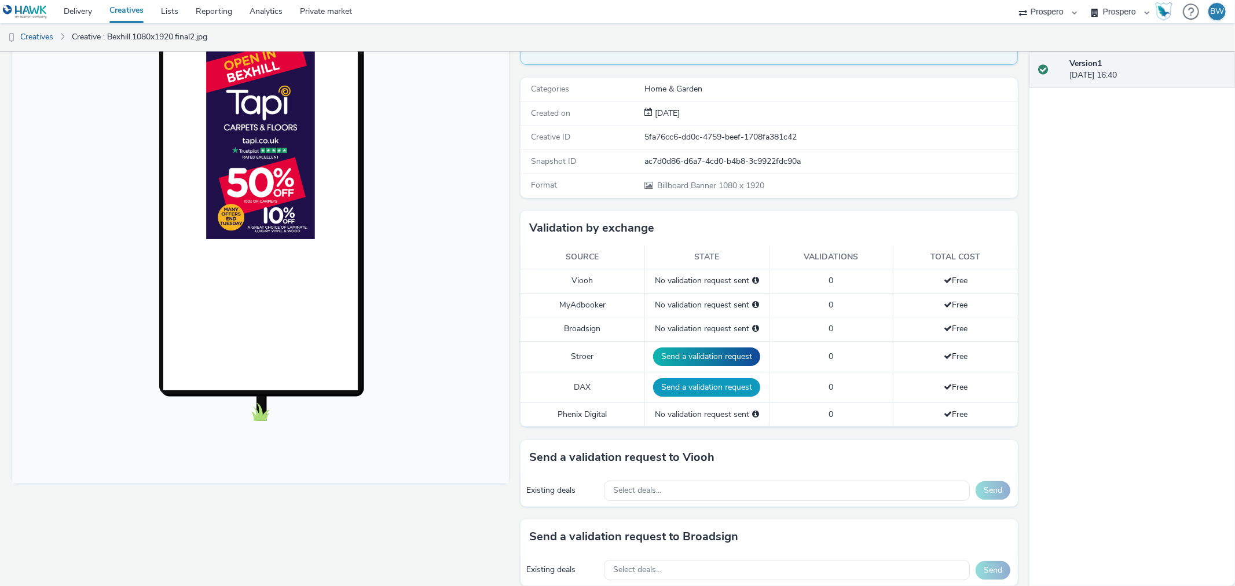
click at [657, 383] on button "Send a validation request" at bounding box center [706, 387] width 107 height 19
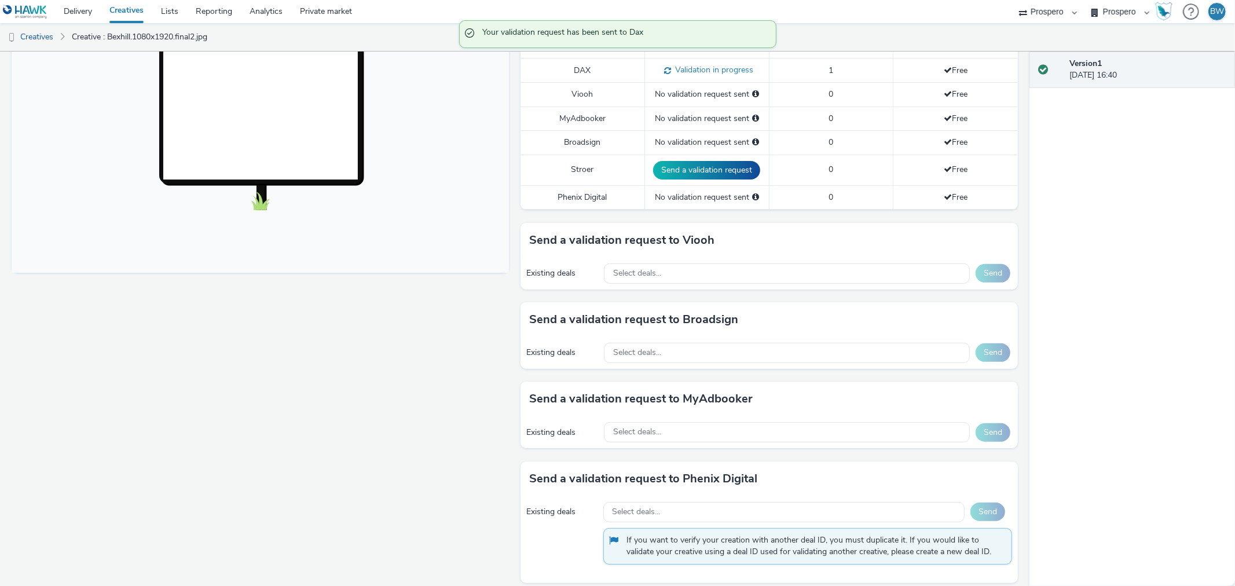
scroll to position [349, 0]
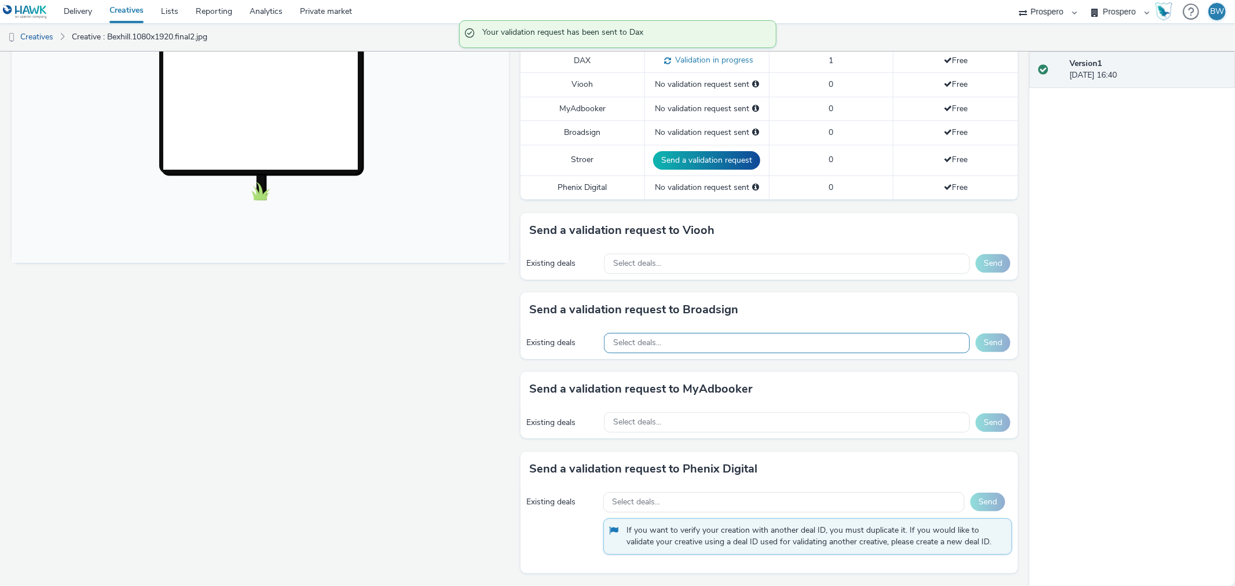
click at [734, 344] on div "Select deals..." at bounding box center [787, 343] width 366 height 20
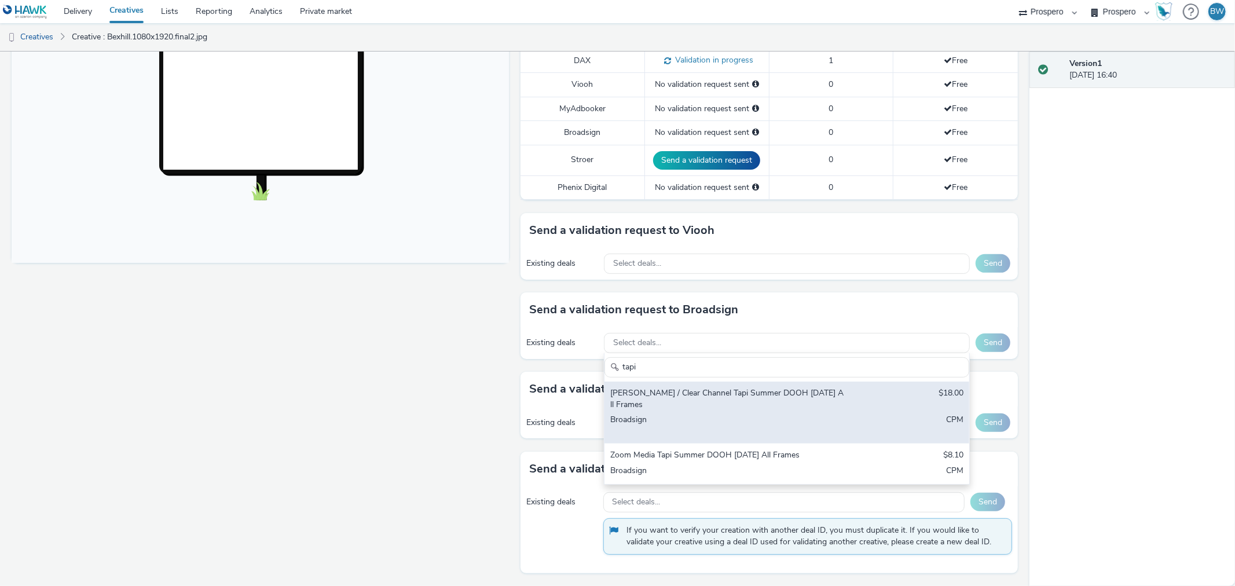
type input "tapi"
click at [736, 384] on div "Bauer / Clear Channel Tapi Summer DOOH August 2025 All Frames $18.00 Broadsign …" at bounding box center [786, 412] width 365 height 62
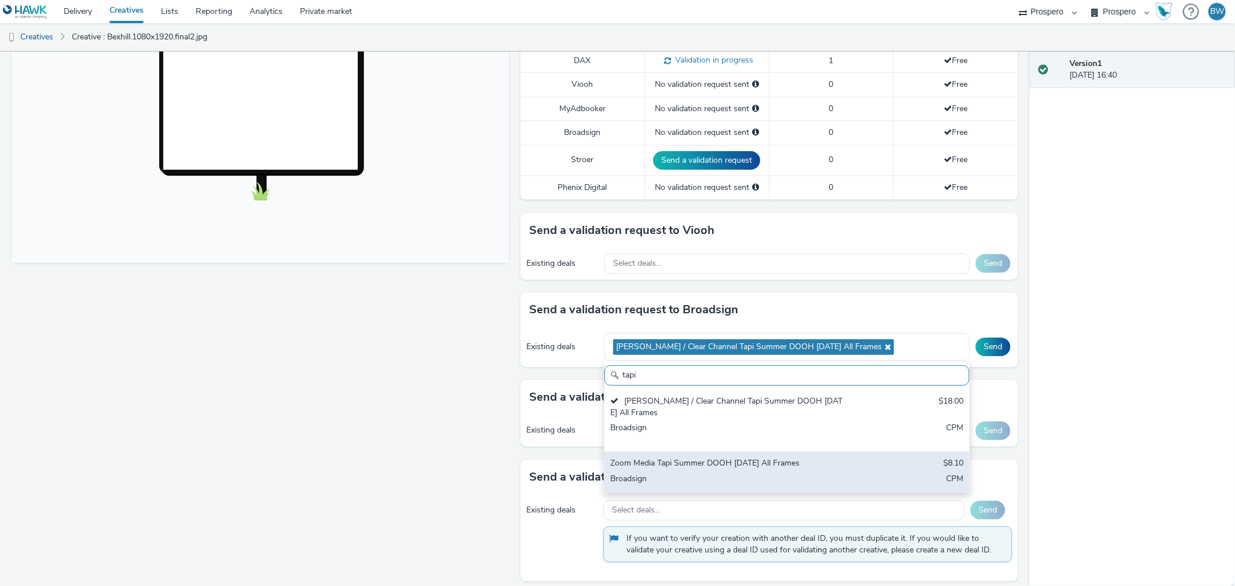
click at [749, 467] on div "Zoom Media Tapi Summer DOOH August 2025 All Frames" at bounding box center [726, 463] width 233 height 13
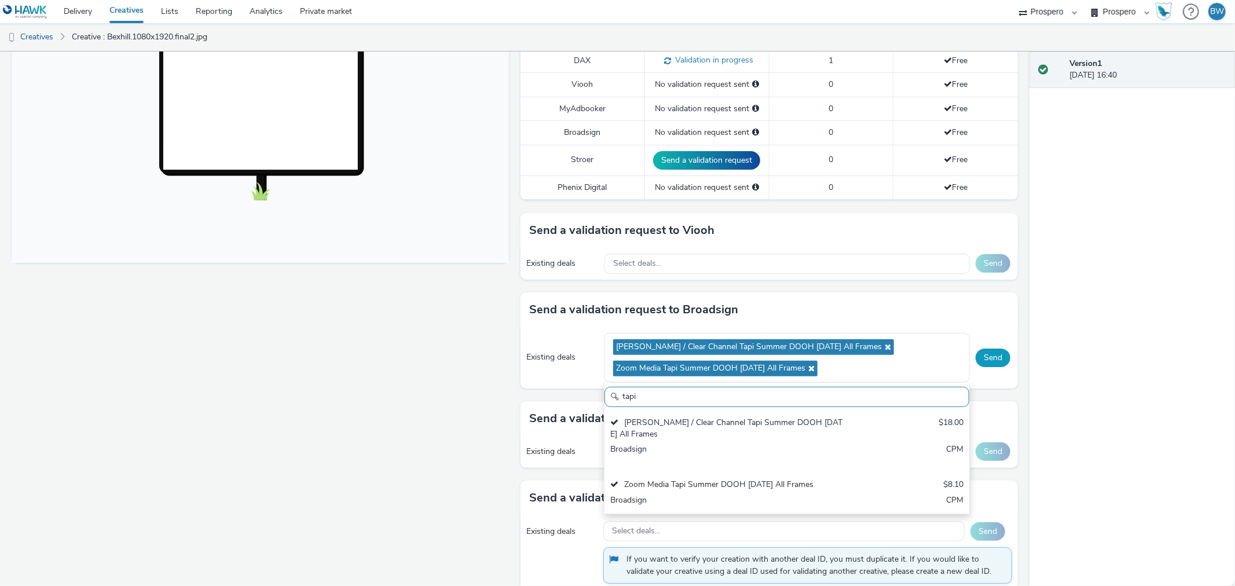
click at [989, 357] on button "Send" at bounding box center [992, 357] width 35 height 19
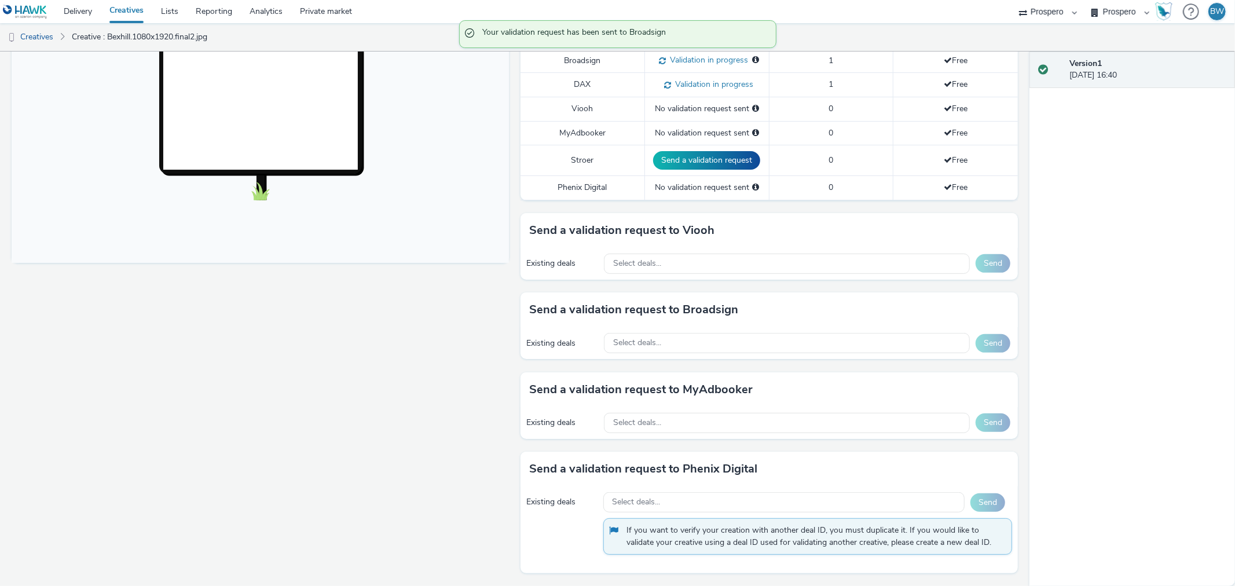
scroll to position [0, 0]
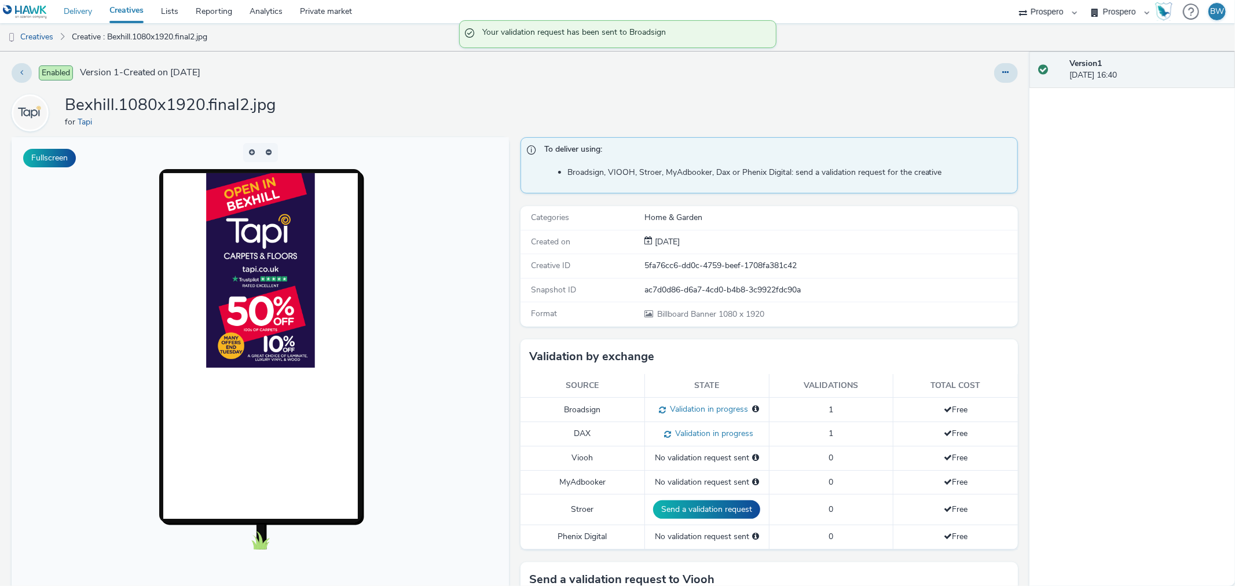
click at [76, 13] on link "Delivery" at bounding box center [78, 11] width 46 height 23
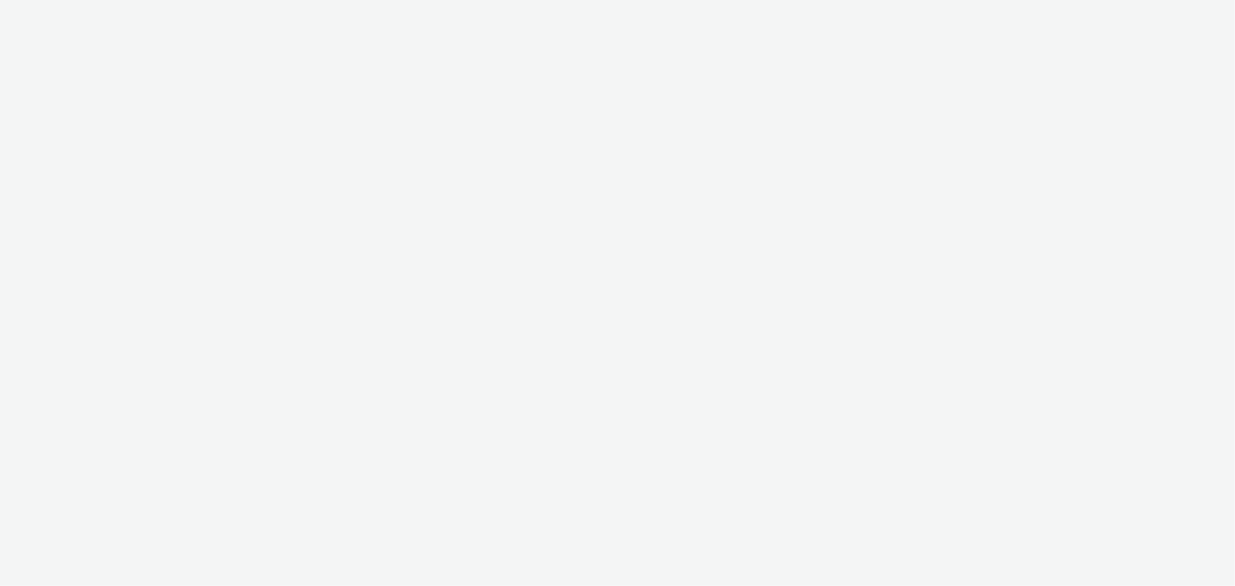
select select "b1b940d3-d05b-48b5-821e-f328c33b988b"
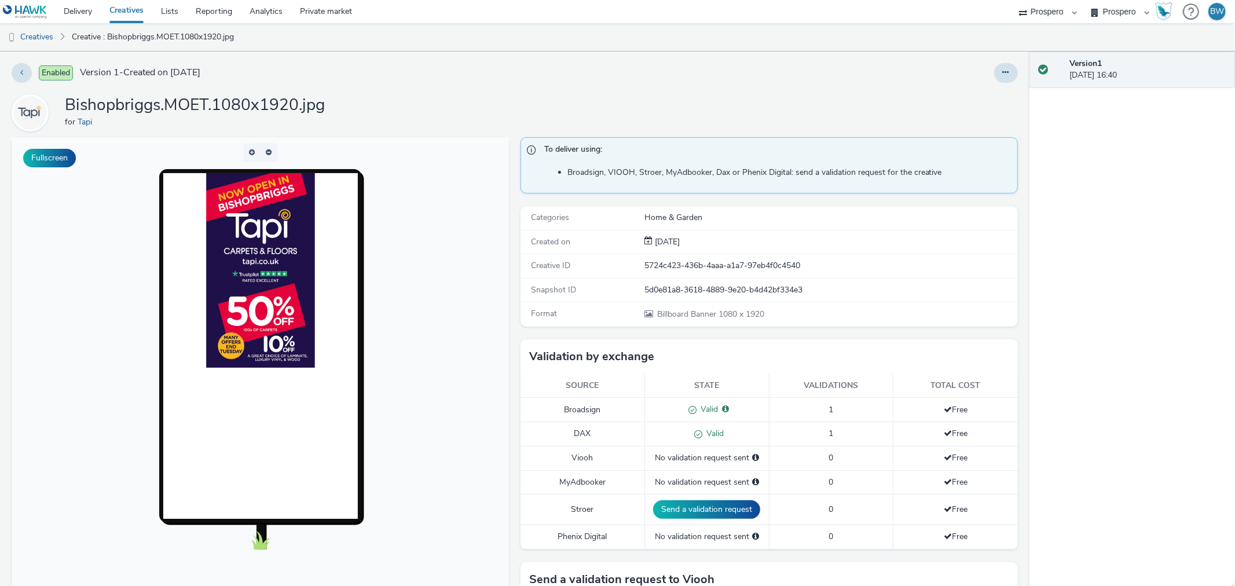
click at [508, 242] on div "Fullscreen" at bounding box center [263, 536] width 503 height 798
click at [48, 32] on link "Creatives" at bounding box center [29, 37] width 59 height 28
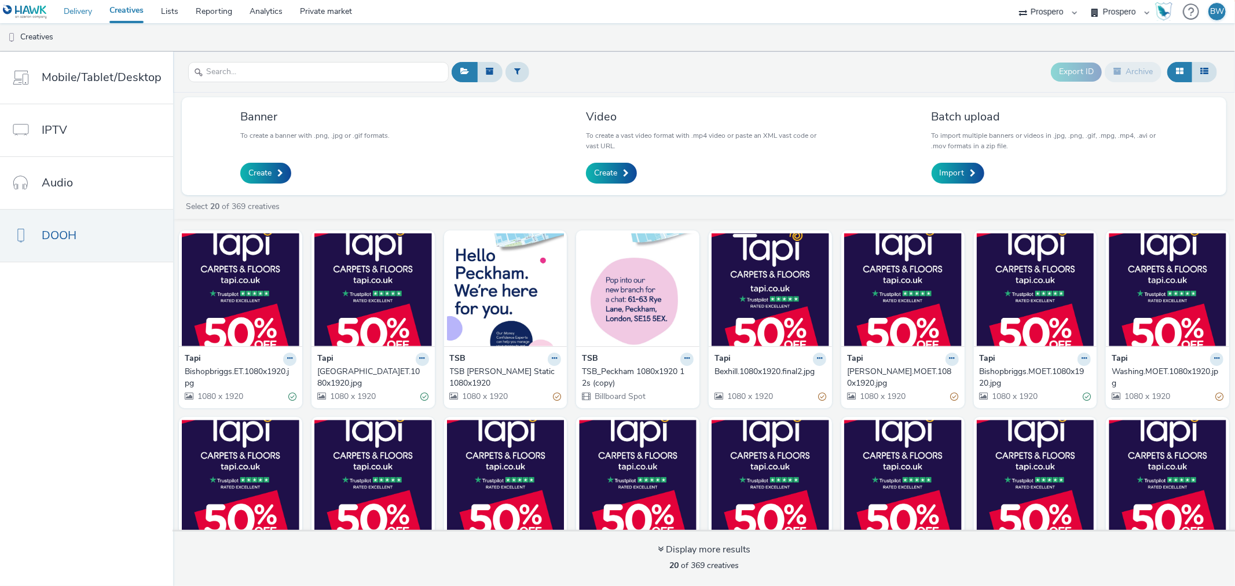
click at [79, 16] on link "Delivery" at bounding box center [78, 11] width 46 height 23
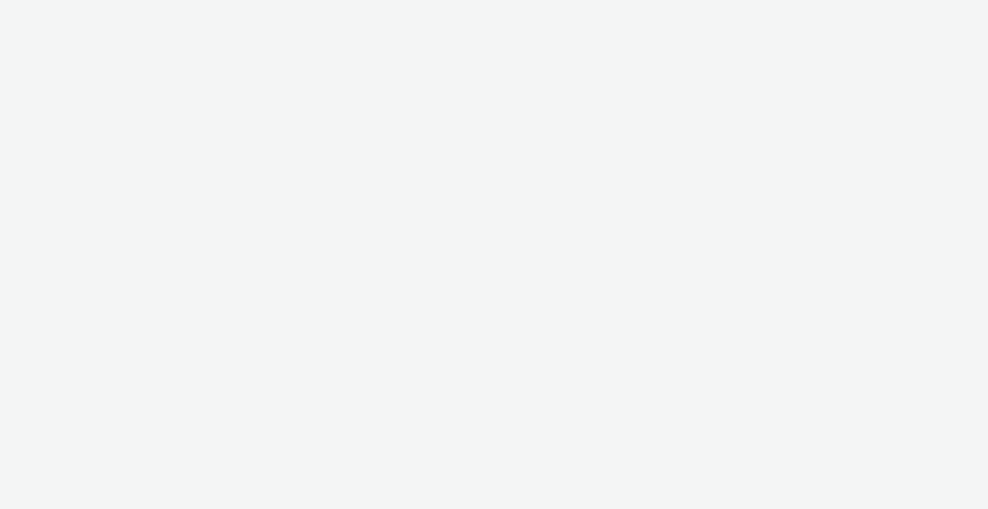
select select "b1b940d3-d05b-48b5-821e-f328c33b988b"
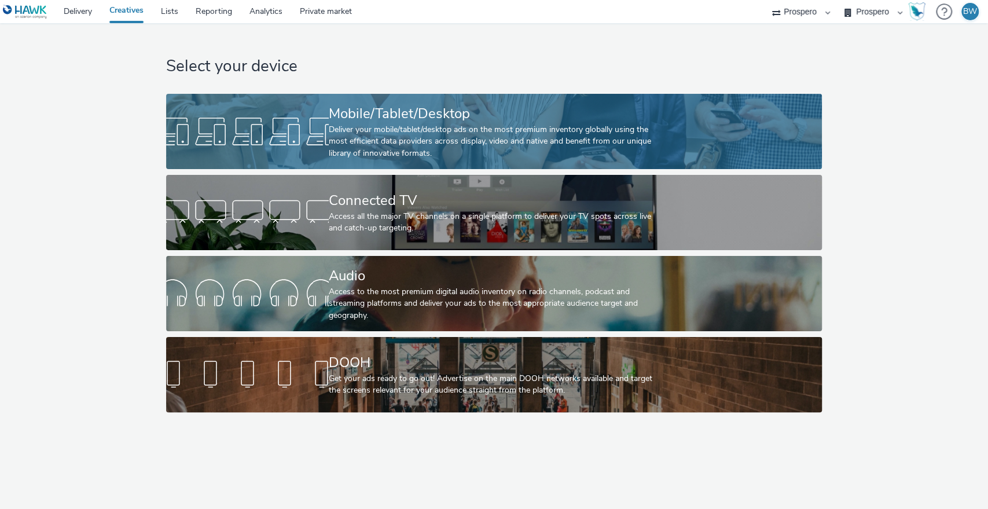
click at [380, 137] on div "Deliver your mobile/tablet/desktop ads on the most premium inventory globally u…" at bounding box center [492, 141] width 326 height 35
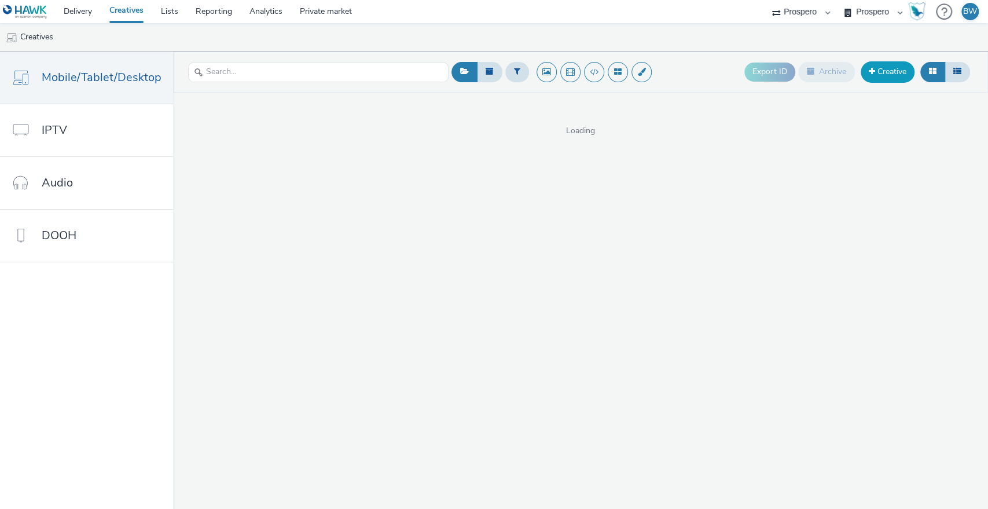
click at [887, 71] on link "Creative" at bounding box center [888, 71] width 54 height 21
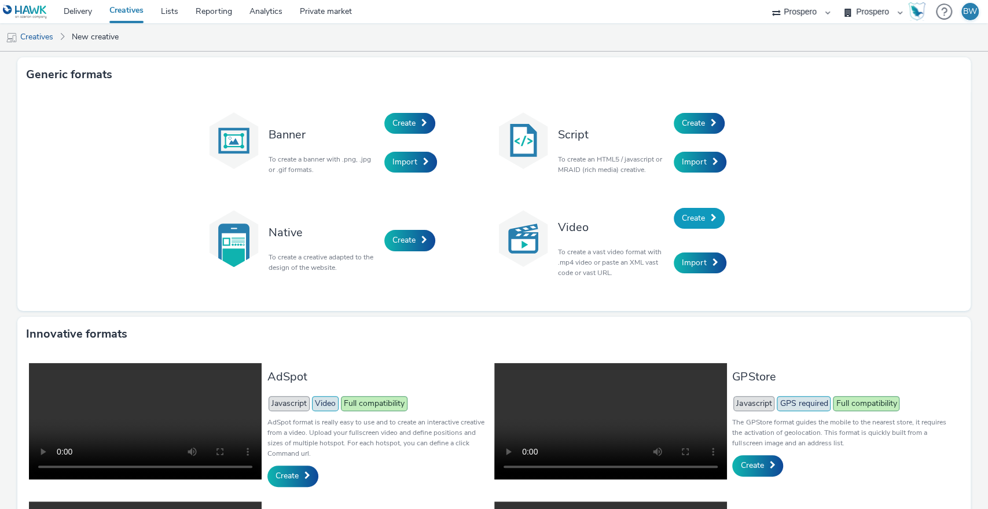
click at [692, 215] on span "Create" at bounding box center [693, 217] width 23 height 11
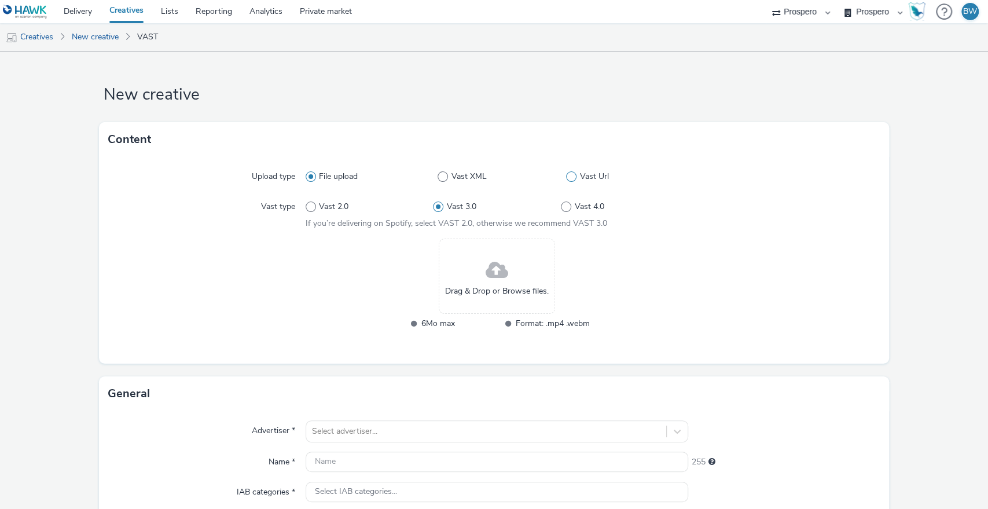
click at [567, 177] on span at bounding box center [571, 176] width 10 height 10
click at [567, 177] on input "Vast Url" at bounding box center [570, 177] width 8 height 8
radio input "false"
radio input "true"
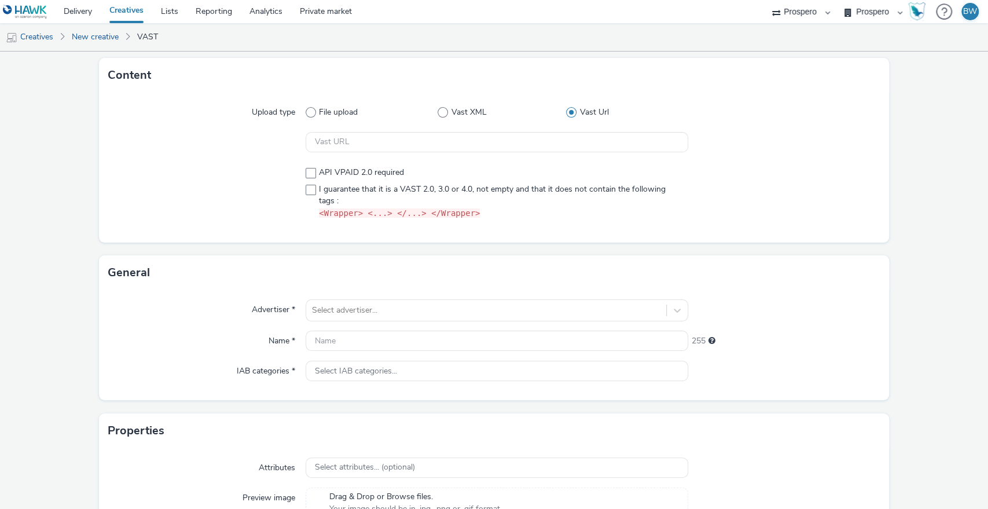
scroll to position [134, 0]
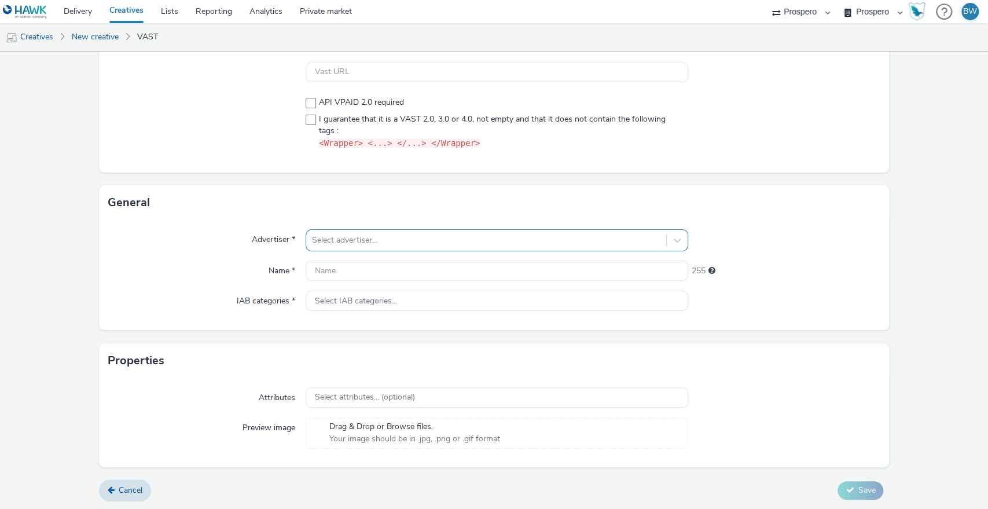
click at [333, 248] on div "Select advertiser..." at bounding box center [486, 240] width 361 height 19
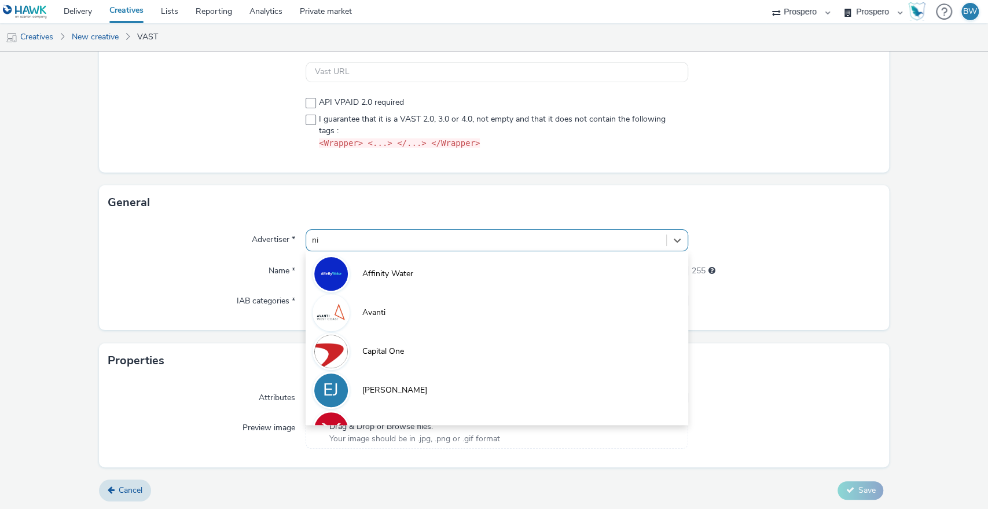
type input "nin"
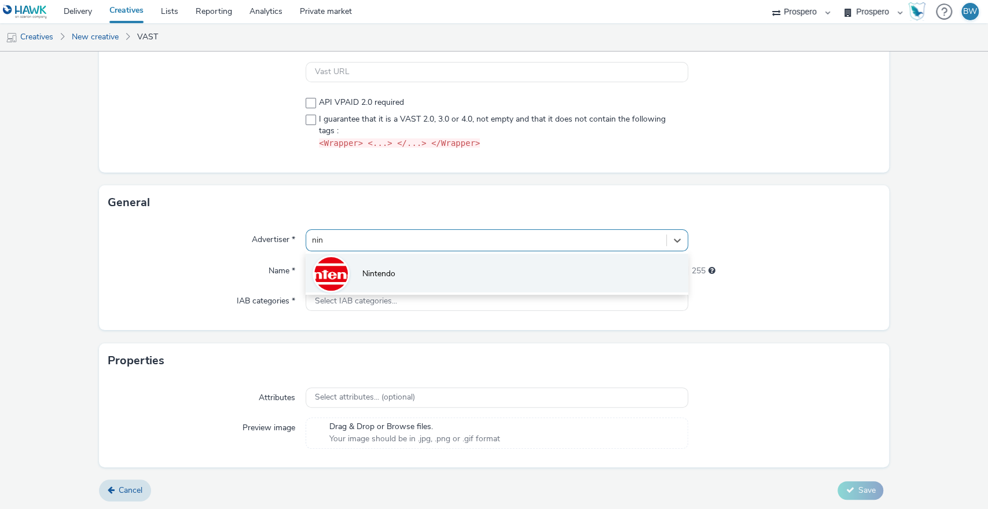
click at [384, 265] on li "Nintendo" at bounding box center [497, 273] width 383 height 39
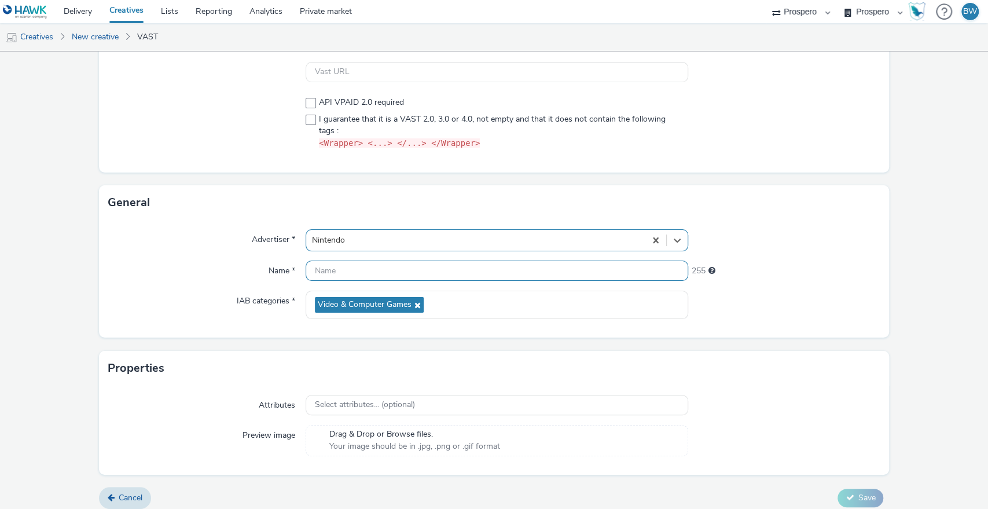
click at [388, 272] on input "text" at bounding box center [497, 270] width 383 height 20
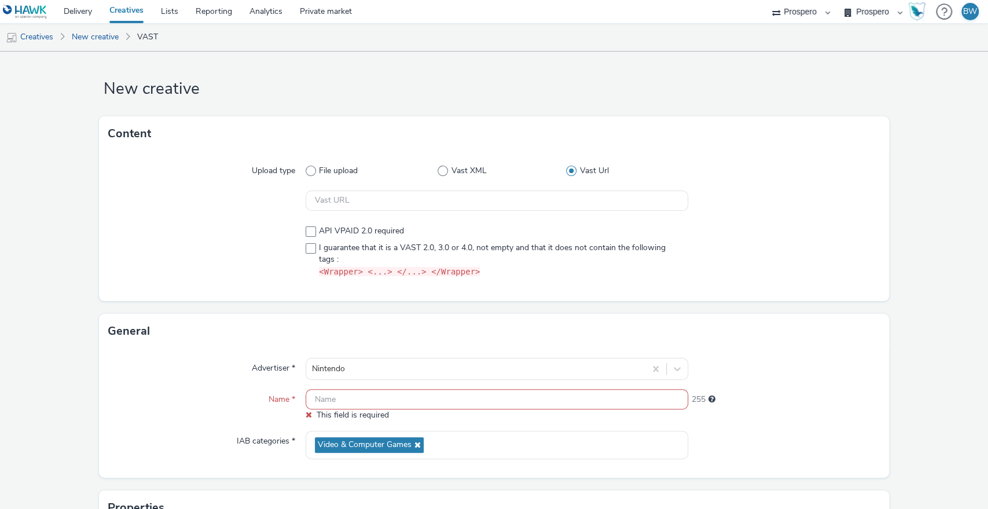
click at [419, 394] on input "text" at bounding box center [497, 399] width 383 height 20
paste input "ADV:Ni3|CAM:[PERSON_NAME] and the Forgotten Land + SCW|CHA:Video|PLA:Prospero|I…"
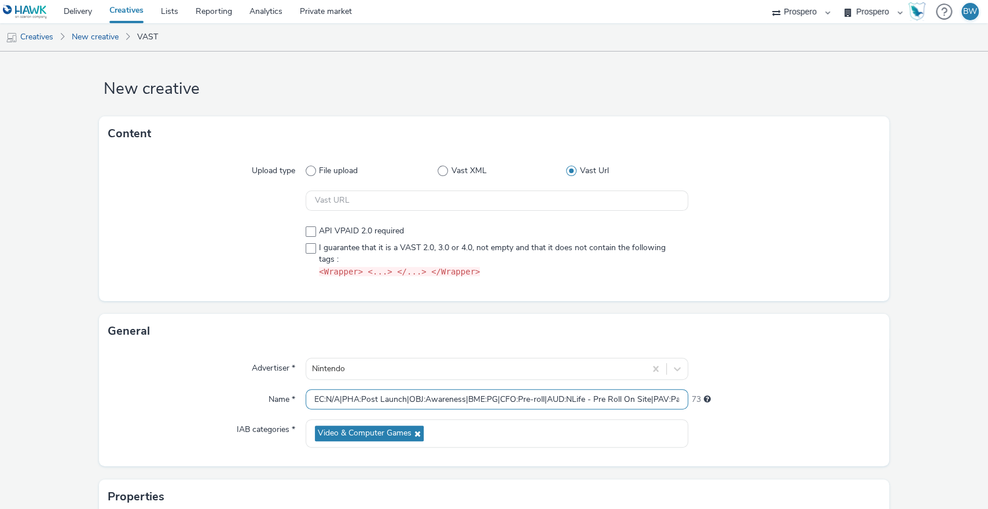
scroll to position [0, 0]
drag, startPoint x: 408, startPoint y: 397, endPoint x: 175, endPoint y: 380, distance: 232.7
click at [175, 380] on div "Advertiser * Nintendo Name * ADV:Ni3|CAM:[PERSON_NAME] and the Forgotten Land +…" at bounding box center [494, 407] width 791 height 118
click at [423, 397] on input "ADV:Ni3|CAM:[PERSON_NAME] and the Forgotten Land + SCW|CHA:Video|PLA:Prospero|I…" at bounding box center [497, 399] width 383 height 20
drag, startPoint x: 502, startPoint y: 397, endPoint x: 544, endPoint y: 404, distance: 42.3
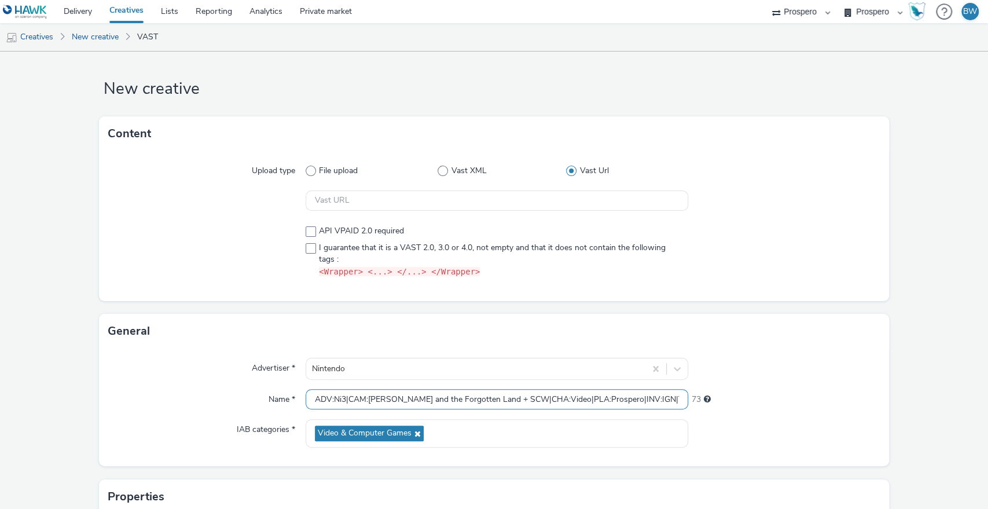
click at [544, 404] on input "ADV:Ni3|CAM:[PERSON_NAME] and the Forgotten Land + SCW|CHA:Video|PLA:Prospero|I…" at bounding box center [497, 399] width 383 height 20
drag, startPoint x: 343, startPoint y: 397, endPoint x: 362, endPoint y: 414, distance: 25.4
click at [344, 398] on input "ADV:Ni3|CAM:[PERSON_NAME] and the Forgotten Land + SCW|PLA:Prospero|INV:IGN|TEC…" at bounding box center [497, 399] width 383 height 20
paste input "HA:Video|C"
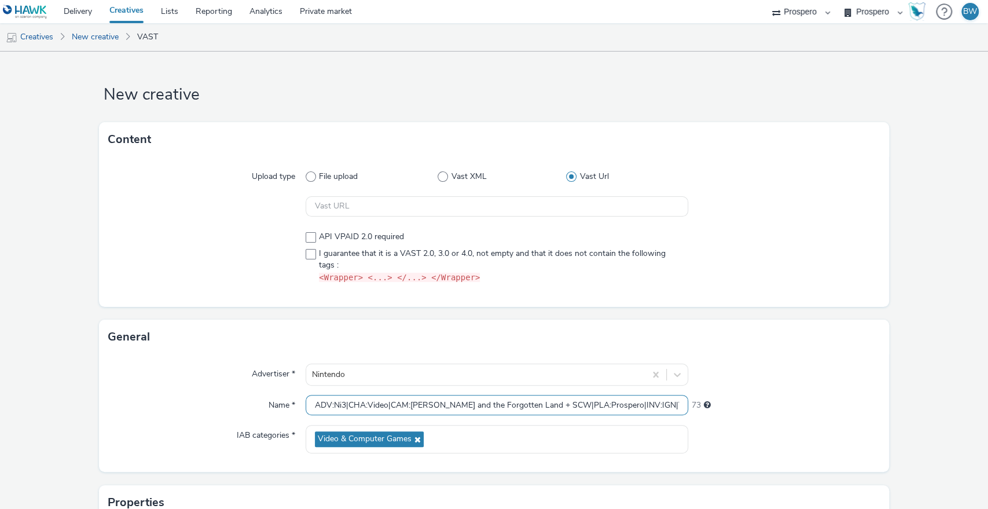
type input "ADV:Ni3|CHA:Video|CAM:[PERSON_NAME] and the Forgotten Land + SCW|PLA:Prospero|I…"
click at [75, 10] on link "Delivery" at bounding box center [78, 11] width 46 height 23
